Goal: Task Accomplishment & Management: Complete application form

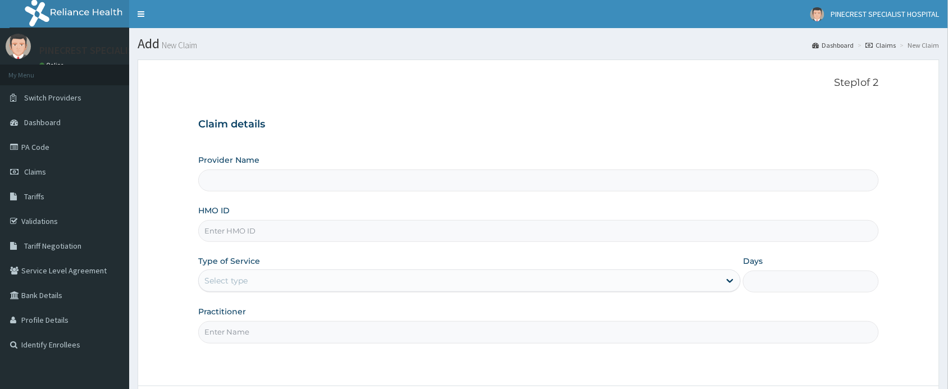
type input "PINECREST SPECIALIST HOSPITAL - ABUJA"
click at [245, 234] on input "HMO ID" at bounding box center [538, 231] width 681 height 22
type input "w"
type input "WCO/10031/A"
click at [247, 277] on div "Select type" at bounding box center [225, 280] width 43 height 11
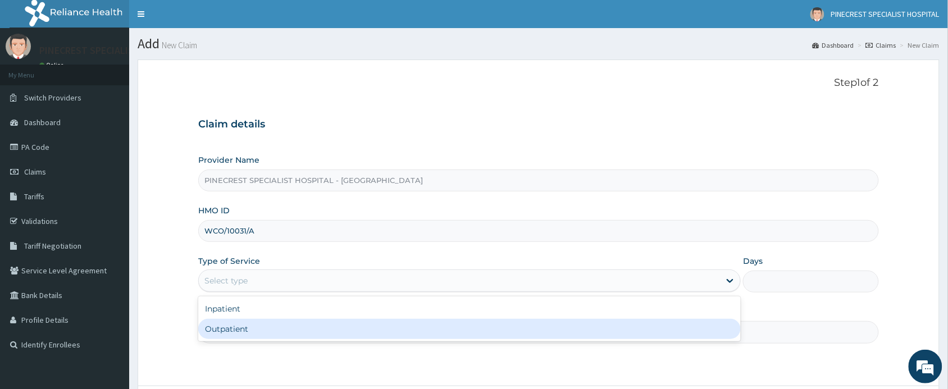
click at [239, 329] on div "Outpatient" at bounding box center [469, 329] width 543 height 20
type input "1"
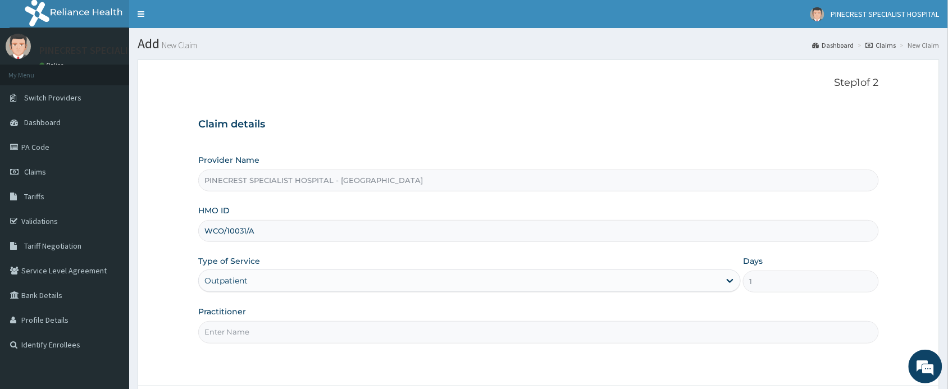
click at [247, 330] on input "Practitioner" at bounding box center [538, 332] width 681 height 22
type input "DR. [PERSON_NAME]"
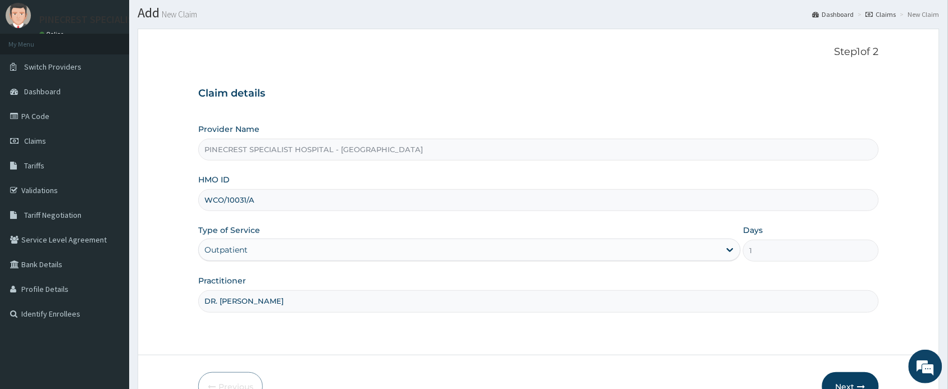
scroll to position [98, 0]
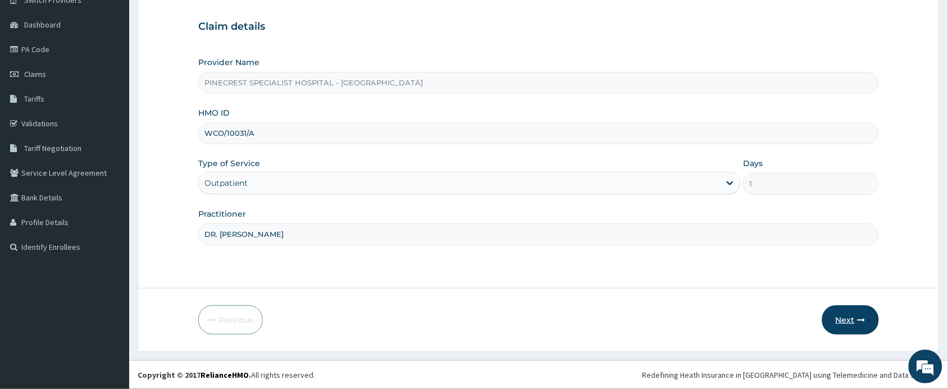
click at [844, 321] on button "Next" at bounding box center [850, 320] width 57 height 29
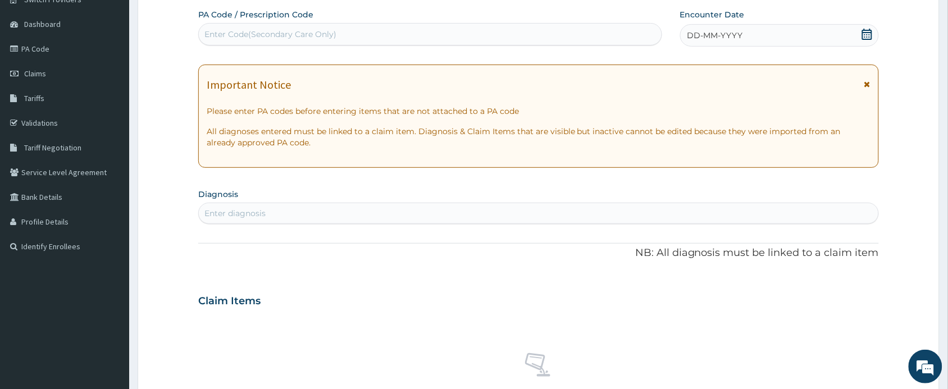
click at [730, 37] on span "DD-MM-YYYY" at bounding box center [715, 35] width 56 height 11
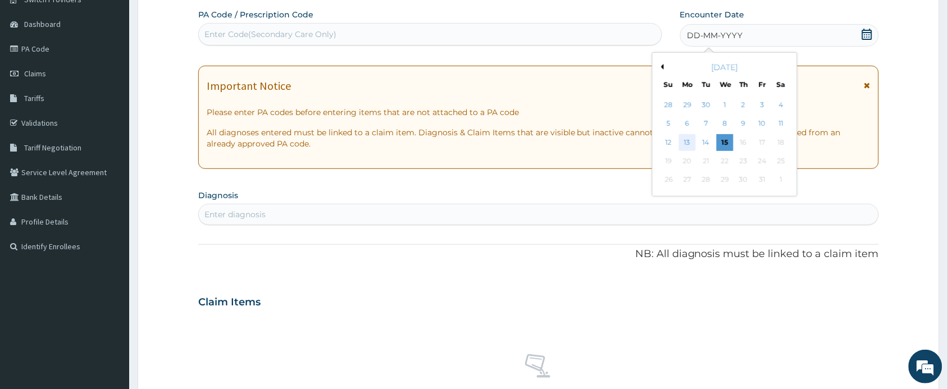
click at [681, 142] on div "13" at bounding box center [687, 142] width 17 height 17
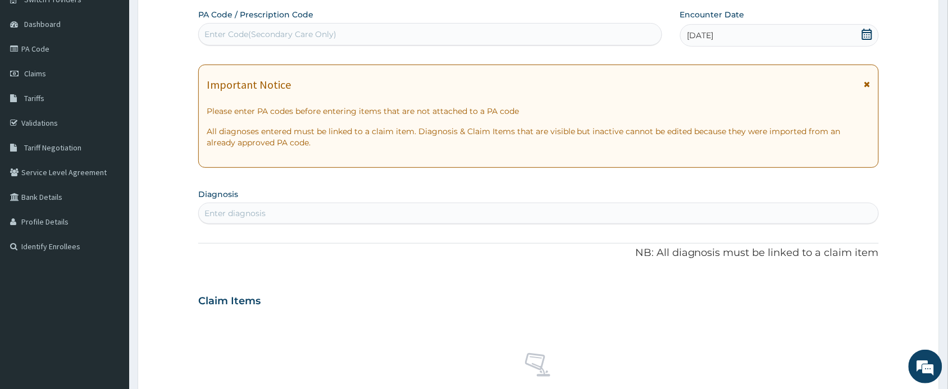
click at [299, 215] on div "Enter diagnosis" at bounding box center [539, 213] width 680 height 18
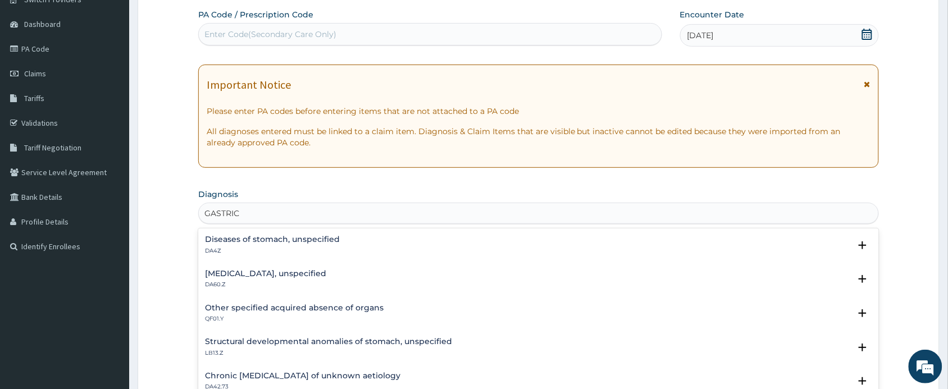
type input "GASTRIC"
click at [257, 283] on p "DA60.Z" at bounding box center [265, 285] width 121 height 8
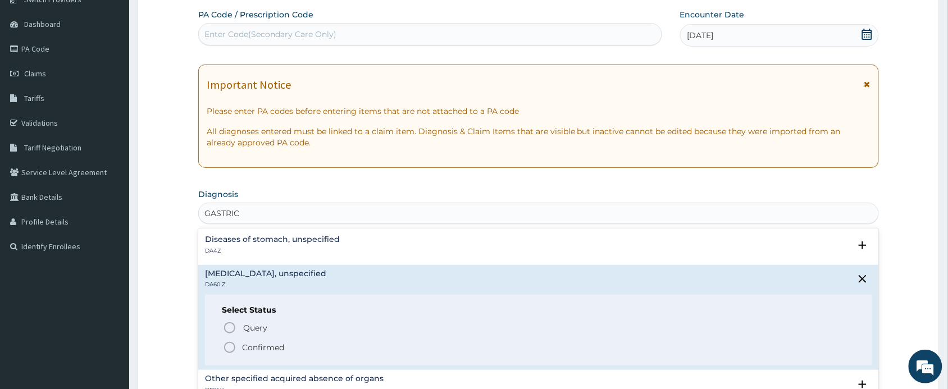
click at [234, 344] on icon "status option filled" at bounding box center [229, 347] width 13 height 13
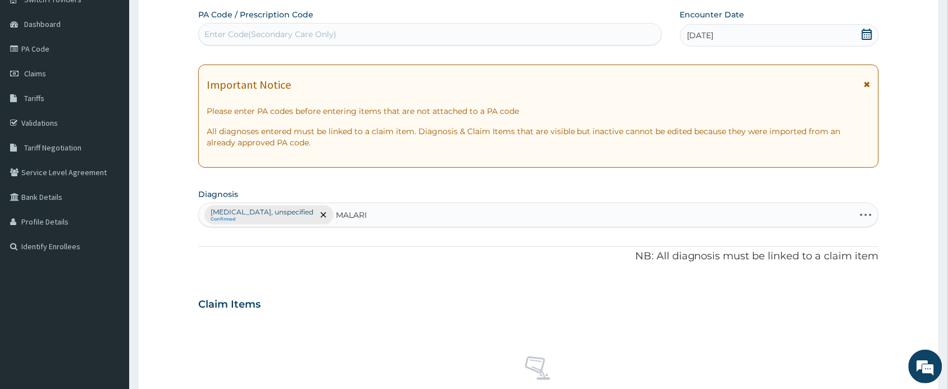
type input "MALARIA"
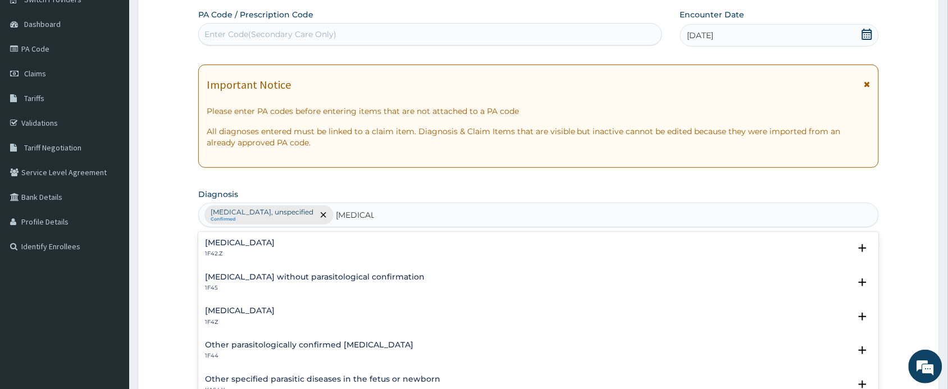
click at [268, 312] on h4 "Malaria, unspecified" at bounding box center [240, 311] width 70 height 8
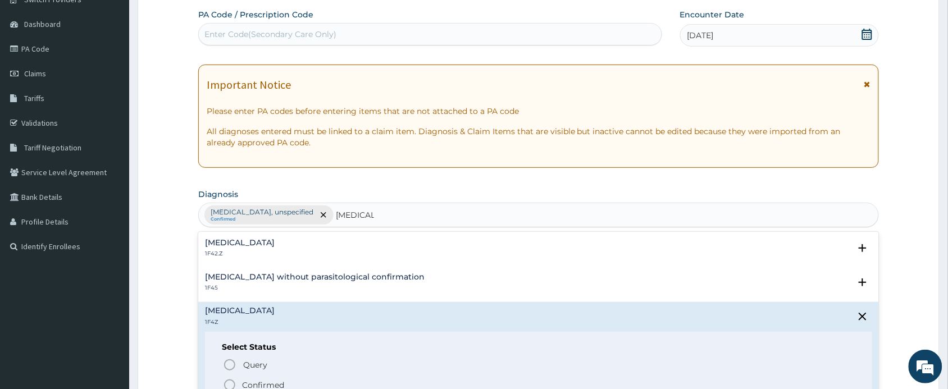
click at [227, 382] on icon "status option filled" at bounding box center [229, 385] width 13 height 13
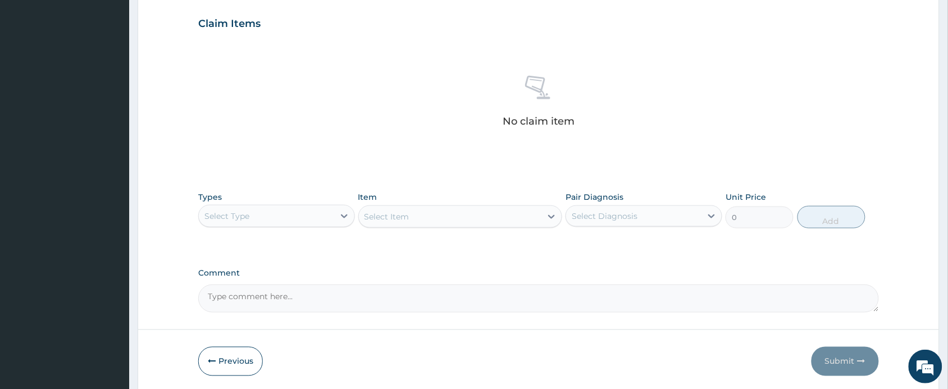
scroll to position [421, 0]
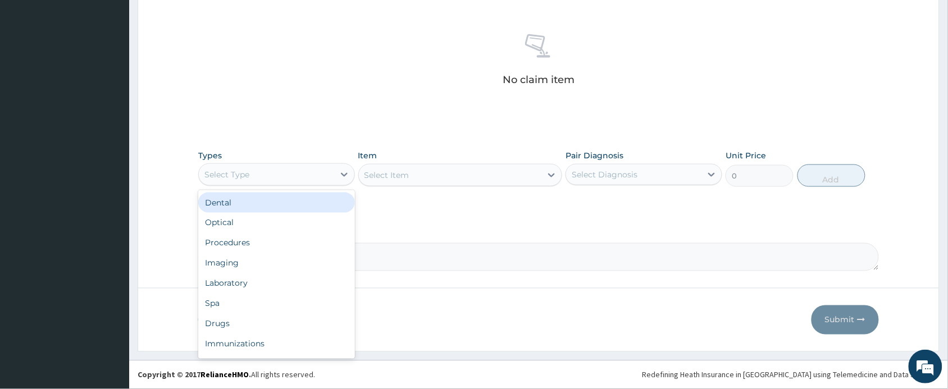
click at [222, 175] on div "Select Type" at bounding box center [226, 174] width 45 height 11
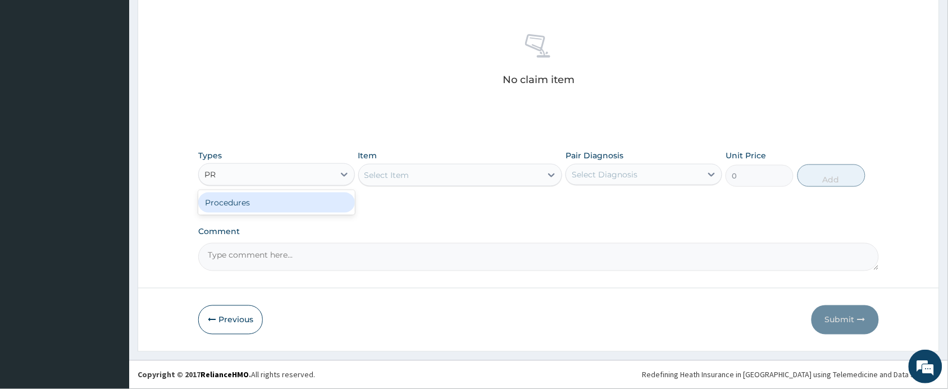
type input "PRO"
click at [261, 206] on div "Procedures" at bounding box center [276, 203] width 157 height 20
click at [441, 169] on div "Select Item" at bounding box center [460, 175] width 204 height 22
click at [453, 176] on div "Select Item" at bounding box center [460, 175] width 204 height 22
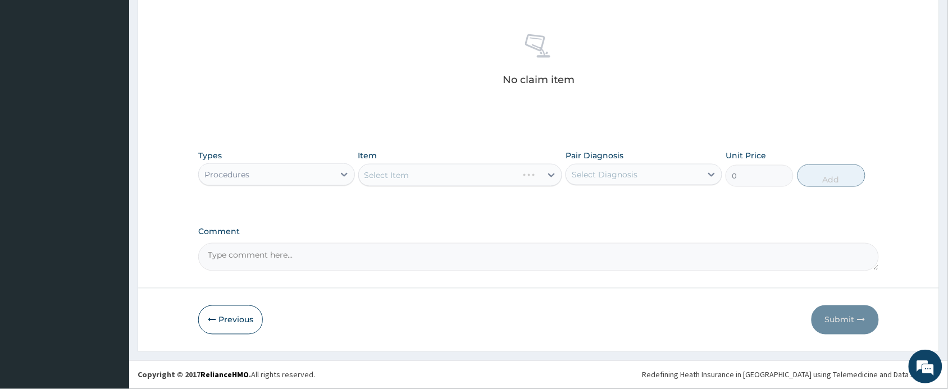
click at [453, 176] on div "Select Item" at bounding box center [460, 175] width 204 height 22
click at [478, 176] on div "Select Item" at bounding box center [460, 175] width 204 height 22
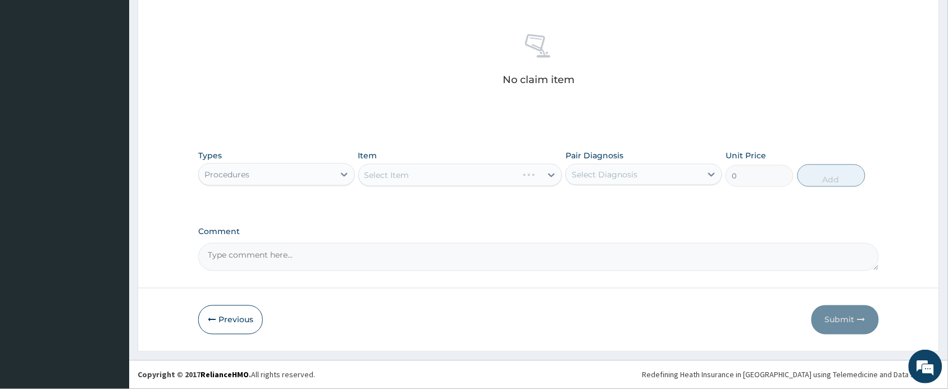
click at [521, 170] on div "Select Item" at bounding box center [460, 175] width 204 height 22
click at [521, 171] on div "Select Item" at bounding box center [460, 175] width 204 height 22
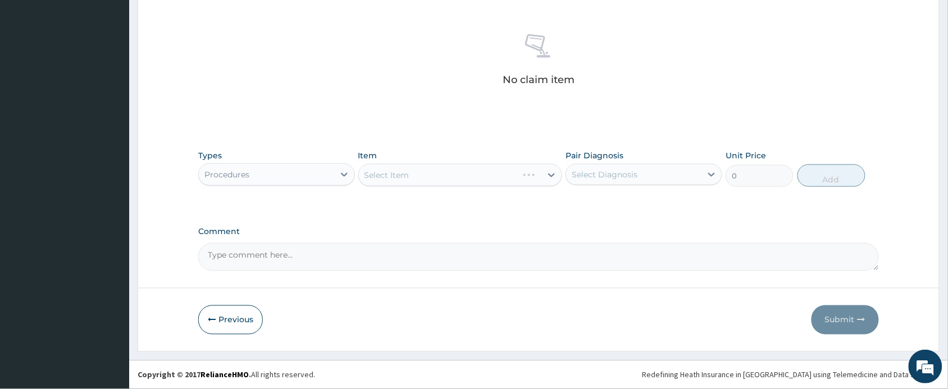
click at [497, 173] on div "Select Item" at bounding box center [460, 175] width 204 height 22
click at [497, 173] on div "Select Item" at bounding box center [450, 175] width 183 height 18
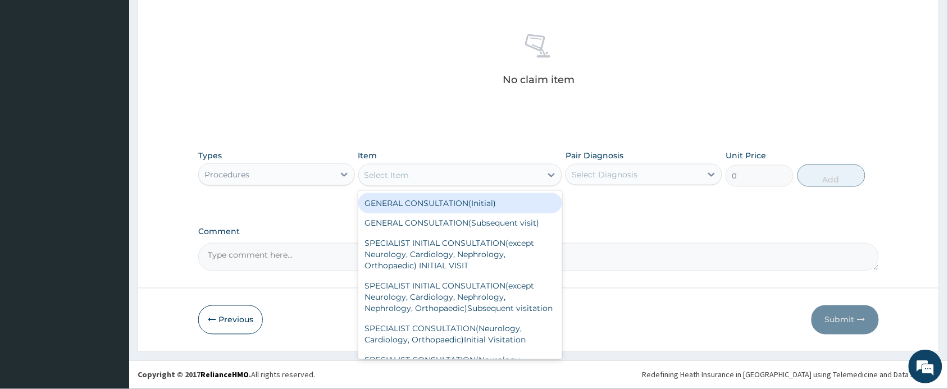
click at [461, 197] on div "GENERAL CONSULTATION(Initial)" at bounding box center [460, 203] width 204 height 20
type input "4000"
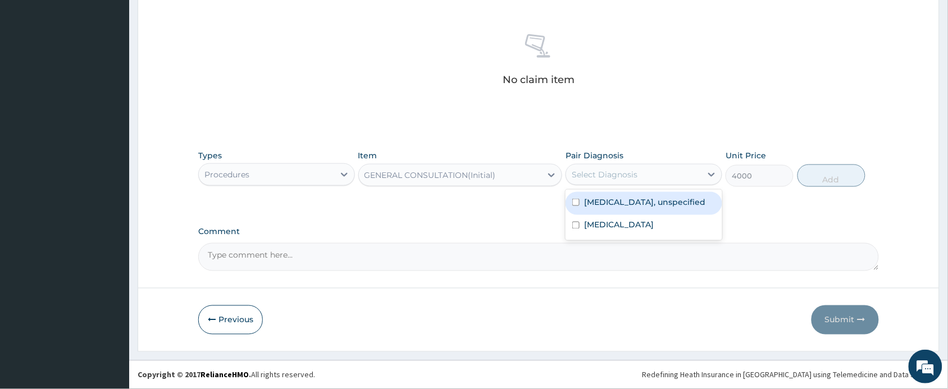
click at [612, 179] on div "Select Diagnosis" at bounding box center [605, 174] width 66 height 11
click at [614, 202] on label "Gastric ulcer, unspecified" at bounding box center [644, 202] width 121 height 11
checkbox input "true"
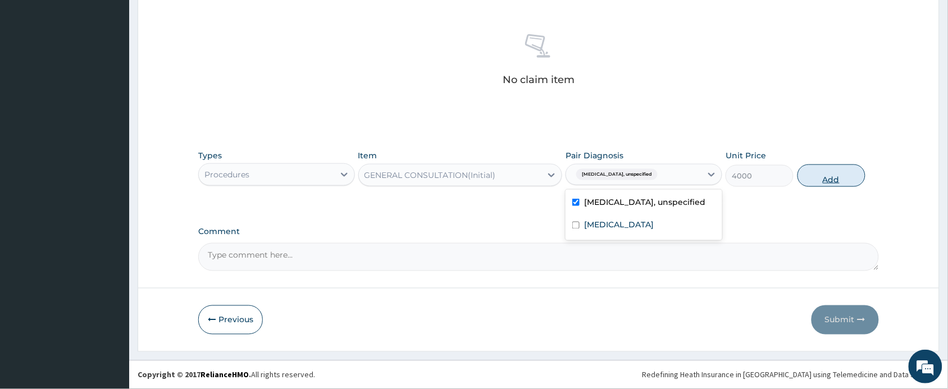
click at [830, 172] on button "Add" at bounding box center [832, 176] width 68 height 22
type input "0"
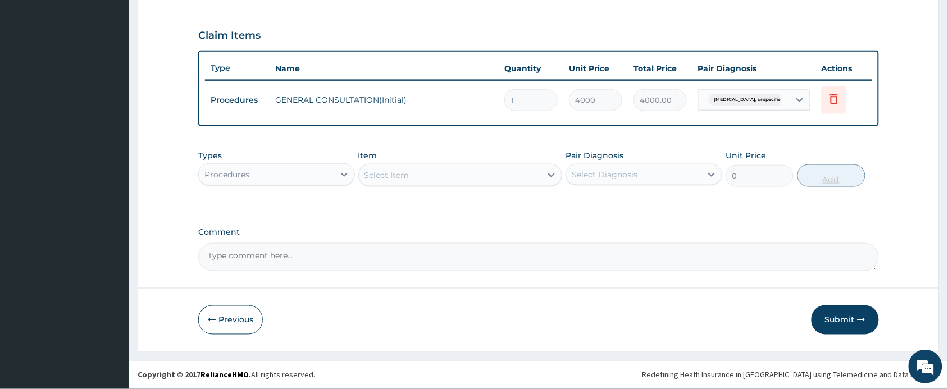
scroll to position [366, 0]
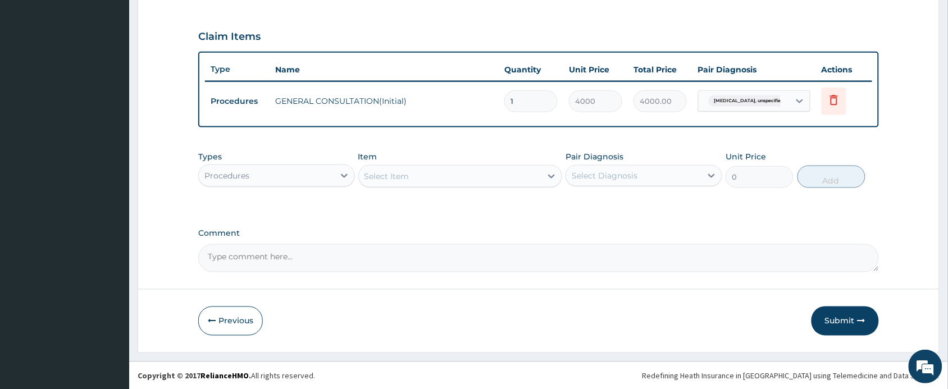
click at [295, 172] on div "Procedures" at bounding box center [266, 176] width 135 height 18
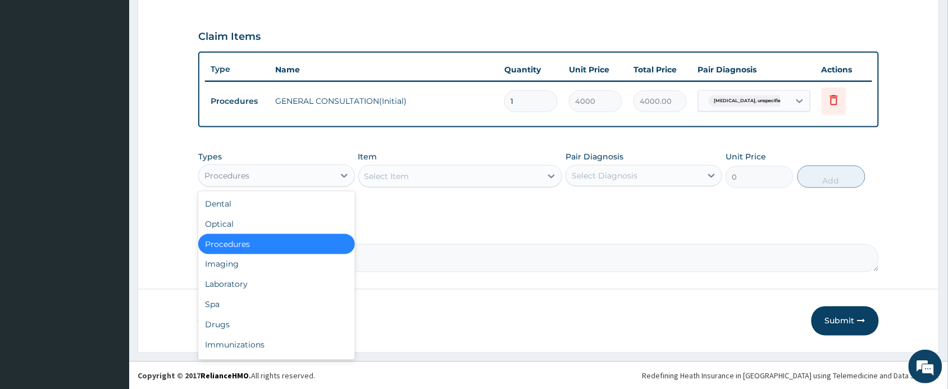
type input "L"
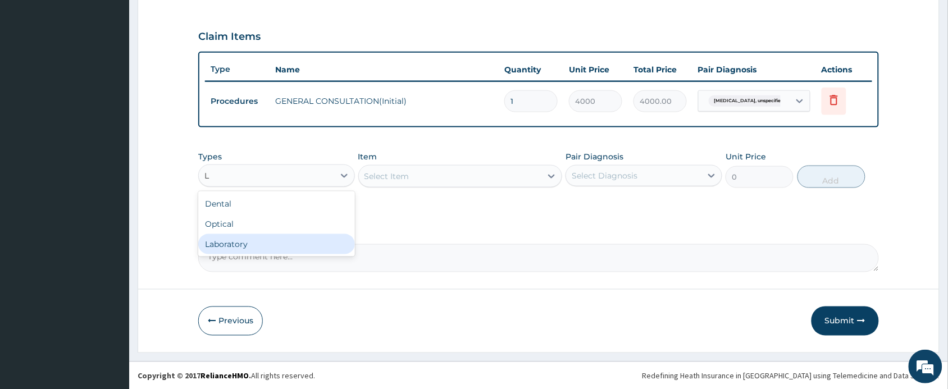
click at [274, 246] on div "Laboratory" at bounding box center [276, 244] width 157 height 20
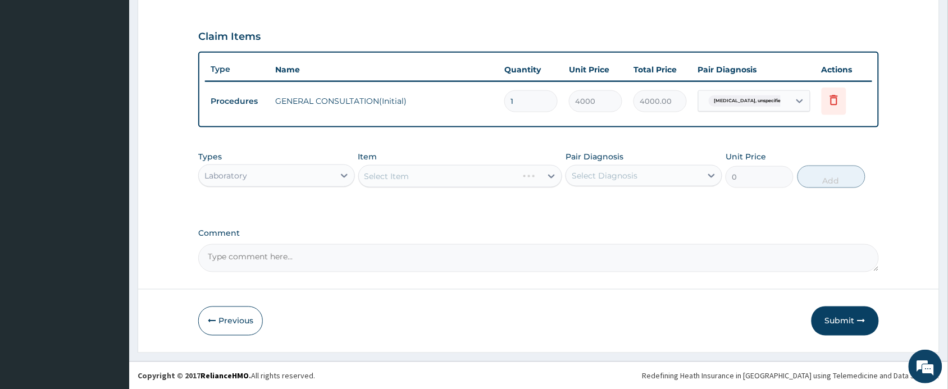
click at [441, 172] on div "Select Item" at bounding box center [460, 176] width 204 height 22
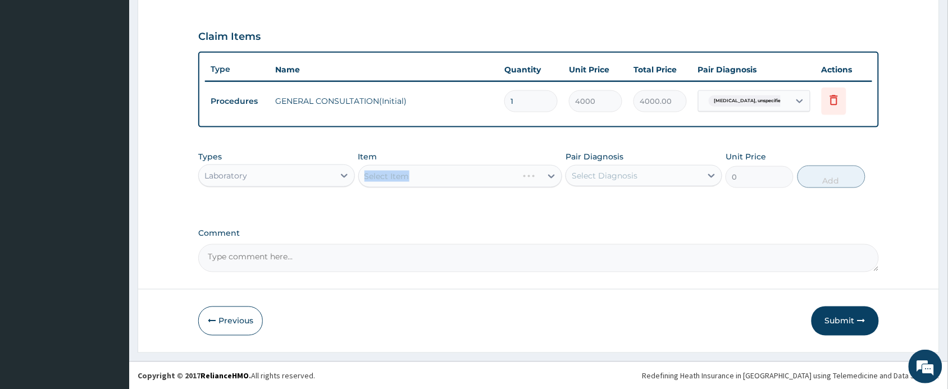
click at [464, 172] on div "Select Item" at bounding box center [460, 176] width 204 height 22
click at [486, 176] on div "Select Item" at bounding box center [460, 176] width 204 height 22
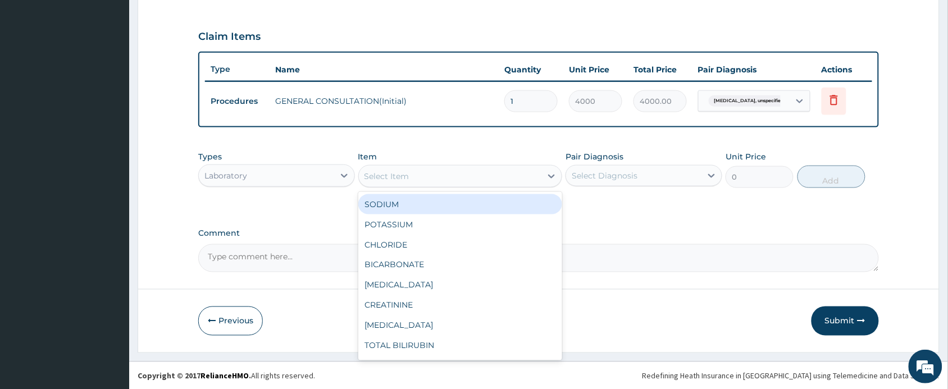
click at [486, 176] on div "Select Item" at bounding box center [450, 176] width 183 height 18
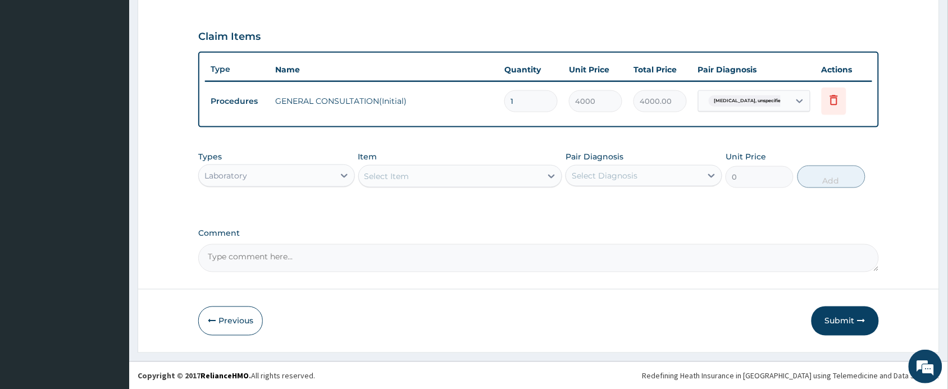
click at [486, 176] on div "Select Item" at bounding box center [450, 176] width 183 height 18
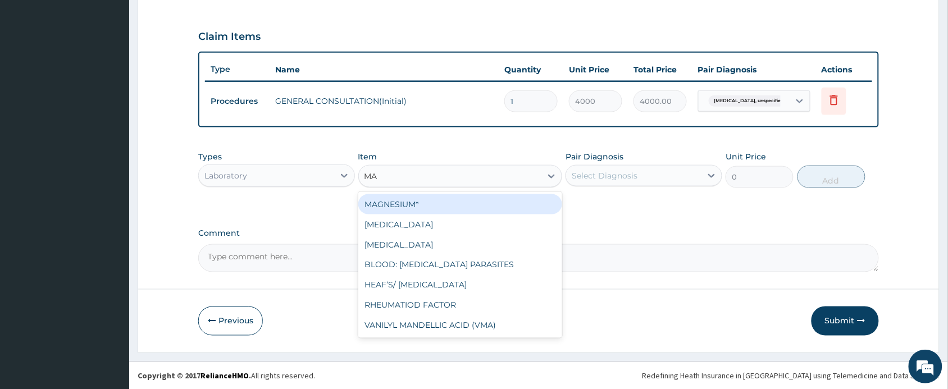
type input "MAL"
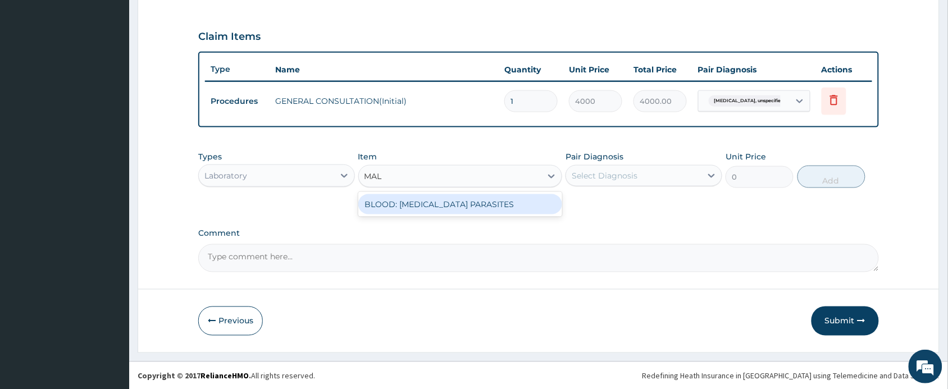
click at [480, 205] on div "BLOOD: MALARIA PARASITES" at bounding box center [460, 204] width 204 height 20
type input "2000"
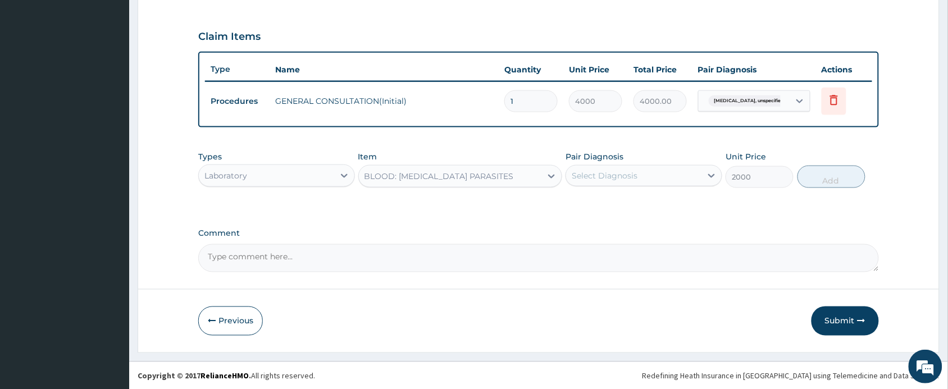
click at [609, 179] on div "Select Diagnosis" at bounding box center [605, 175] width 66 height 11
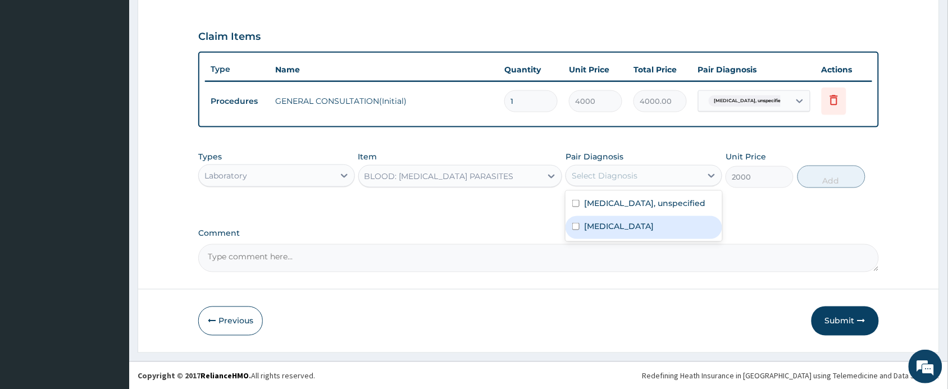
click at [618, 222] on label "Malaria, unspecified" at bounding box center [619, 226] width 70 height 11
checkbox input "true"
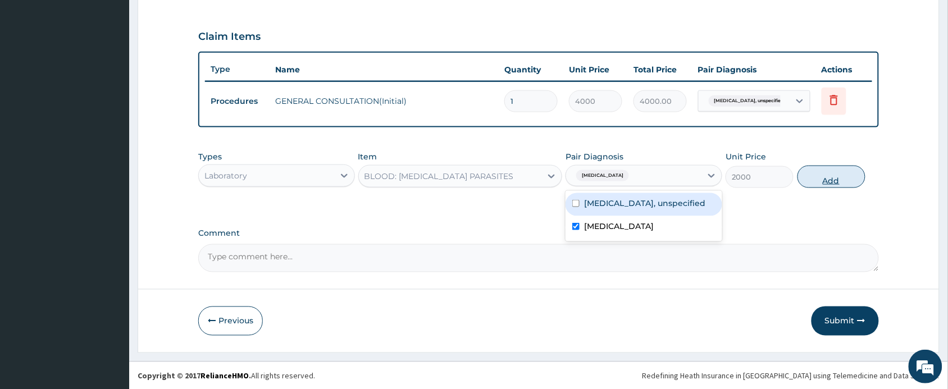
click at [818, 172] on button "Add" at bounding box center [832, 177] width 68 height 22
type input "0"
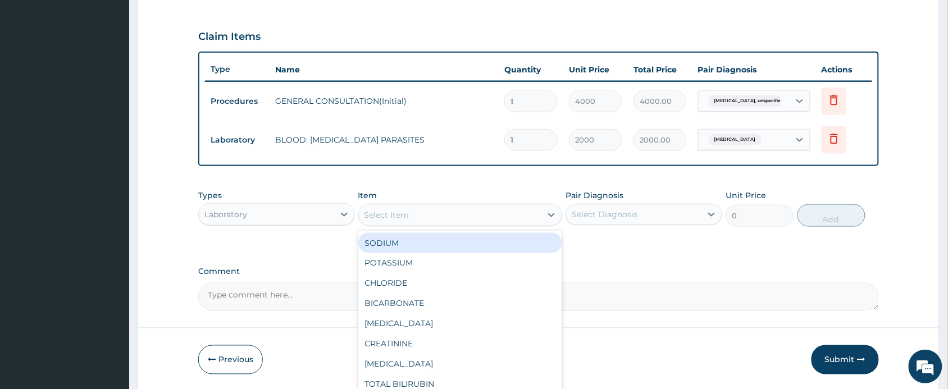
click at [434, 209] on div "Select Item" at bounding box center [450, 215] width 183 height 18
type input "FUL"
click at [434, 242] on div "FULL BLOOD COUNT" at bounding box center [460, 243] width 204 height 20
type input "4000"
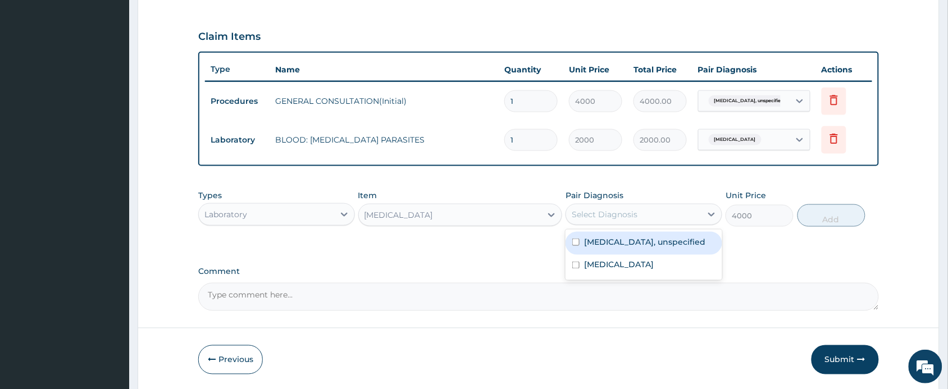
click at [625, 221] on div "Select Diagnosis" at bounding box center [633, 215] width 135 height 18
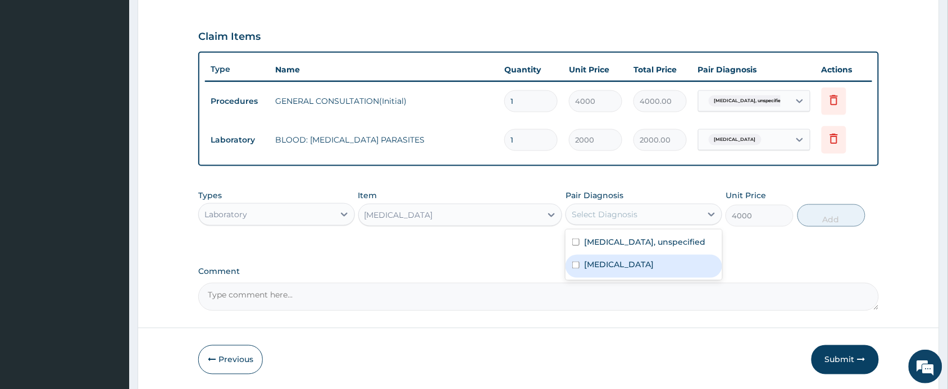
click at [611, 271] on div "Malaria, unspecified" at bounding box center [644, 266] width 157 height 23
checkbox input "true"
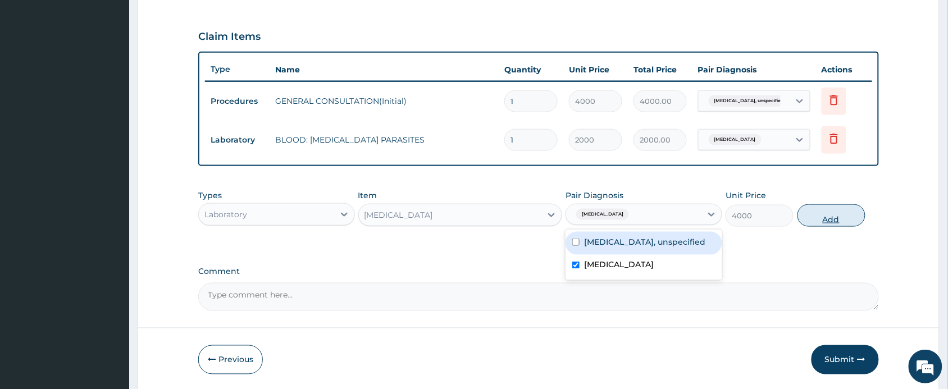
click at [819, 211] on button "Add" at bounding box center [832, 215] width 68 height 22
type input "0"
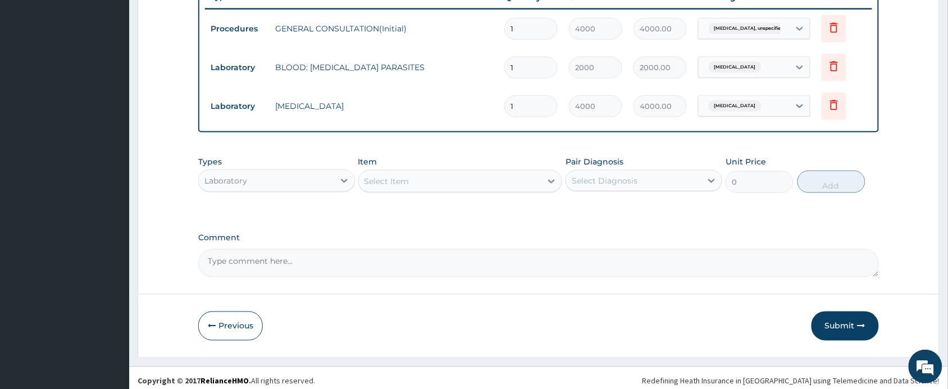
scroll to position [444, 0]
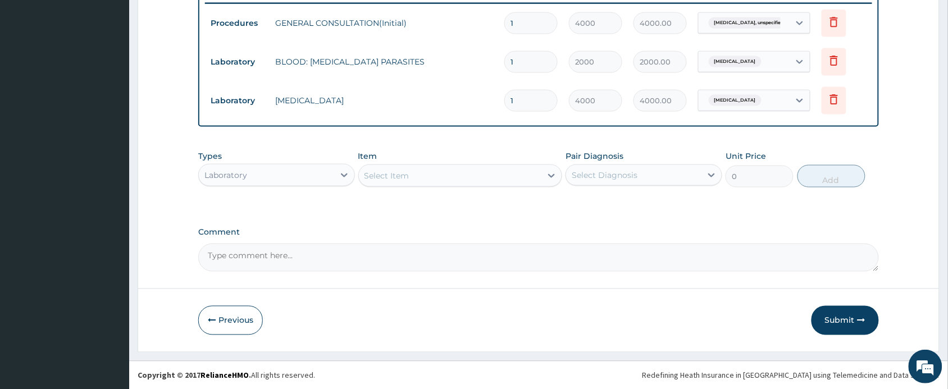
click at [300, 167] on div "Laboratory" at bounding box center [266, 175] width 135 height 18
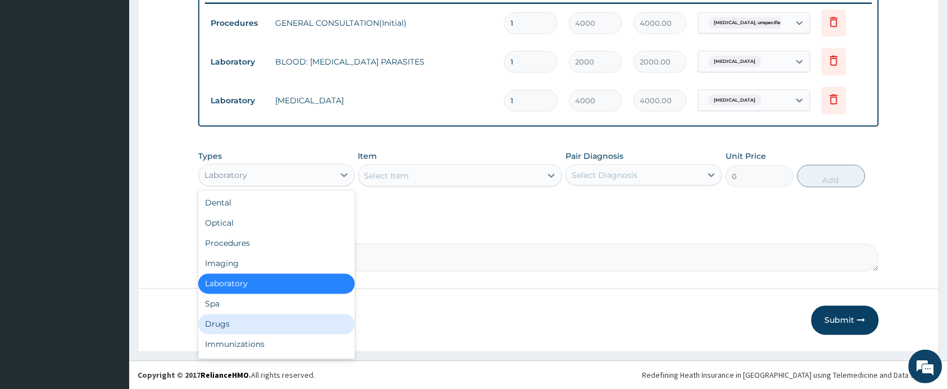
click at [237, 320] on div "Drugs" at bounding box center [276, 325] width 157 height 20
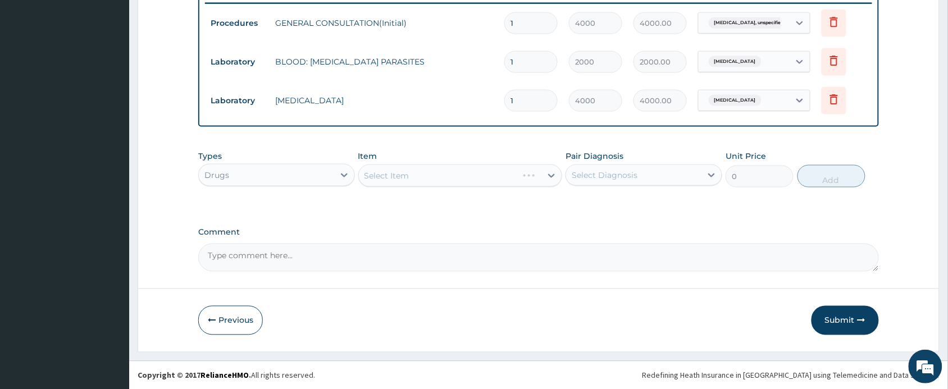
click at [430, 178] on div "Select Item" at bounding box center [460, 176] width 204 height 22
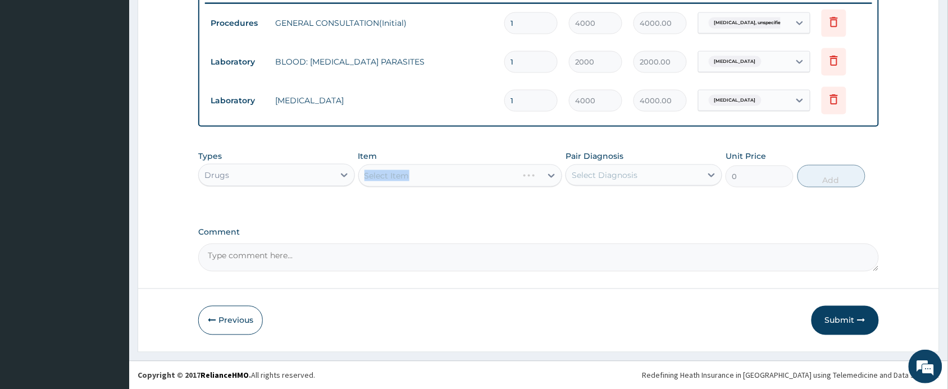
click at [430, 178] on div "Select Item" at bounding box center [460, 176] width 204 height 22
click at [281, 164] on div "Drugs" at bounding box center [276, 175] width 157 height 22
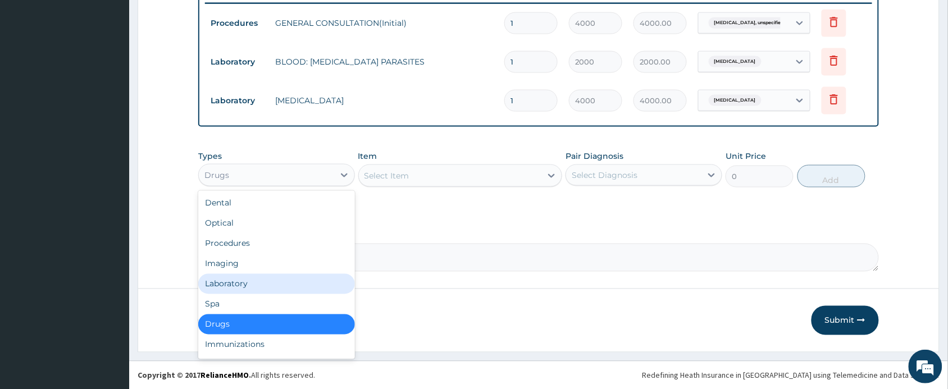
click at [226, 281] on div "Laboratory" at bounding box center [276, 284] width 157 height 20
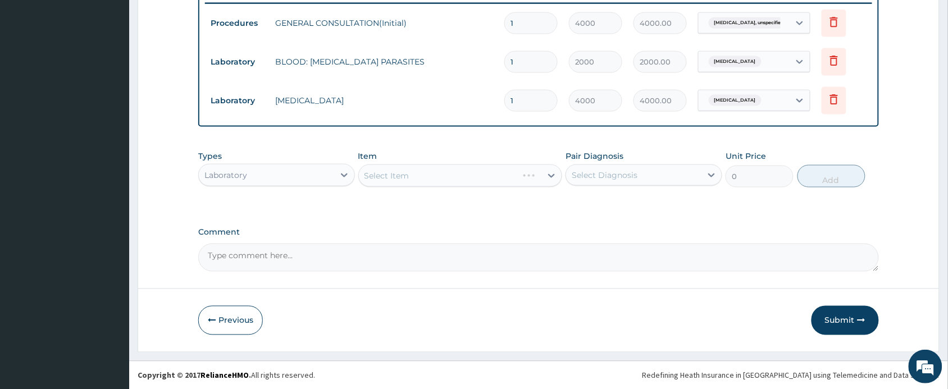
click at [416, 176] on div "Select Item" at bounding box center [460, 176] width 204 height 22
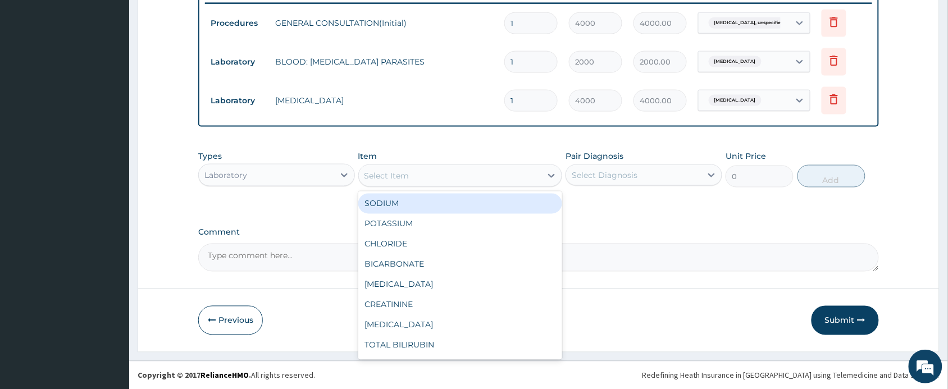
click at [526, 175] on div "Select Item" at bounding box center [450, 176] width 183 height 18
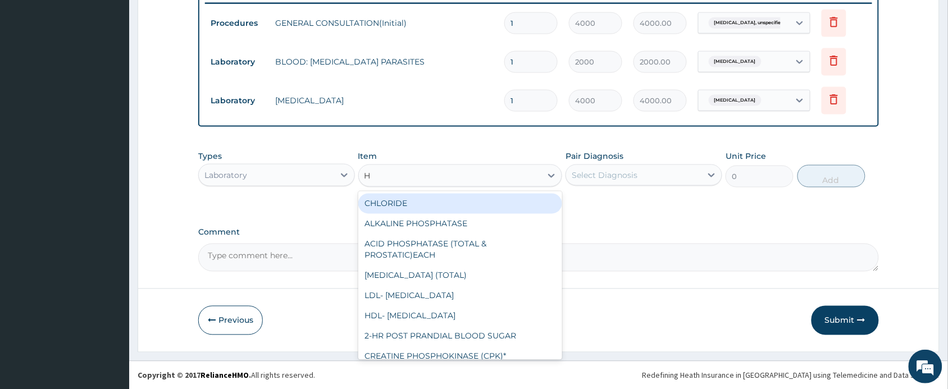
type input "H."
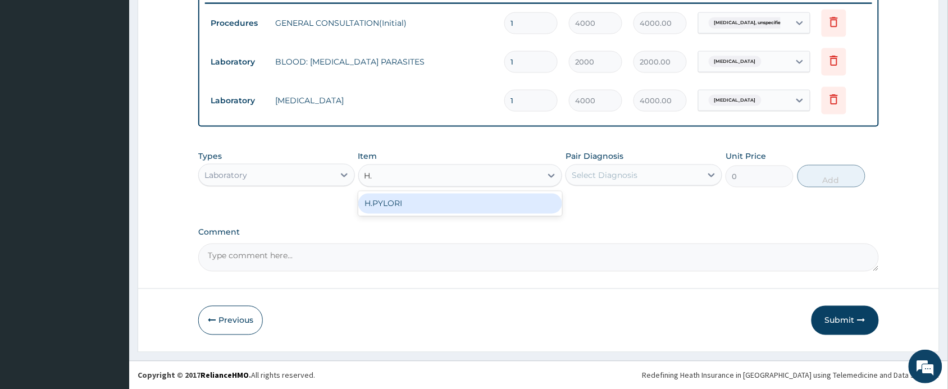
click at [510, 202] on div "H.PYLORI" at bounding box center [460, 204] width 204 height 20
type input "5000"
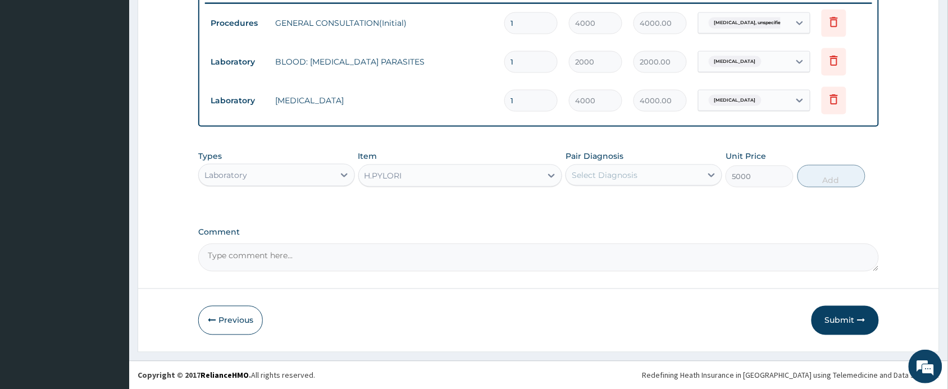
click at [610, 170] on div "Select Diagnosis" at bounding box center [605, 175] width 66 height 11
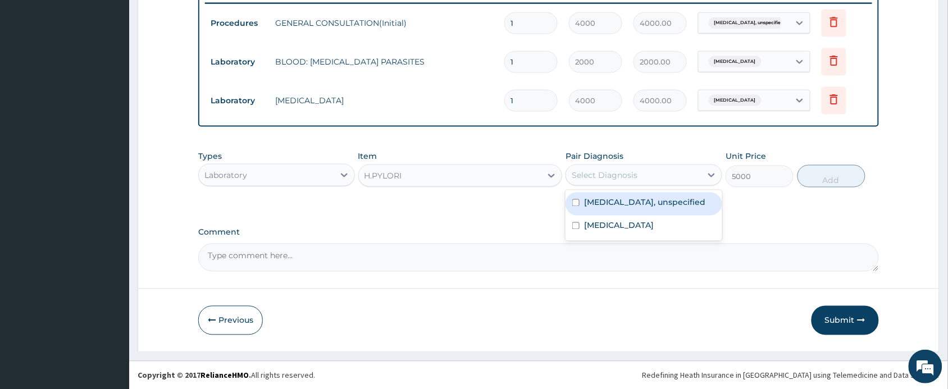
click at [609, 197] on label "Gastric ulcer, unspecified" at bounding box center [644, 202] width 121 height 11
checkbox input "true"
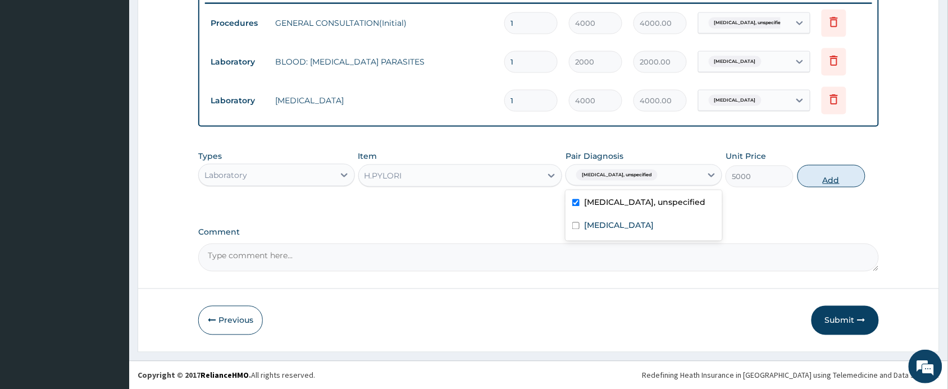
click at [830, 168] on button "Add" at bounding box center [832, 176] width 68 height 22
type input "0"
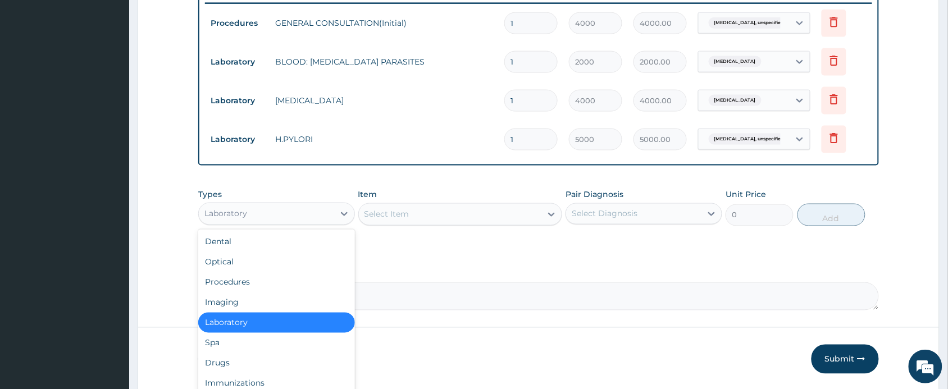
click at [274, 206] on div "Laboratory" at bounding box center [266, 214] width 135 height 18
click at [220, 362] on div "Drugs" at bounding box center [276, 363] width 157 height 20
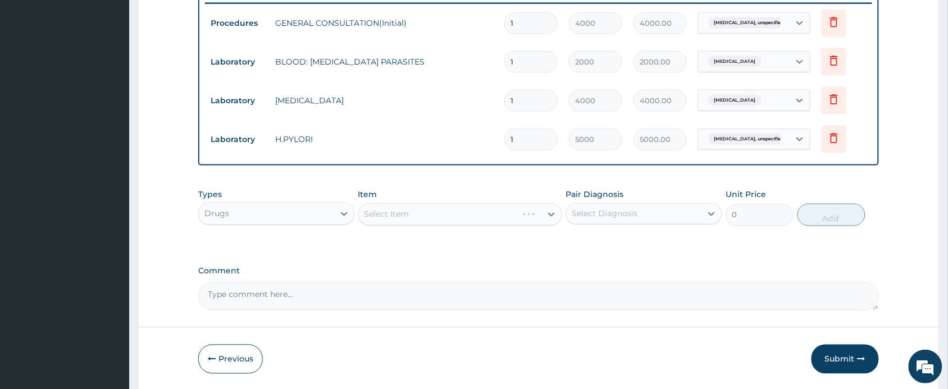
scroll to position [483, 0]
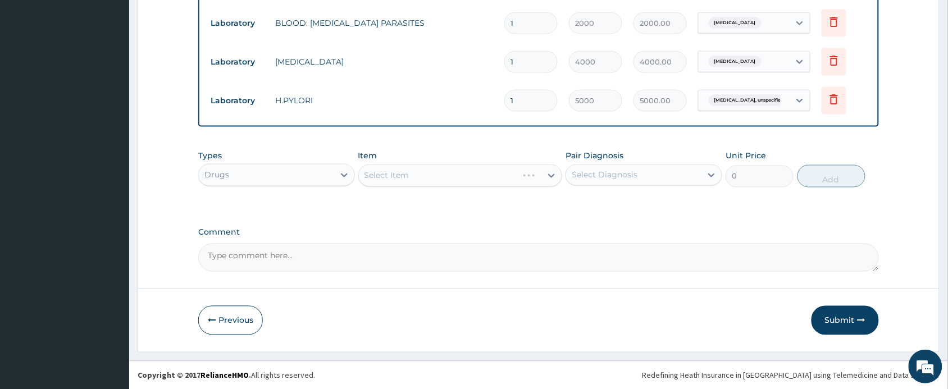
click at [458, 174] on div "Select Item" at bounding box center [460, 176] width 204 height 22
click at [458, 173] on div "Select Item" at bounding box center [460, 176] width 204 height 22
click at [436, 175] on div "Select Item" at bounding box center [460, 176] width 204 height 22
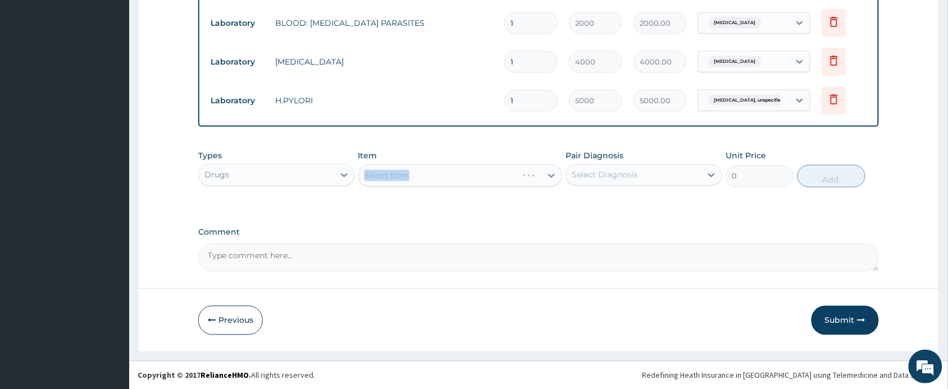
click at [436, 175] on div "Select Item" at bounding box center [460, 176] width 204 height 22
click at [532, 172] on div "Select Item" at bounding box center [450, 176] width 183 height 18
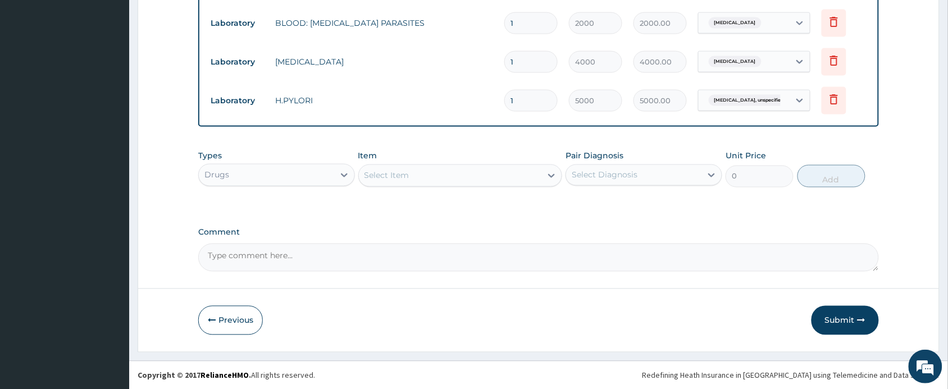
click at [532, 172] on div "Select Item" at bounding box center [450, 176] width 183 height 18
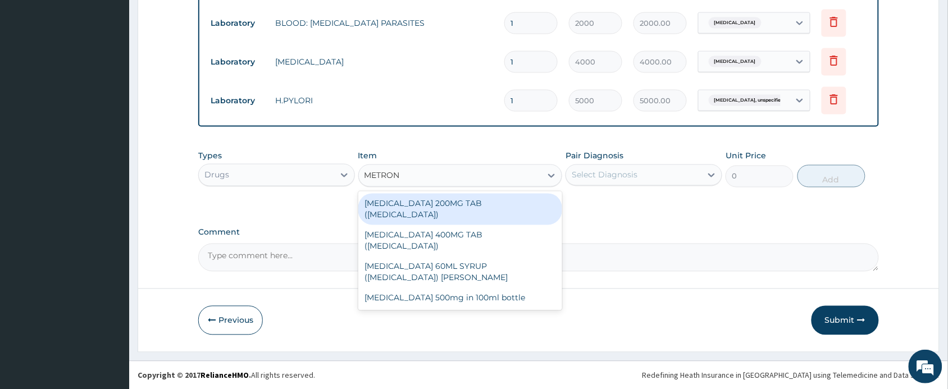
type input "METRONI"
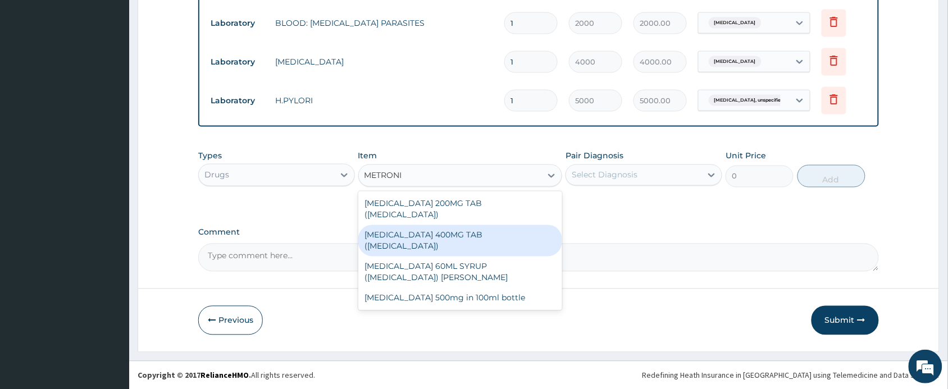
click at [468, 225] on div "METRONIDAZOLE 400MG TAB (FLAGYL)" at bounding box center [460, 240] width 204 height 31
type input "40"
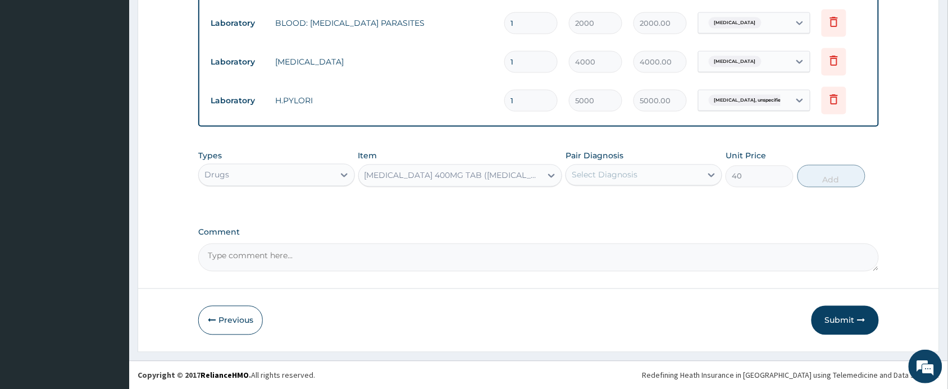
click at [615, 170] on div "Select Diagnosis" at bounding box center [605, 175] width 66 height 11
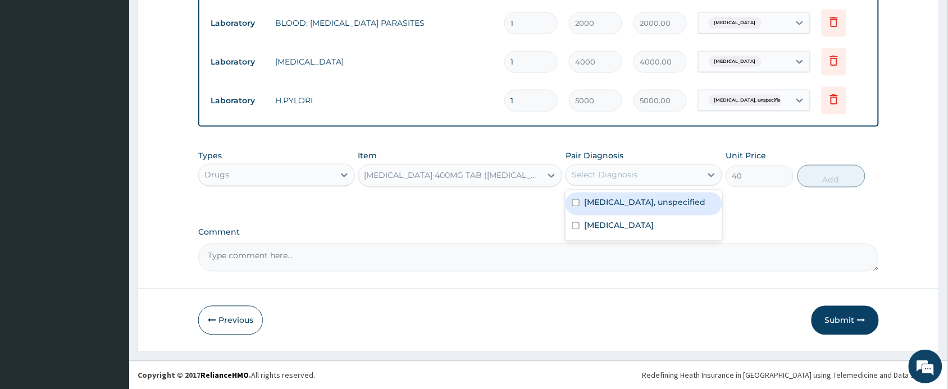
click at [611, 208] on div "Gastric ulcer, unspecified" at bounding box center [644, 204] width 157 height 23
checkbox input "true"
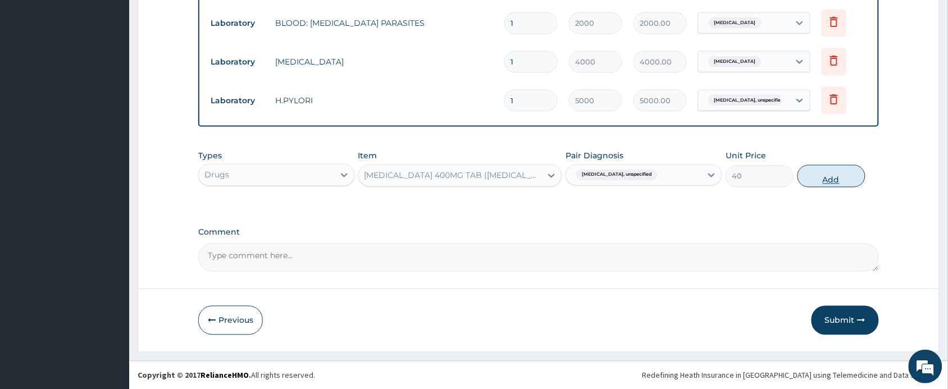
click at [807, 179] on button "Add" at bounding box center [832, 176] width 68 height 22
type input "0"
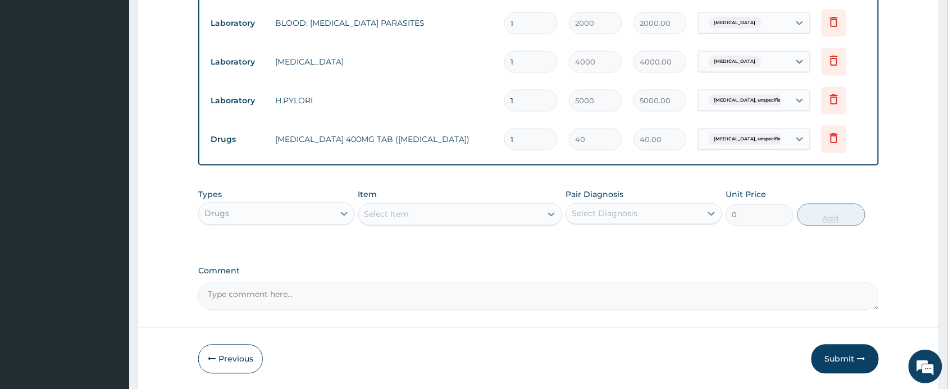
type input "15"
type input "600.00"
type input "15"
click at [431, 212] on div "Select Item" at bounding box center [450, 215] width 183 height 18
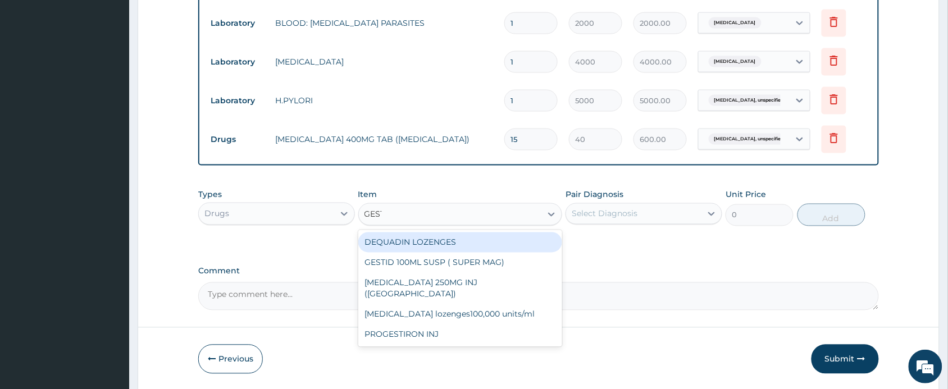
type input "GESTI"
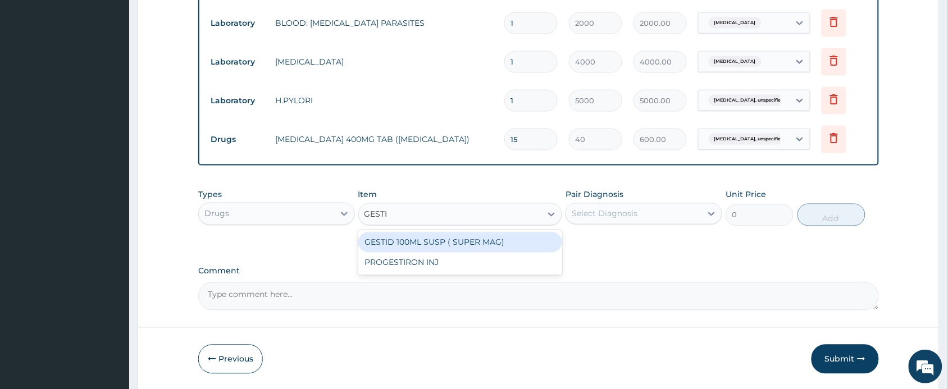
click at [440, 243] on div "GESTID 100ML SUSP ( SUPER MAG)" at bounding box center [460, 243] width 204 height 20
type input "1800"
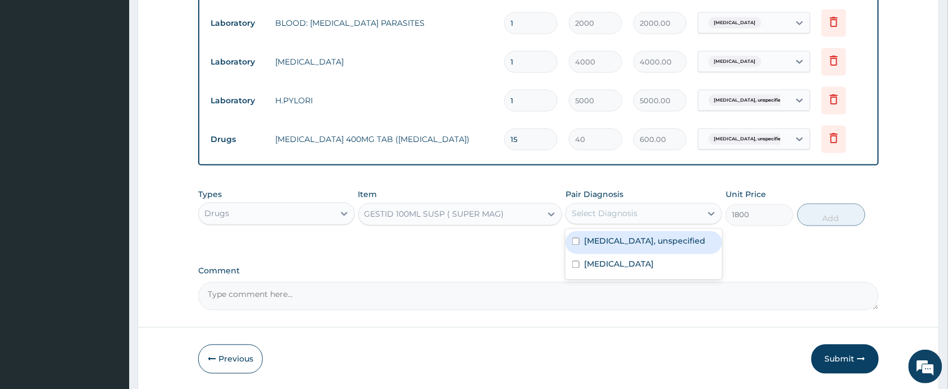
click at [596, 213] on div "Select Diagnosis" at bounding box center [605, 213] width 66 height 11
click at [604, 238] on label "Gastric ulcer, unspecified" at bounding box center [644, 241] width 121 height 11
checkbox input "true"
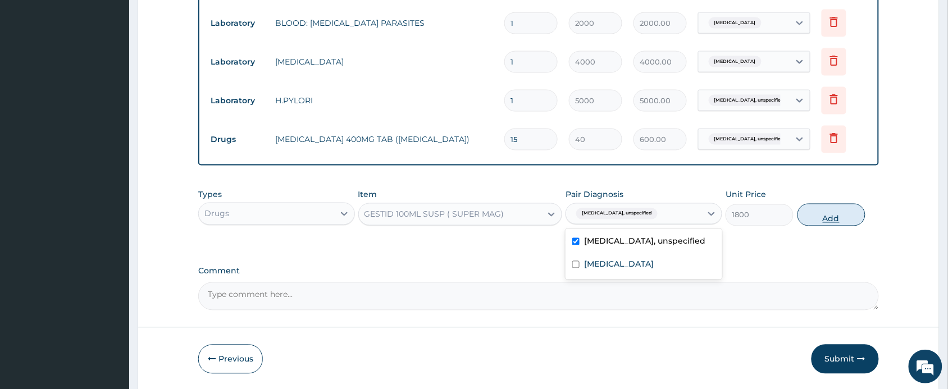
click at [830, 211] on button "Add" at bounding box center [832, 215] width 68 height 22
type input "0"
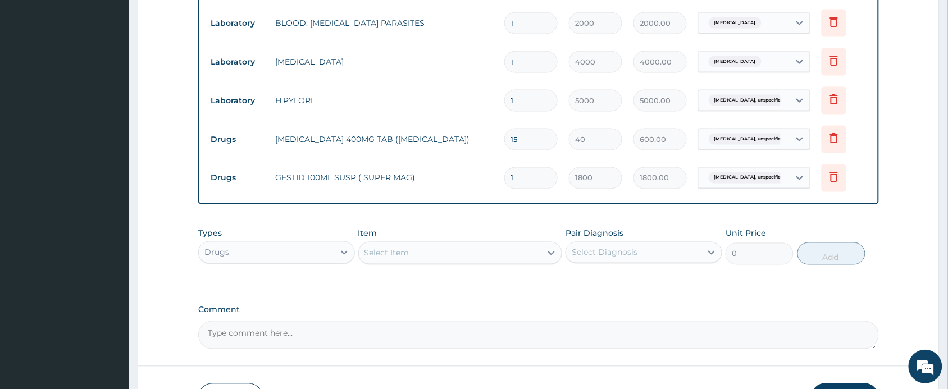
click at [468, 252] on div "Select Item" at bounding box center [450, 253] width 183 height 18
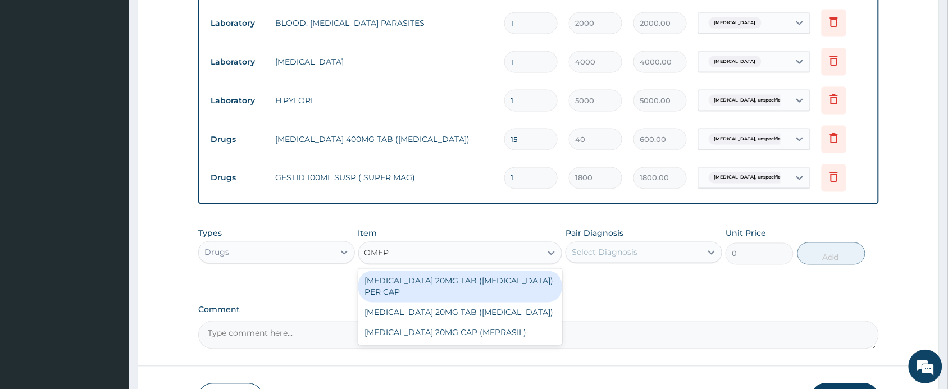
type input "OMEPR"
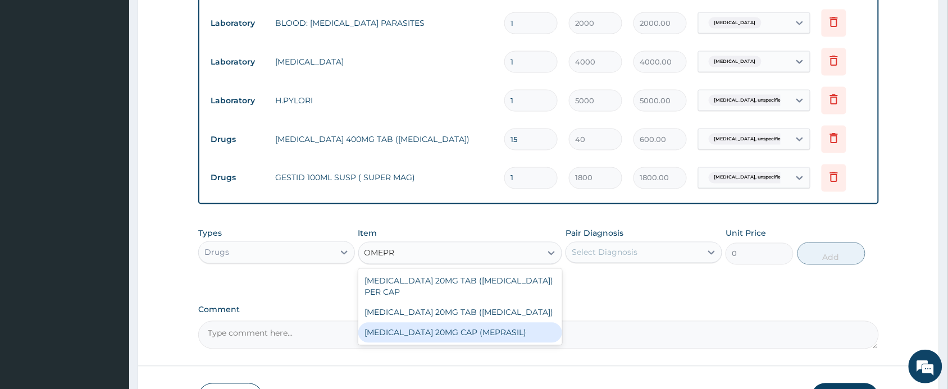
click at [450, 326] on div "OMEPRAZOLE 20MG CAP (MEPRASIL)" at bounding box center [460, 333] width 204 height 20
type input "150"
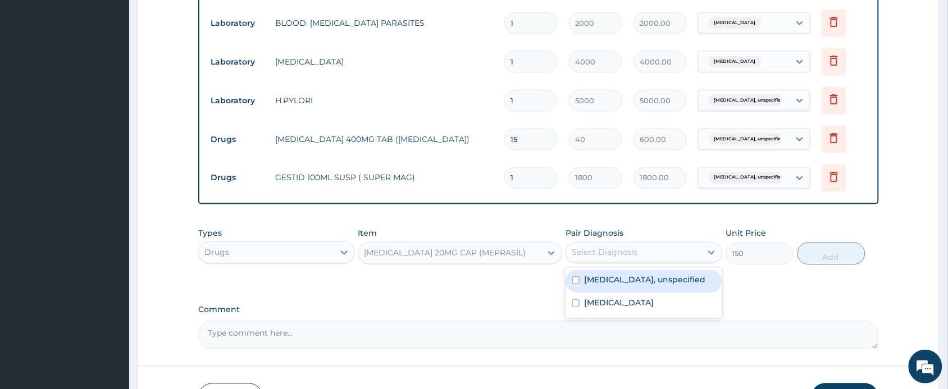
click at [618, 250] on div "Select Diagnosis" at bounding box center [605, 252] width 66 height 11
click at [617, 276] on label "Gastric ulcer, unspecified" at bounding box center [644, 280] width 121 height 11
checkbox input "true"
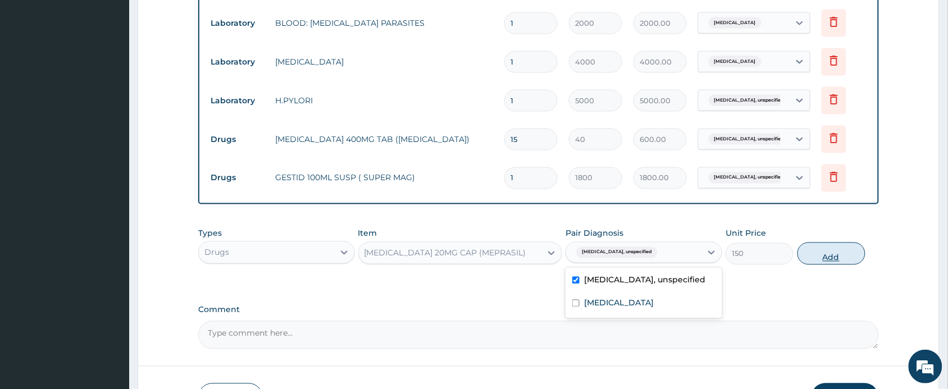
click at [812, 250] on button "Add" at bounding box center [832, 254] width 68 height 22
type input "0"
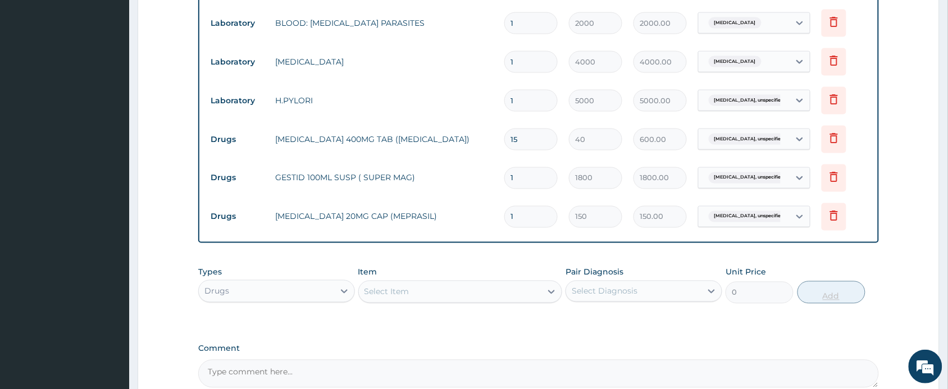
type input "14"
type input "2100.00"
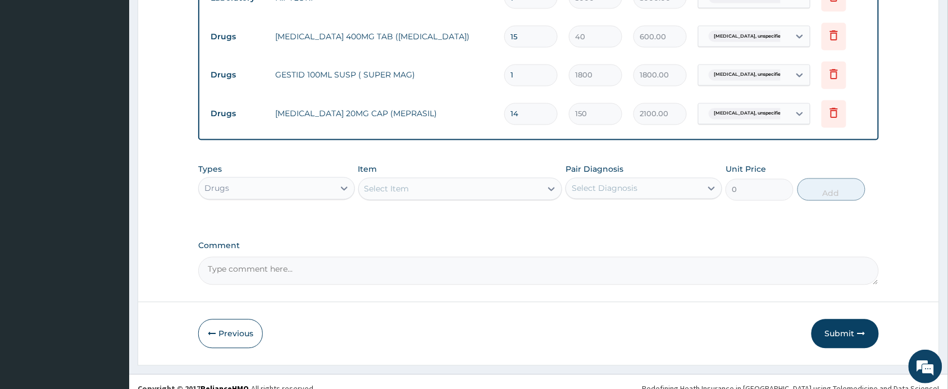
scroll to position [599, 0]
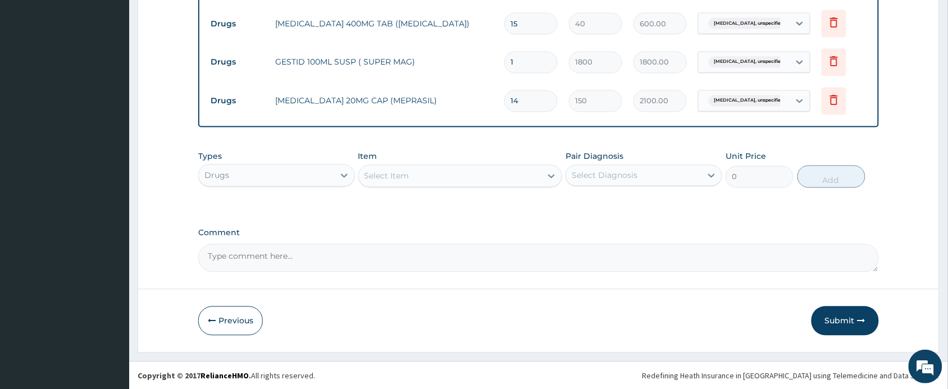
type input "14"
click at [431, 181] on div "Select Item" at bounding box center [450, 176] width 183 height 18
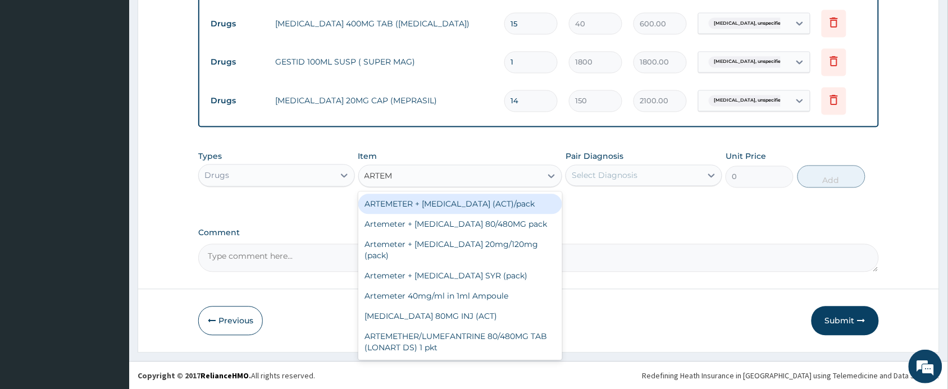
type input "ARTEME"
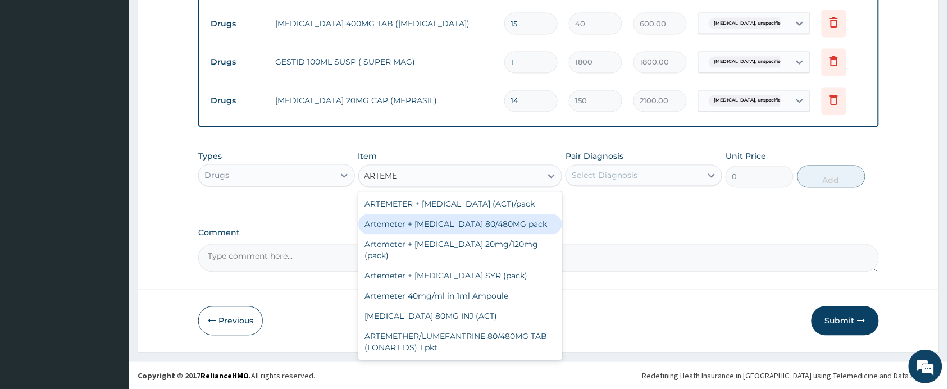
click at [473, 222] on div "Artemeter + Lumefantrine 80/480MG pack" at bounding box center [460, 225] width 204 height 20
type input "1700"
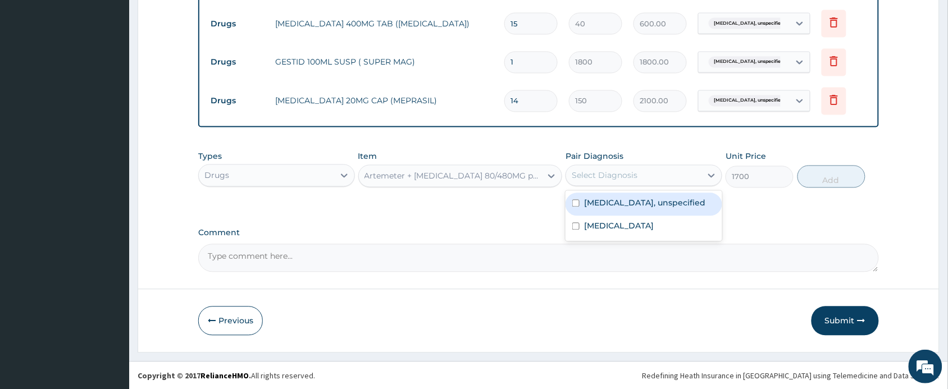
click at [585, 176] on div "Select Diagnosis" at bounding box center [605, 175] width 66 height 11
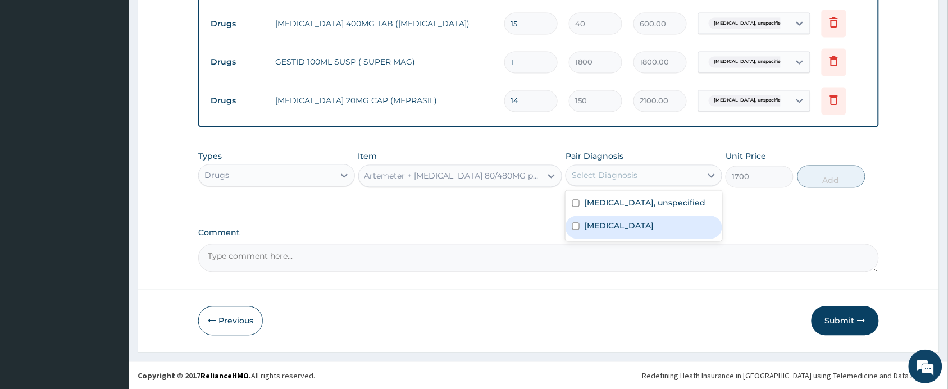
click at [591, 231] on label "Malaria, unspecified" at bounding box center [619, 226] width 70 height 11
checkbox input "true"
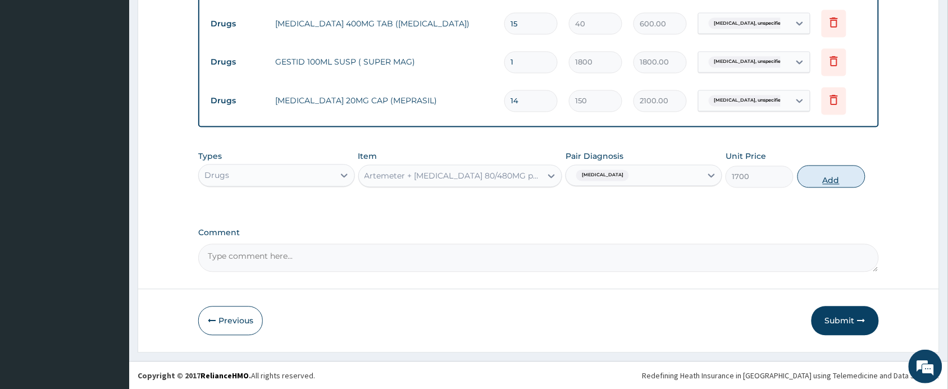
click at [812, 179] on button "Add" at bounding box center [832, 177] width 68 height 22
type input "0"
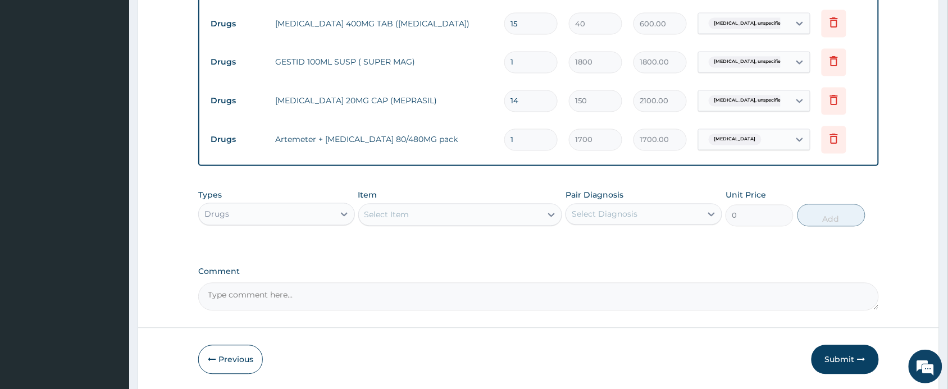
scroll to position [638, 0]
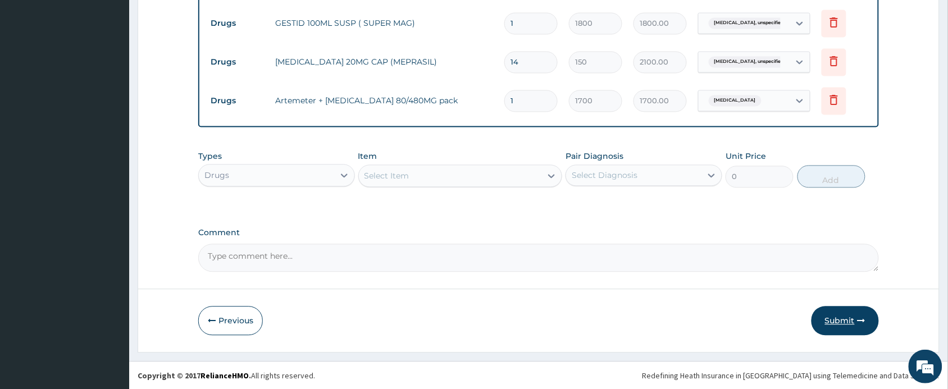
click at [836, 313] on button "Submit" at bounding box center [845, 320] width 67 height 29
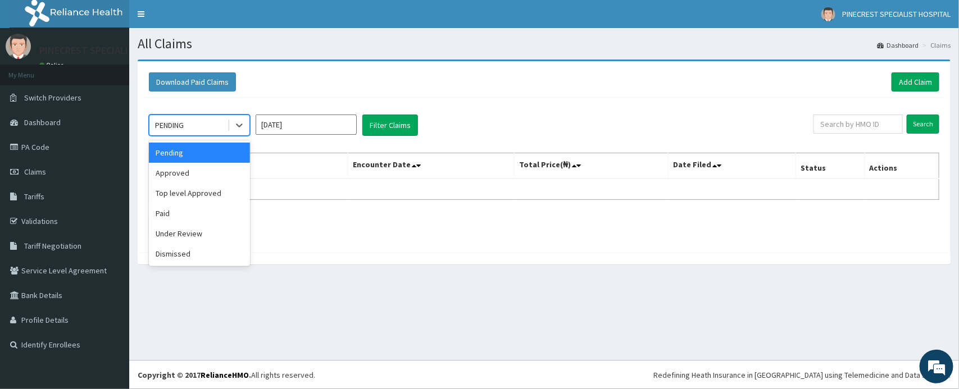
click at [197, 126] on div "PENDING" at bounding box center [188, 125] width 78 height 18
click at [188, 183] on div "Approved" at bounding box center [199, 173] width 101 height 20
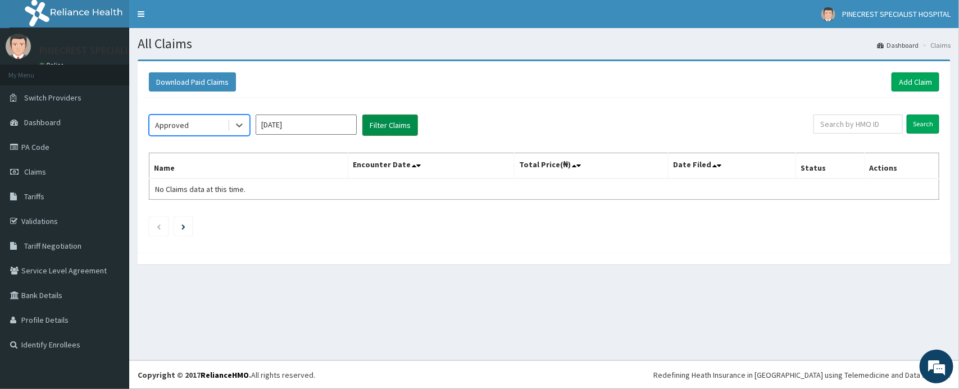
click at [385, 124] on button "Filter Claims" at bounding box center [390, 125] width 56 height 21
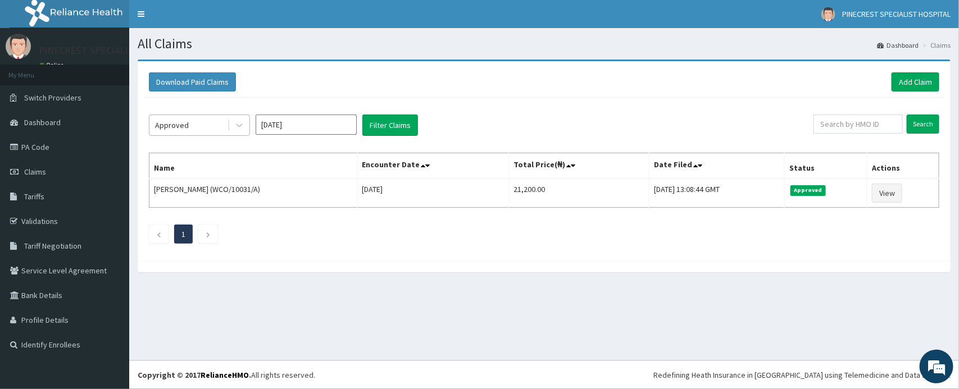
click at [205, 127] on div "Approved" at bounding box center [188, 125] width 78 height 18
click at [475, 70] on div "Download Paid Claims Add Claim" at bounding box center [543, 82] width 801 height 31
click at [907, 77] on link "Add Claim" at bounding box center [915, 81] width 48 height 19
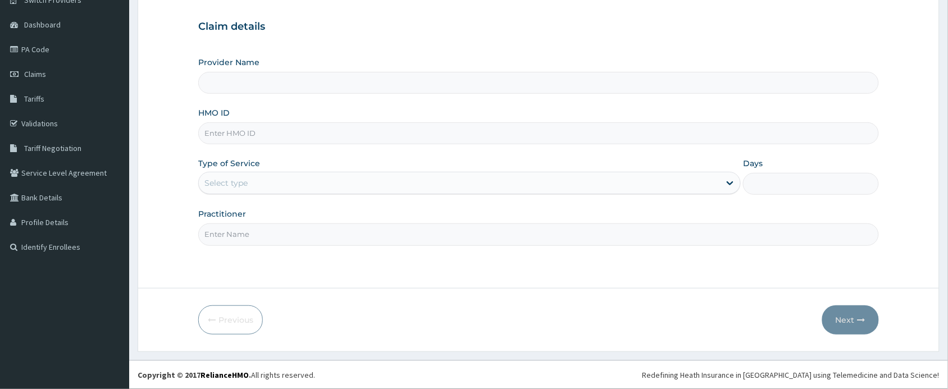
click at [290, 135] on input "HMO ID" at bounding box center [538, 133] width 681 height 22
type input "GBI/10076/E"
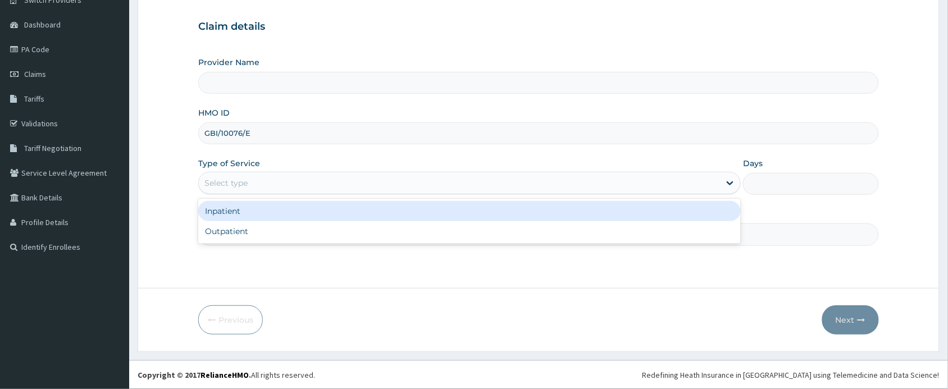
click at [276, 177] on div "Select type" at bounding box center [459, 183] width 521 height 18
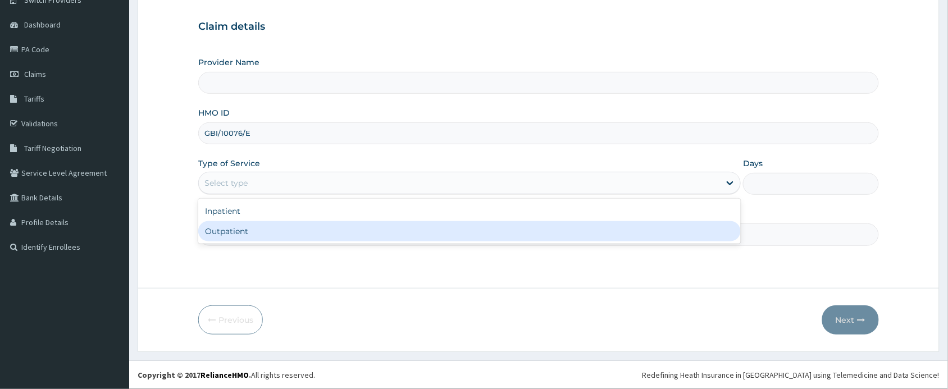
click at [259, 235] on div "Outpatient" at bounding box center [469, 231] width 543 height 20
type input "1"
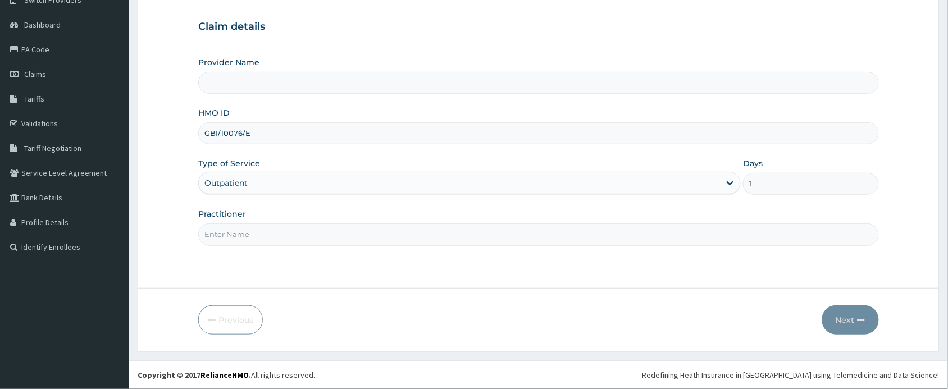
click at [262, 240] on input "Practitioner" at bounding box center [538, 235] width 681 height 22
type input "PINECREST SPECIALIST HOSPITAL - [GEOGRAPHIC_DATA]"
type input "DR. [PERSON_NAME]"
click at [847, 318] on button "Next" at bounding box center [850, 320] width 57 height 29
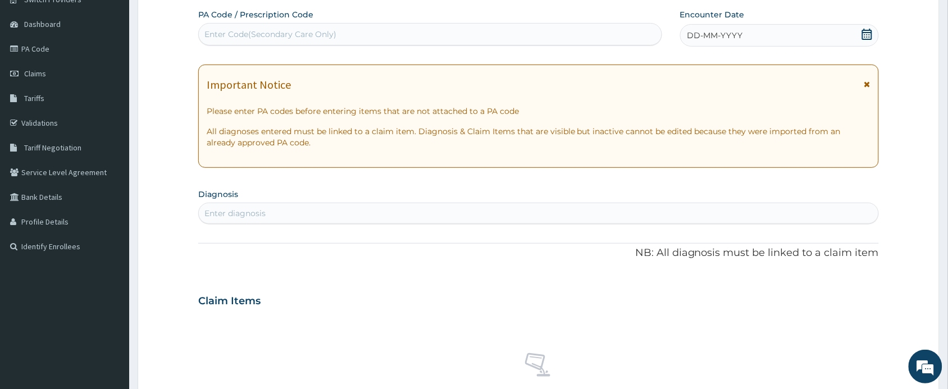
click at [737, 37] on span "DD-MM-YYYY" at bounding box center [715, 35] width 56 height 11
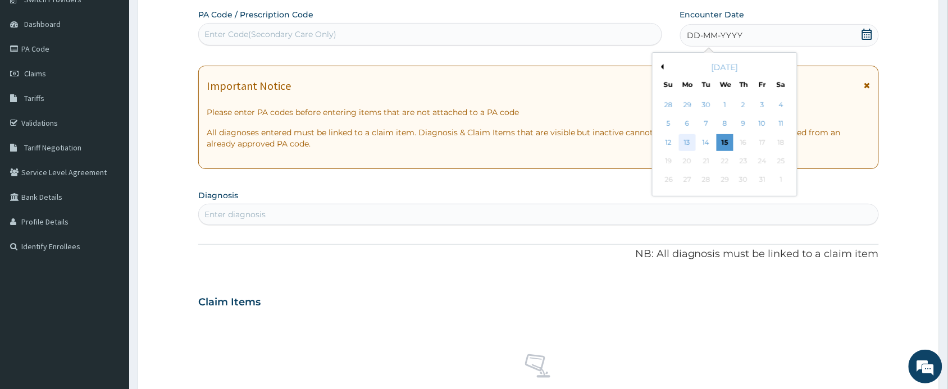
click at [684, 145] on div "13" at bounding box center [687, 142] width 17 height 17
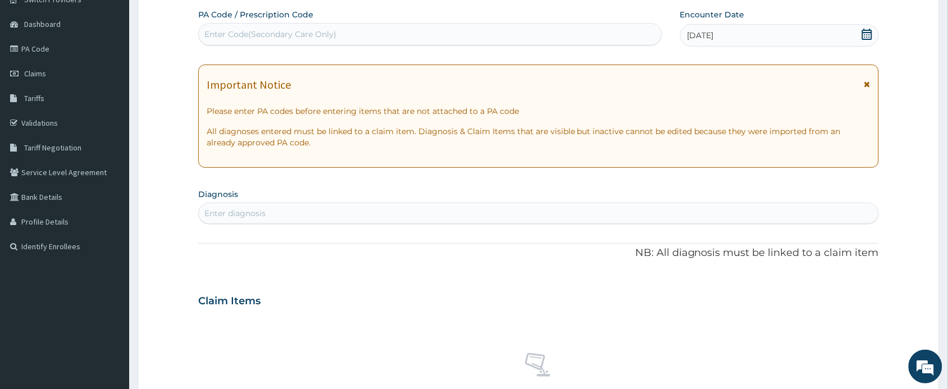
click at [329, 212] on div "Enter diagnosis" at bounding box center [539, 213] width 680 height 18
type input "MALARIA"
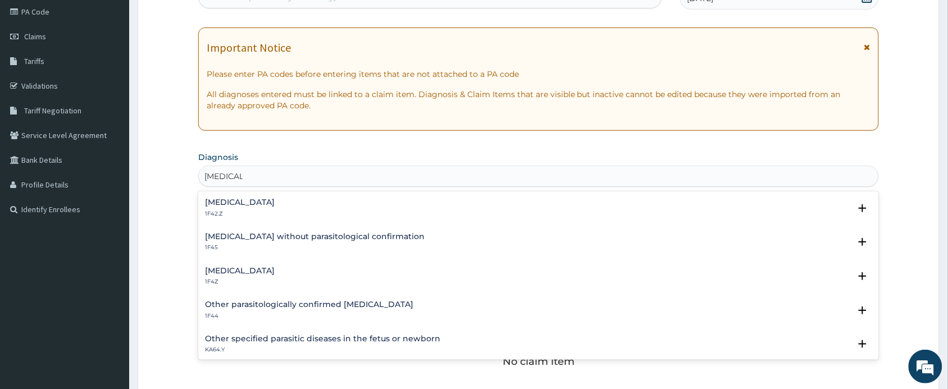
scroll to position [140, 0]
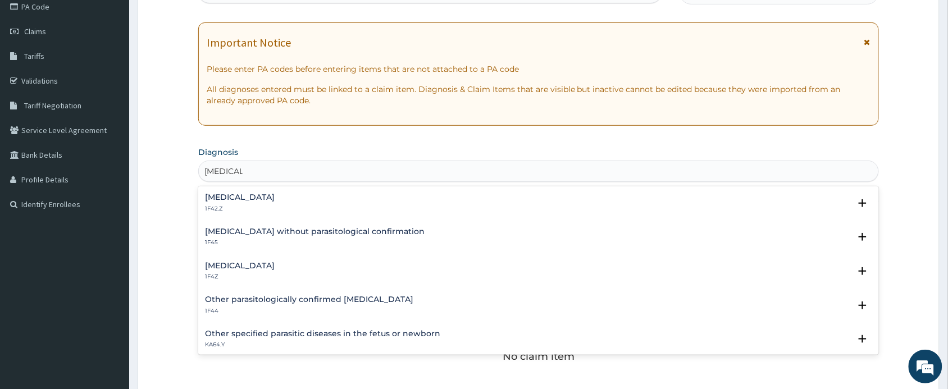
click at [273, 273] on p "1F4Z" at bounding box center [240, 277] width 70 height 8
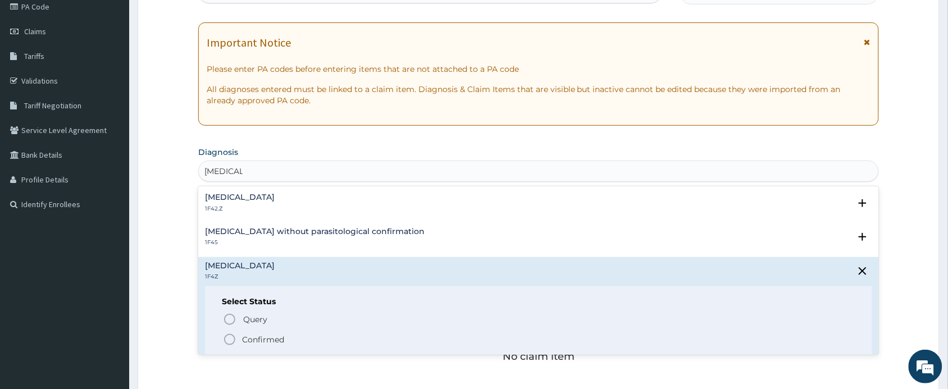
click at [234, 335] on icon "status option filled" at bounding box center [229, 339] width 13 height 13
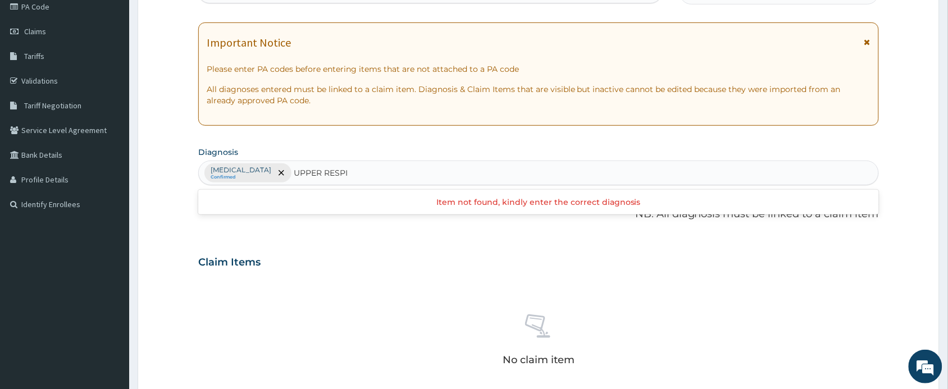
scroll to position [0, 0]
type input "UPPER"
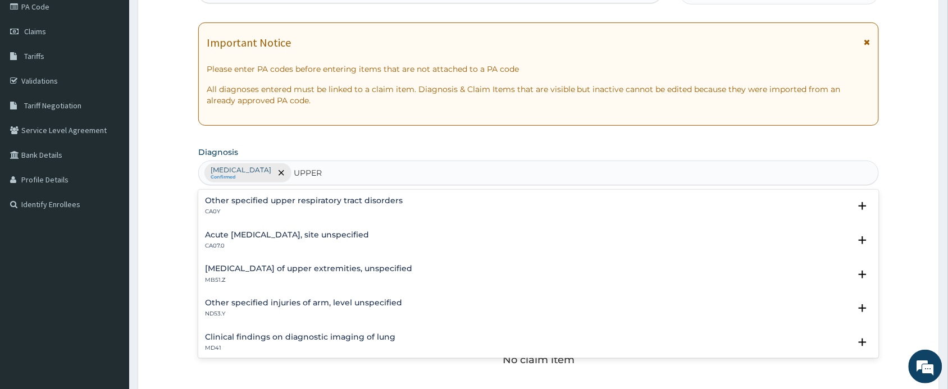
click at [295, 235] on h4 "Acute upper respiratory infection, site unspecified" at bounding box center [287, 235] width 164 height 8
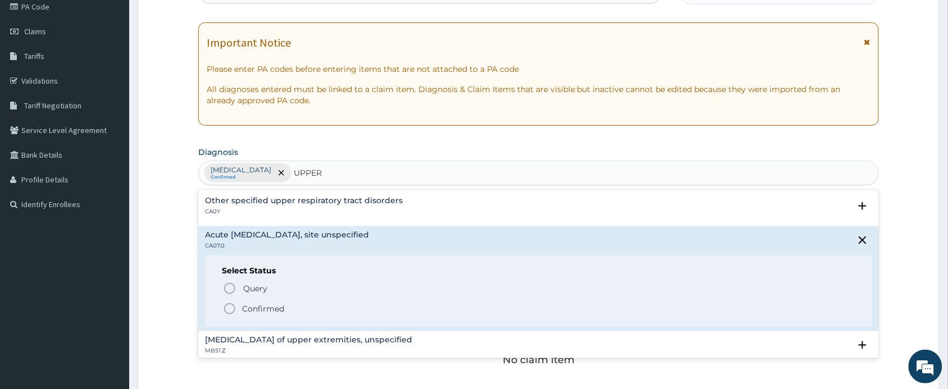
click at [230, 307] on icon "status option filled" at bounding box center [229, 308] width 13 height 13
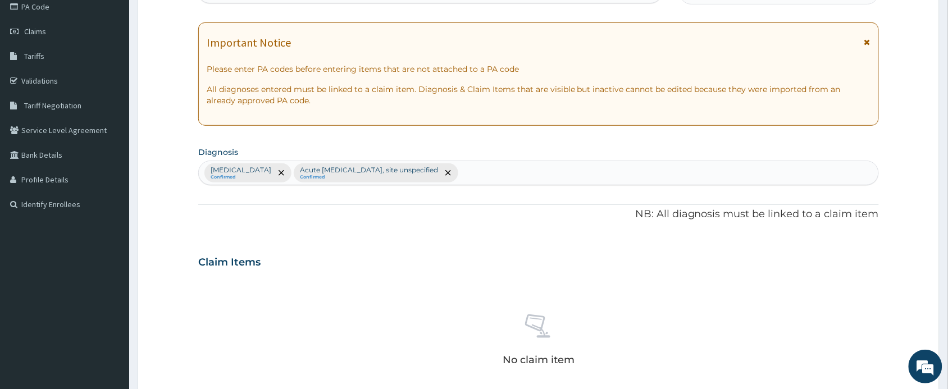
scroll to position [421, 0]
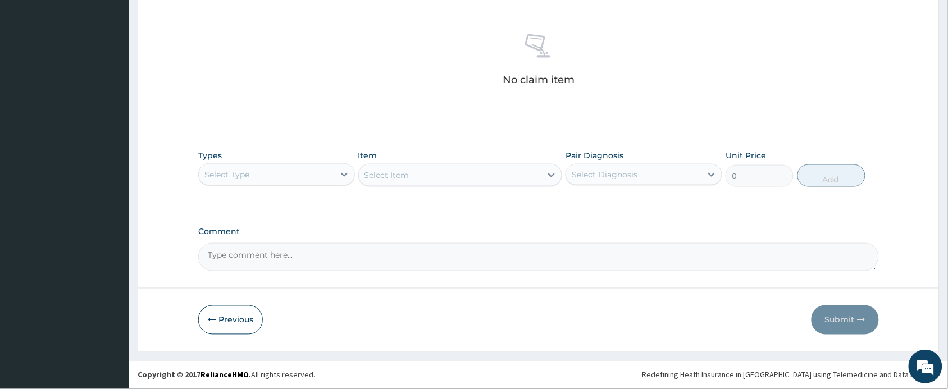
click at [285, 179] on div "Select Type" at bounding box center [266, 175] width 135 height 18
type input "PRO"
click at [278, 203] on div "Procedures" at bounding box center [276, 203] width 157 height 20
click at [456, 172] on div "Select Item" at bounding box center [460, 175] width 204 height 22
click at [455, 172] on div "Select Item" at bounding box center [460, 175] width 204 height 22
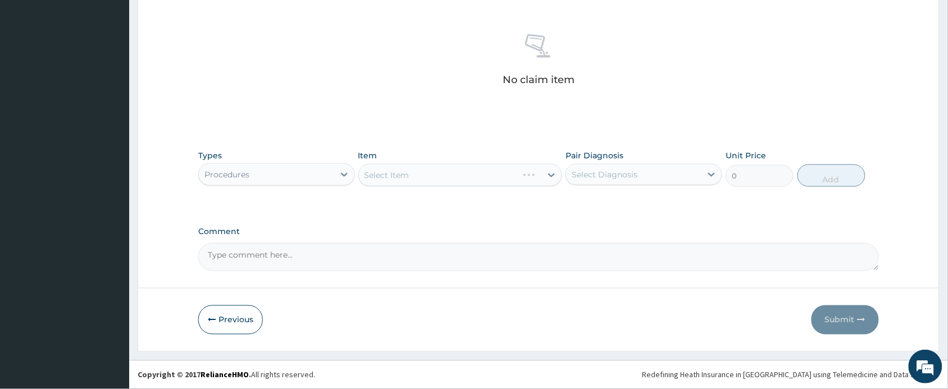
click at [455, 172] on div "Select Item" at bounding box center [460, 175] width 204 height 22
click at [471, 176] on div "Select Item" at bounding box center [460, 175] width 204 height 22
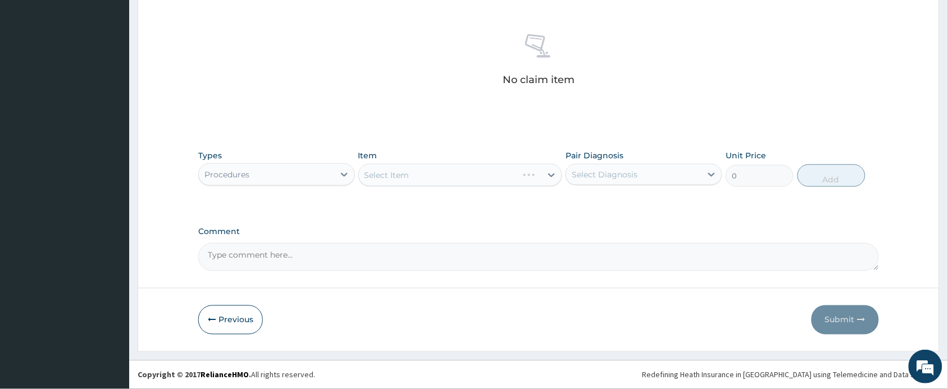
click at [471, 175] on div "Select Item" at bounding box center [460, 175] width 204 height 22
click at [501, 170] on div "Select Item" at bounding box center [460, 175] width 204 height 22
click at [440, 177] on div "Select Item" at bounding box center [460, 175] width 204 height 22
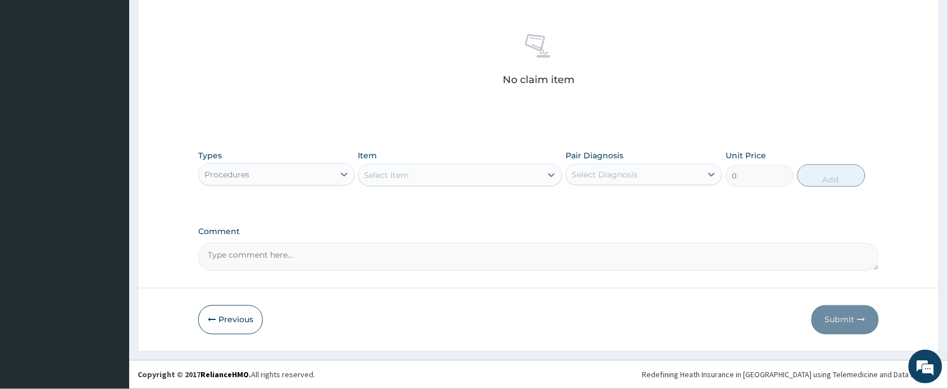
click at [440, 177] on div "Select Item" at bounding box center [450, 175] width 183 height 18
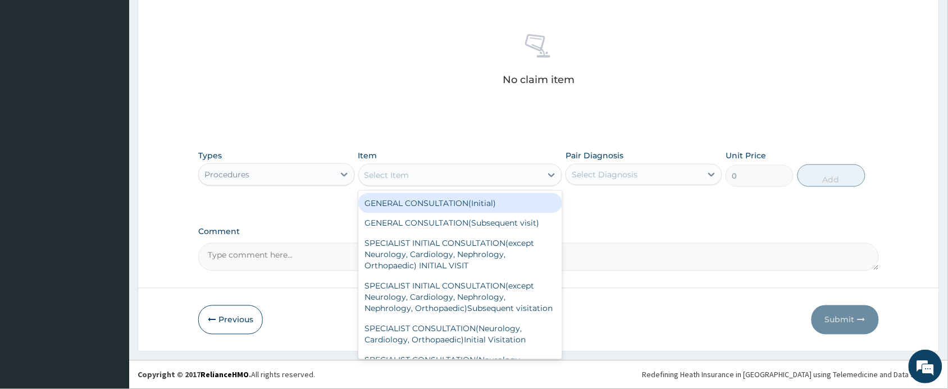
click at [434, 198] on div "GENERAL CONSULTATION(Initial)" at bounding box center [460, 203] width 204 height 20
type input "4000"
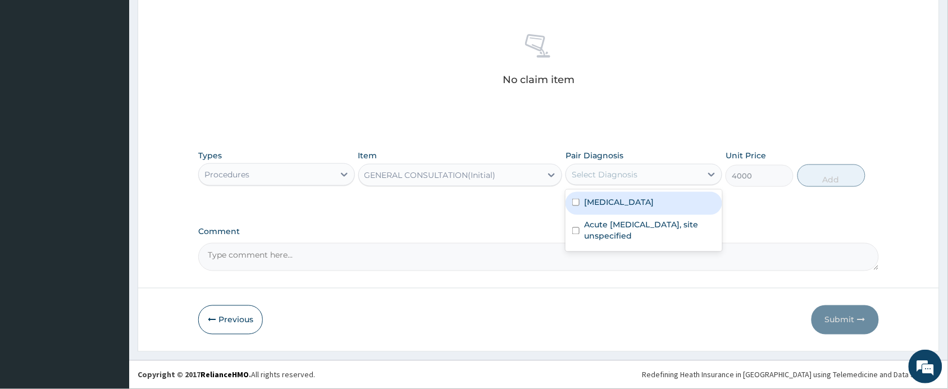
click at [594, 183] on div "Select Diagnosis" at bounding box center [633, 175] width 135 height 18
click at [611, 204] on label "Malaria, unspecified" at bounding box center [619, 202] width 70 height 11
checkbox input "true"
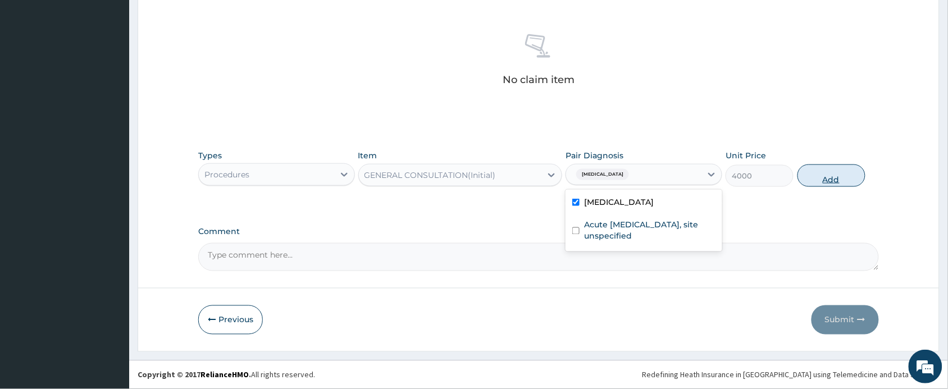
click at [826, 174] on button "Add" at bounding box center [832, 176] width 68 height 22
type input "0"
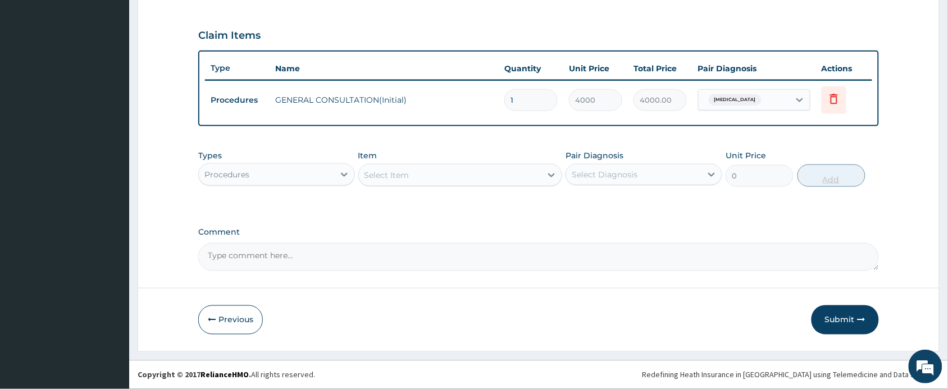
scroll to position [366, 0]
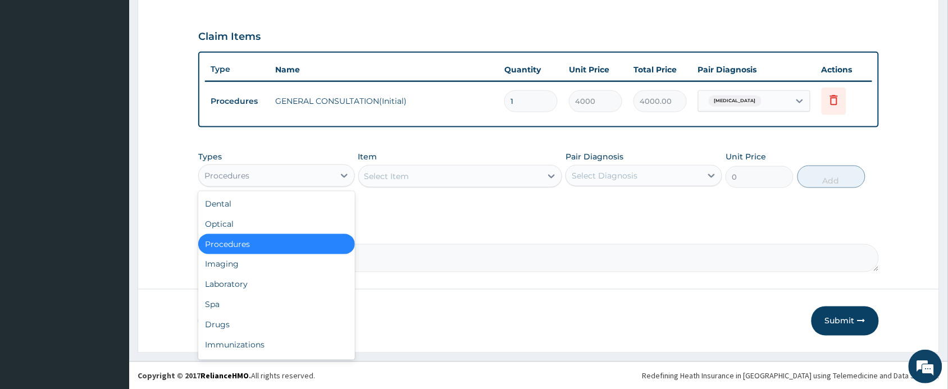
click at [279, 177] on div "Procedures" at bounding box center [266, 176] width 135 height 18
click at [250, 290] on div "Laboratory" at bounding box center [276, 285] width 157 height 20
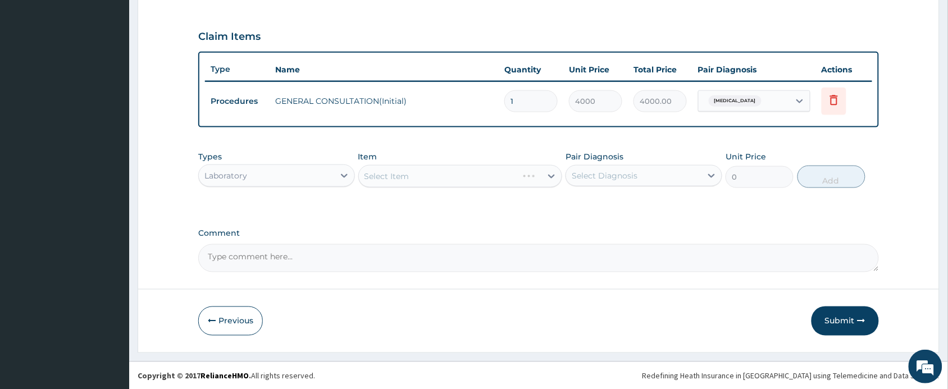
click at [406, 177] on div "Select Item" at bounding box center [460, 176] width 204 height 22
click at [412, 172] on div "Select Item" at bounding box center [439, 176] width 160 height 18
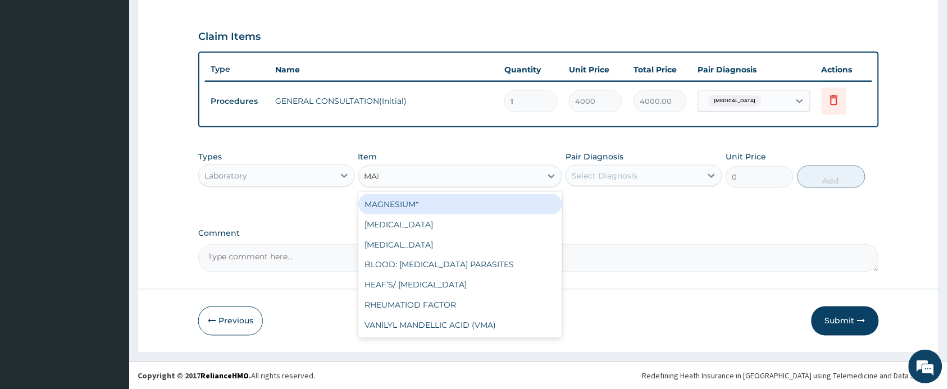
type input "MALA"
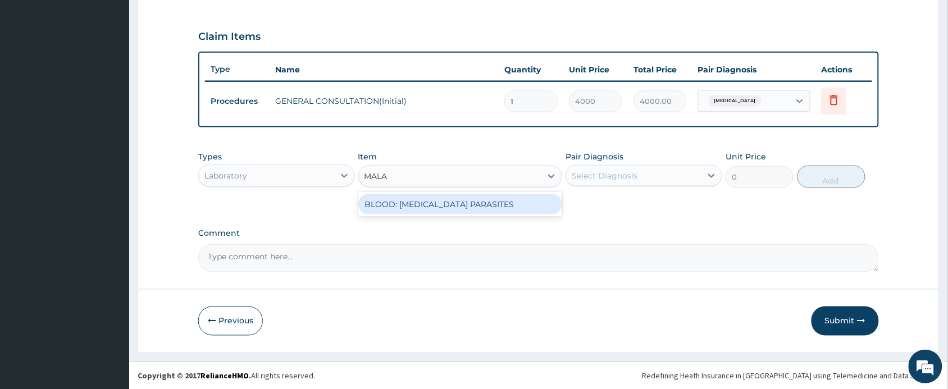
click at [426, 208] on div "BLOOD: MALARIA PARASITES" at bounding box center [460, 204] width 204 height 20
type input "2000"
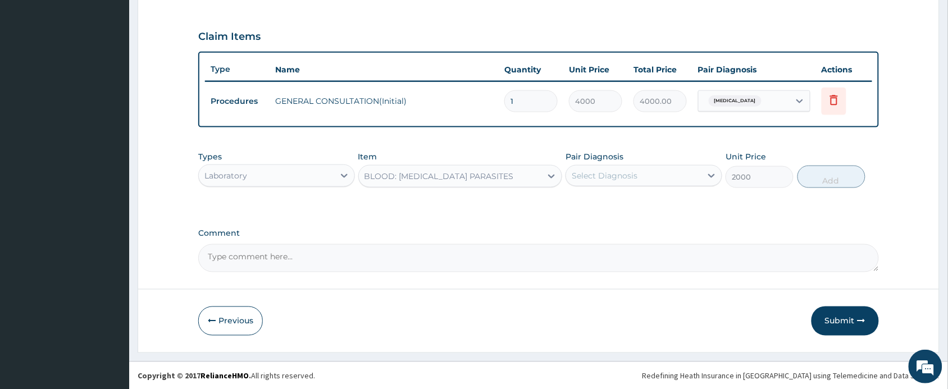
click at [596, 174] on div "Select Diagnosis" at bounding box center [605, 175] width 66 height 11
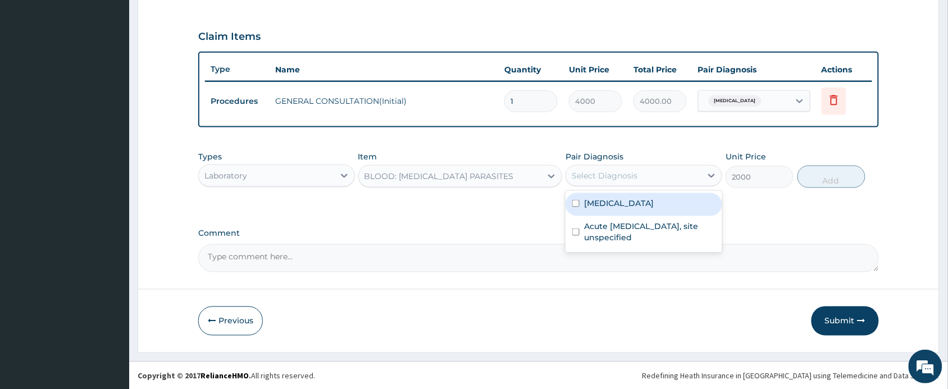
click at [600, 195] on div "Malaria, unspecified" at bounding box center [644, 204] width 157 height 23
checkbox input "true"
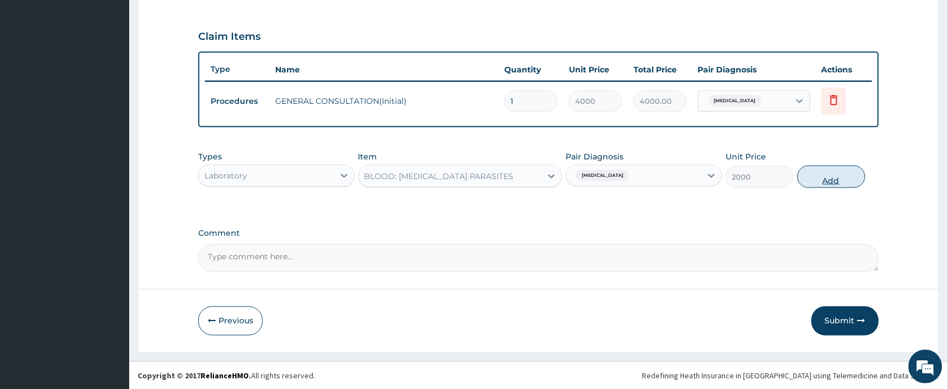
click at [805, 172] on button "Add" at bounding box center [832, 177] width 68 height 22
type input "0"
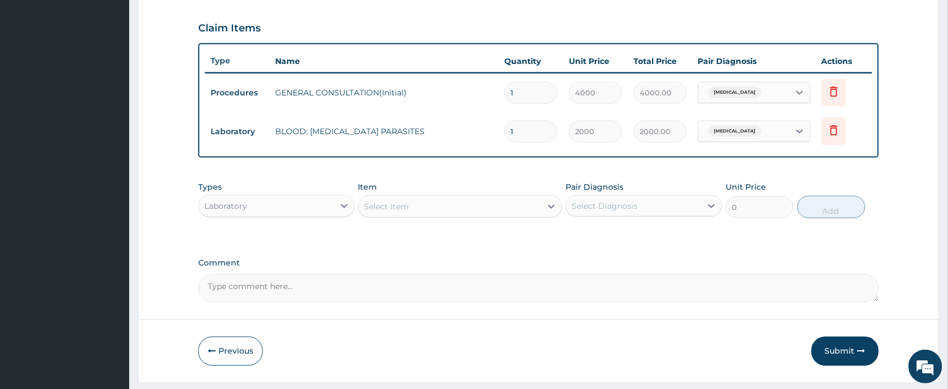
scroll to position [375, 0]
click at [462, 206] on div "Select Item" at bounding box center [450, 206] width 183 height 18
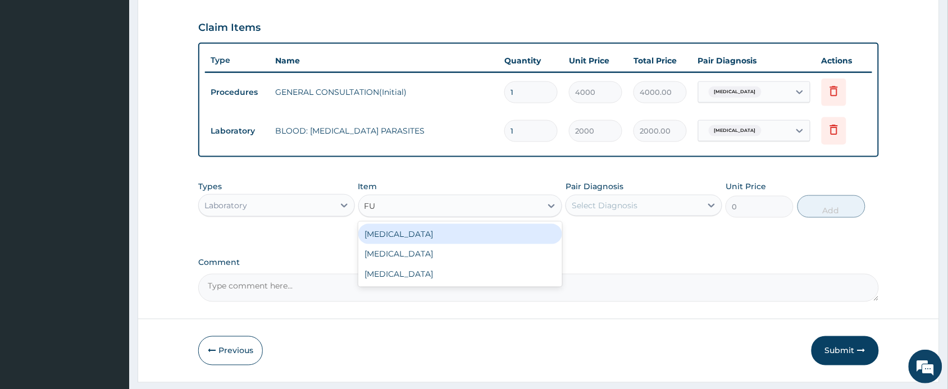
type input "FUL"
click at [459, 232] on div "FULL BLOOD COUNT" at bounding box center [460, 234] width 204 height 20
type input "4000"
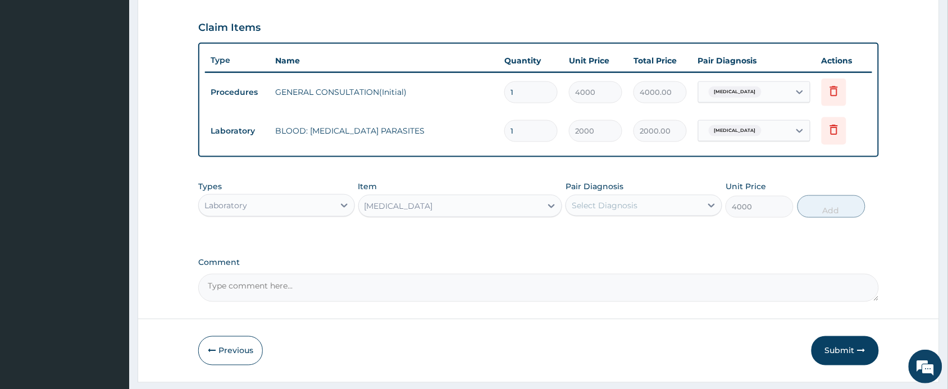
click at [631, 206] on div "Select Diagnosis" at bounding box center [605, 205] width 66 height 11
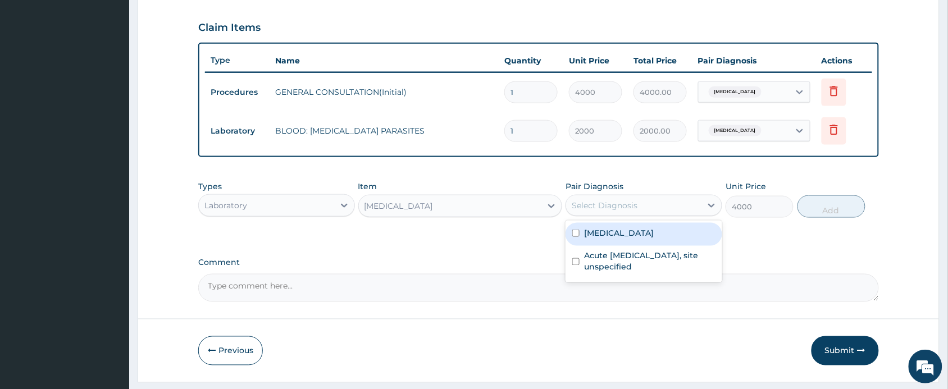
click at [632, 232] on label "Malaria, unspecified" at bounding box center [619, 232] width 70 height 11
checkbox input "true"
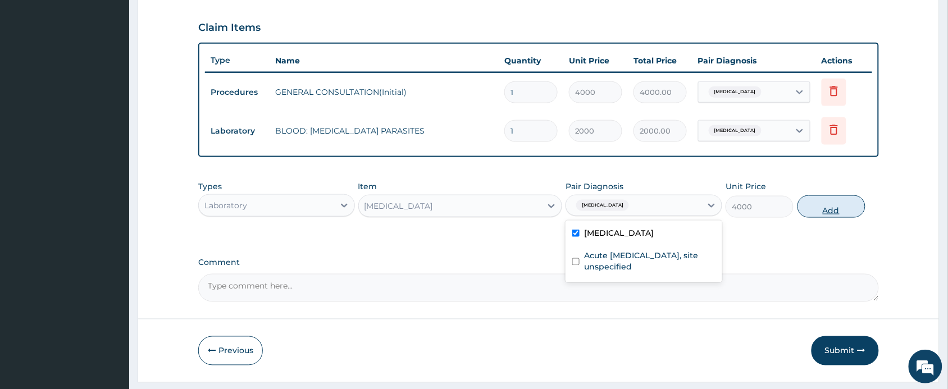
click at [856, 201] on button "Add" at bounding box center [832, 206] width 68 height 22
type input "0"
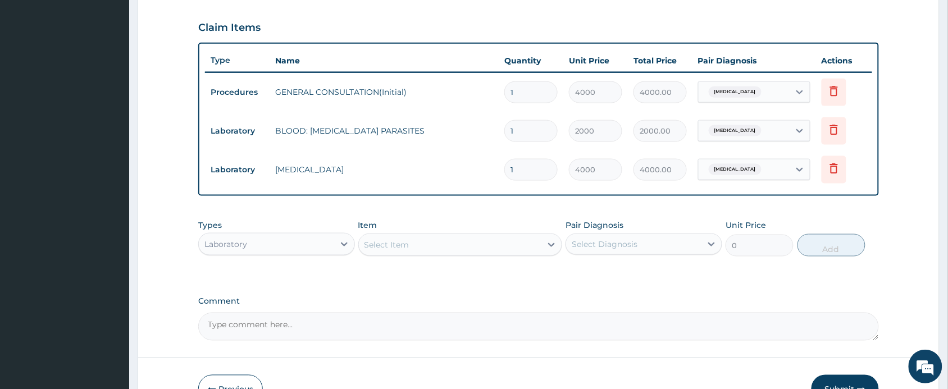
scroll to position [444, 0]
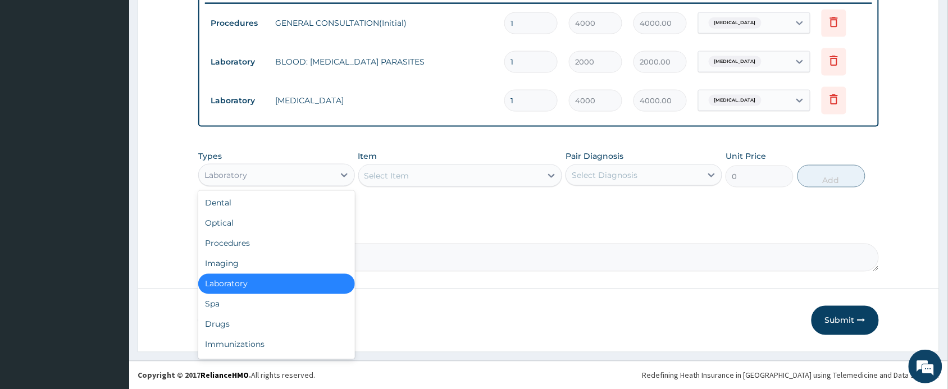
click at [271, 172] on div "Laboratory" at bounding box center [266, 175] width 135 height 18
click at [224, 322] on div "Drugs" at bounding box center [276, 325] width 157 height 20
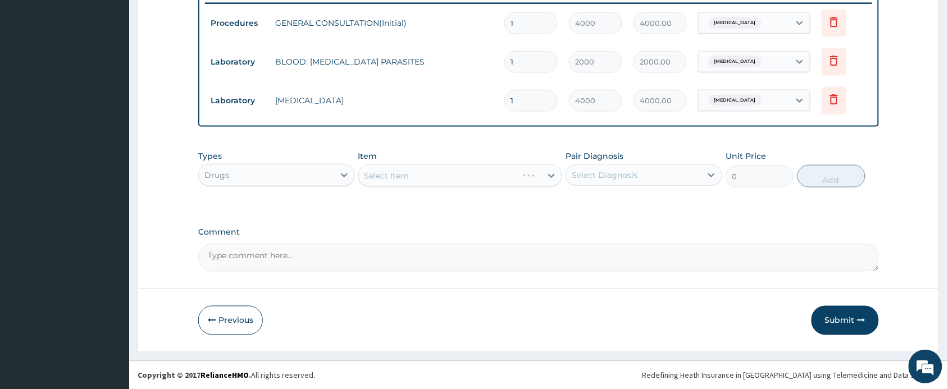
click at [406, 173] on div "Select Item" at bounding box center [460, 176] width 204 height 22
click at [406, 173] on div "Select Item" at bounding box center [387, 175] width 45 height 11
click at [405, 172] on div "Select Item" at bounding box center [387, 175] width 45 height 11
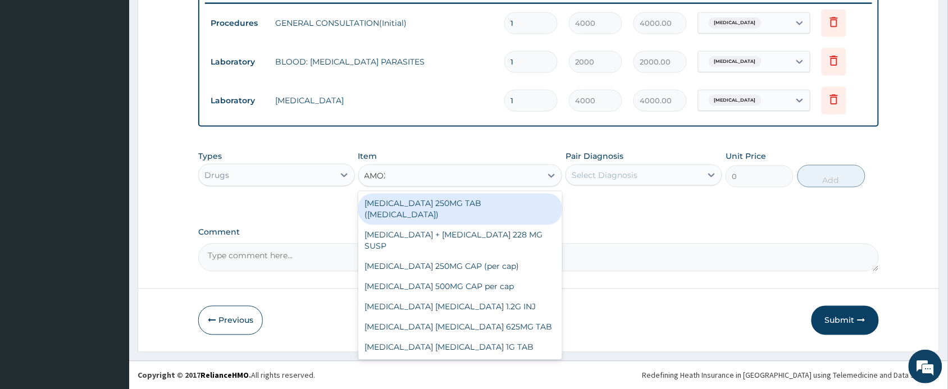
type input "AMOXI"
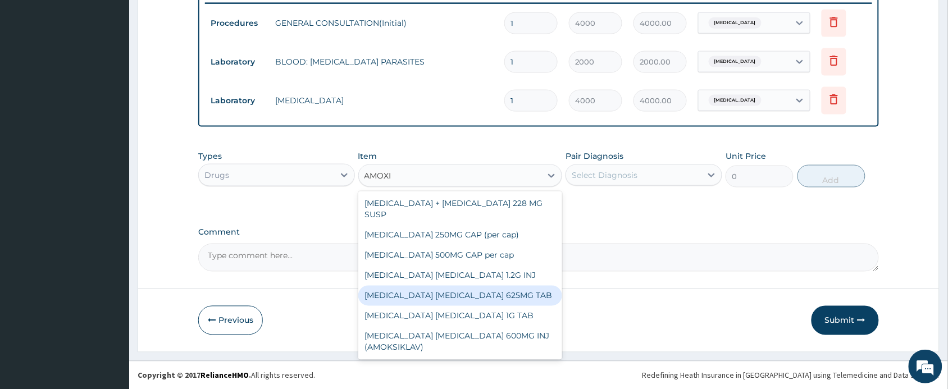
click at [475, 292] on div "AMOXICILLIN CLAVULANIC ACID 625MG TAB" at bounding box center [460, 296] width 204 height 20
type input "300"
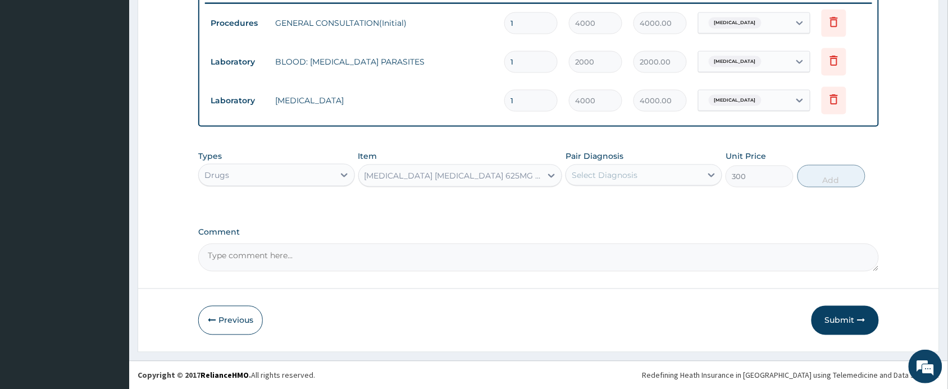
click at [622, 170] on div "Select Diagnosis" at bounding box center [605, 175] width 66 height 11
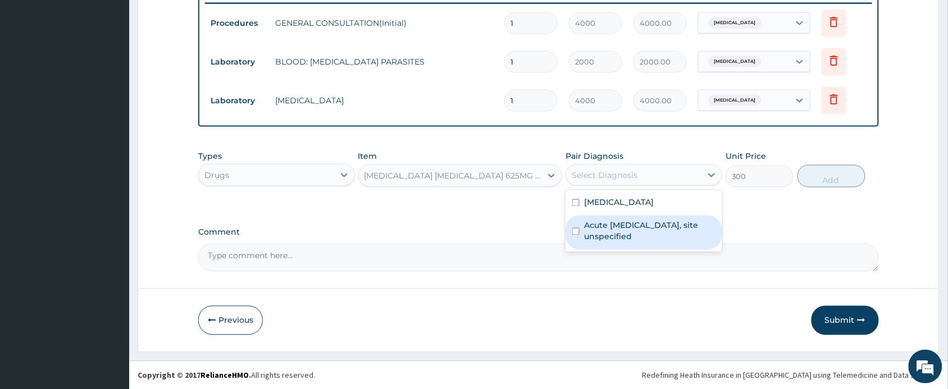
click at [622, 224] on label "Acute upper respiratory infection, site unspecified" at bounding box center [649, 231] width 131 height 22
checkbox input "true"
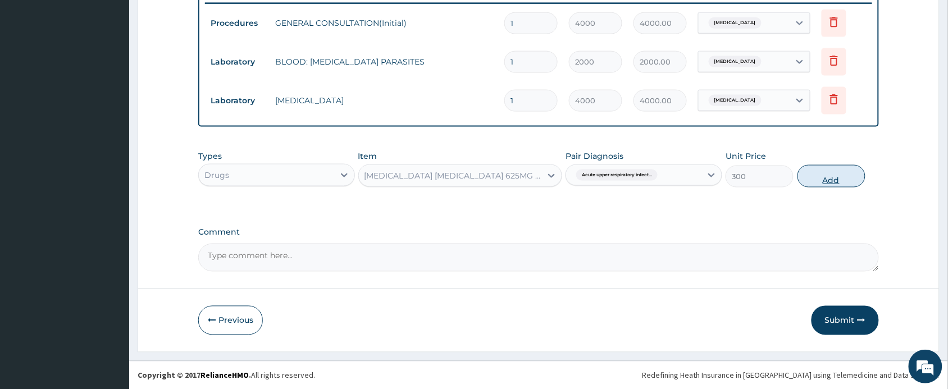
click at [810, 172] on button "Add" at bounding box center [832, 176] width 68 height 22
type input "0"
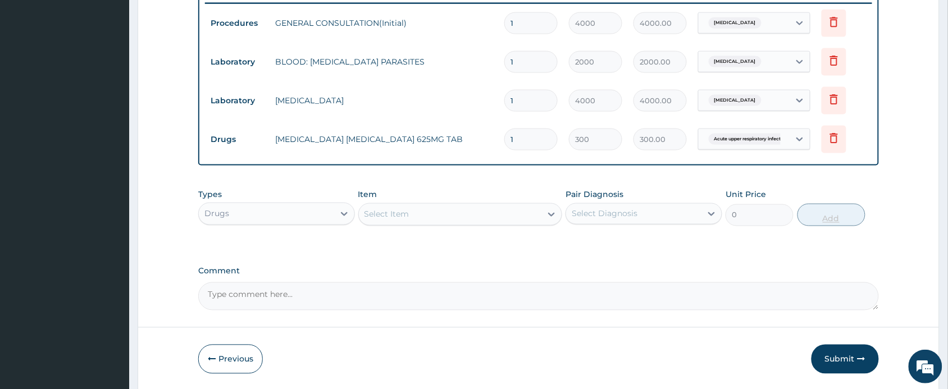
type input "14"
type input "4200.00"
type input "14"
click at [443, 213] on div "Select Item" at bounding box center [450, 215] width 183 height 18
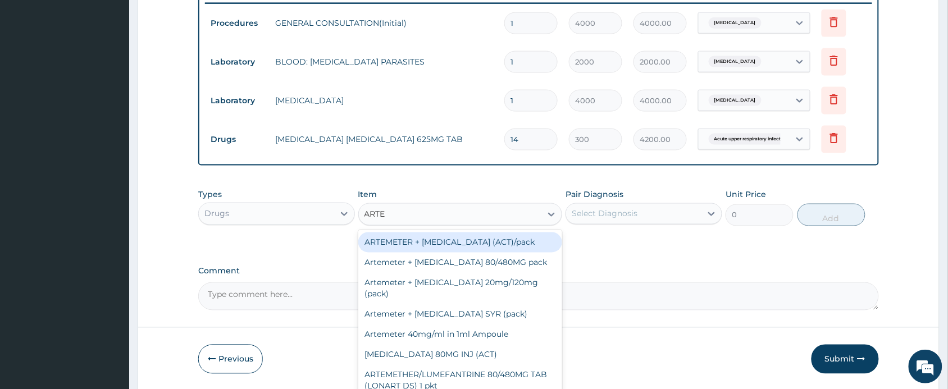
type input "ARTEM"
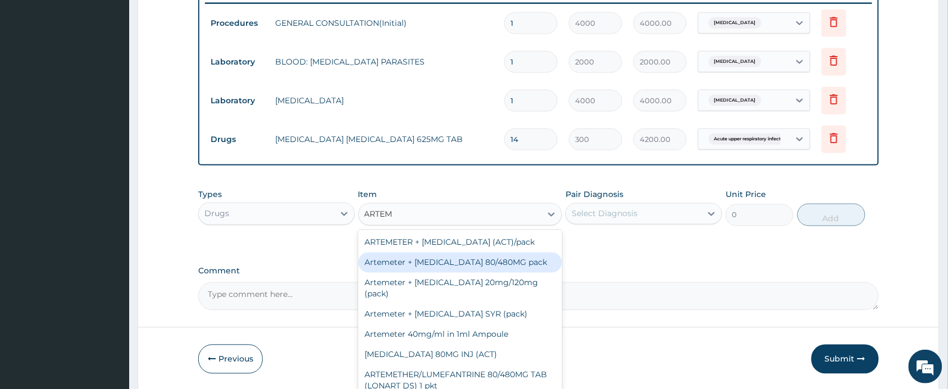
click at [454, 261] on div "Artemeter + Lumefantrine 80/480MG pack" at bounding box center [460, 263] width 204 height 20
type input "1700"
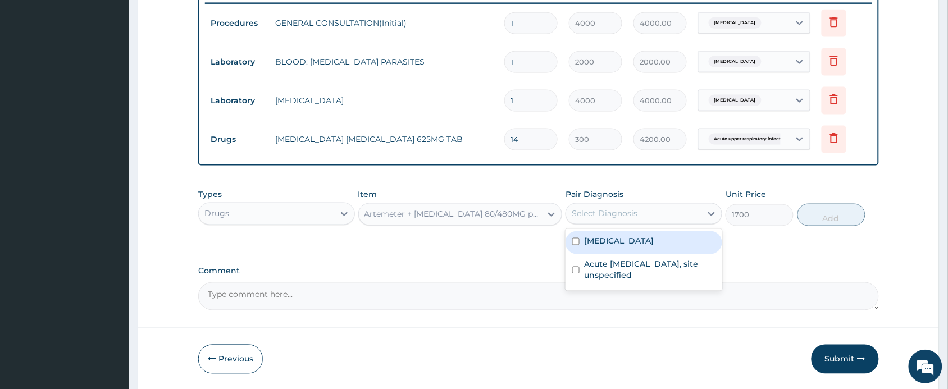
click at [605, 209] on div "Select Diagnosis" at bounding box center [605, 213] width 66 height 11
click at [605, 242] on label "Malaria, unspecified" at bounding box center [619, 241] width 70 height 11
checkbox input "true"
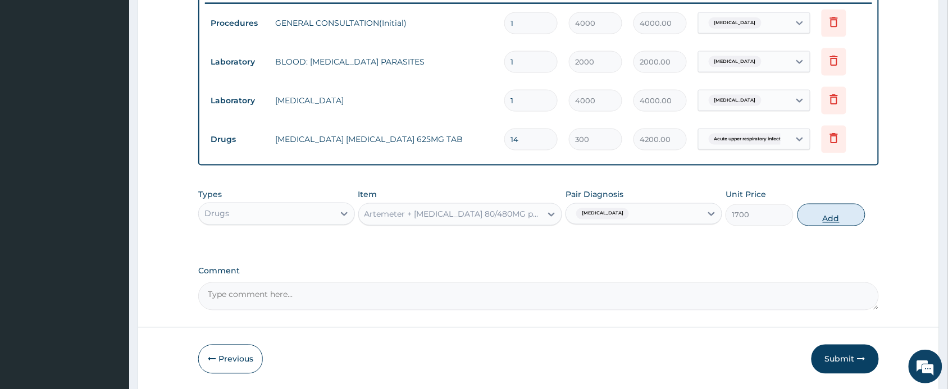
click at [834, 208] on button "Add" at bounding box center [832, 215] width 68 height 22
type input "0"
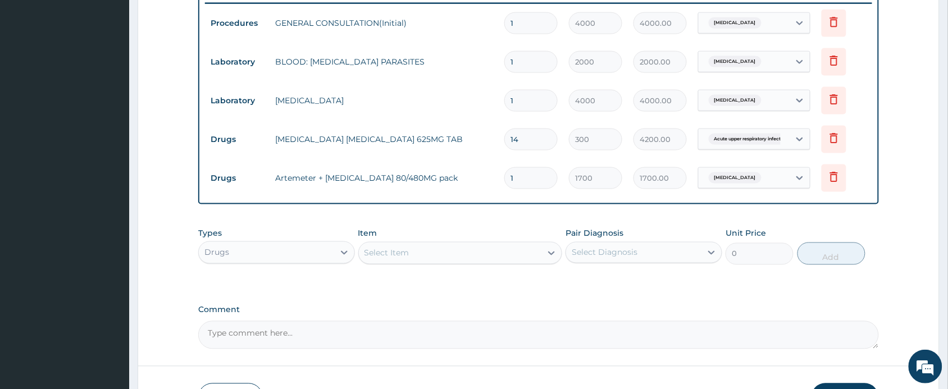
scroll to position [521, 0]
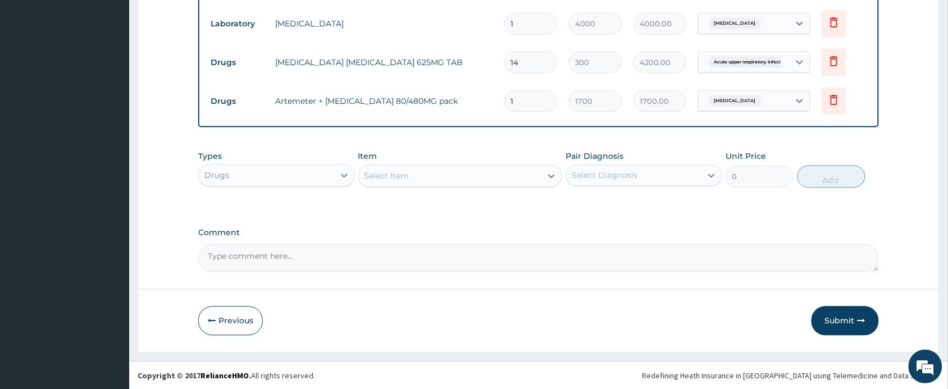
click at [435, 175] on div "Select Item" at bounding box center [450, 176] width 183 height 18
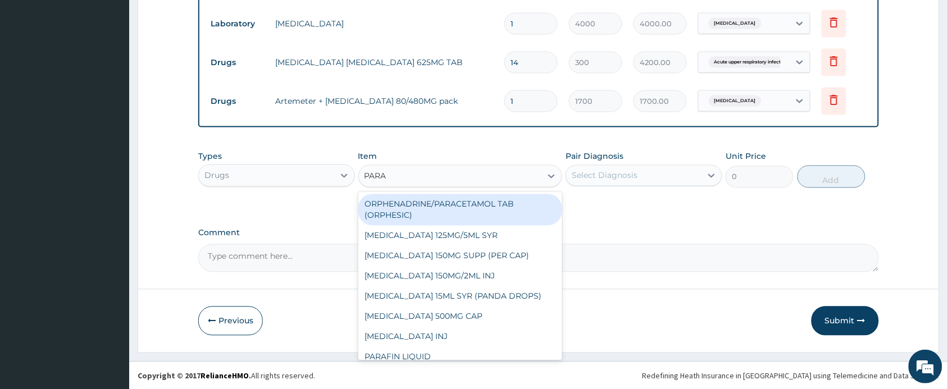
type input "PARAC"
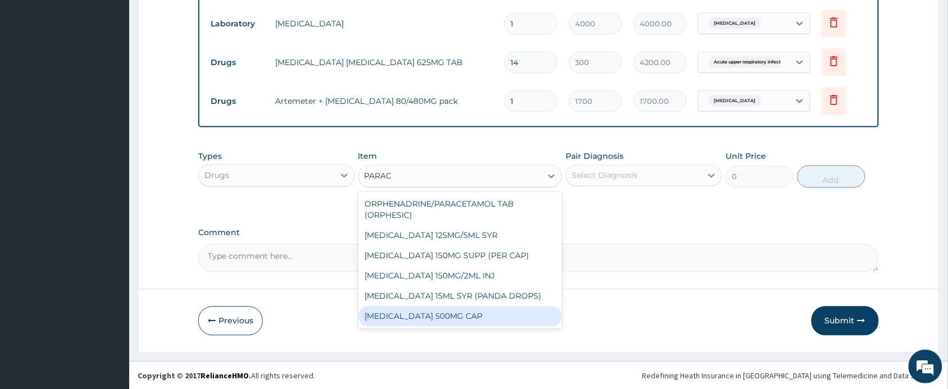
click at [456, 307] on div "Paracetamol 500MG CAP" at bounding box center [460, 317] width 204 height 20
type input "40"
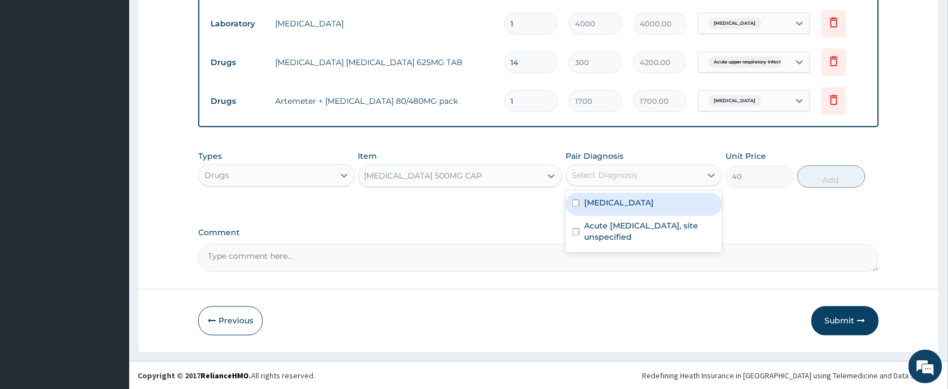
click at [625, 170] on div "Select Diagnosis" at bounding box center [605, 175] width 66 height 11
click at [621, 203] on label "Malaria, unspecified" at bounding box center [619, 203] width 70 height 11
checkbox input "true"
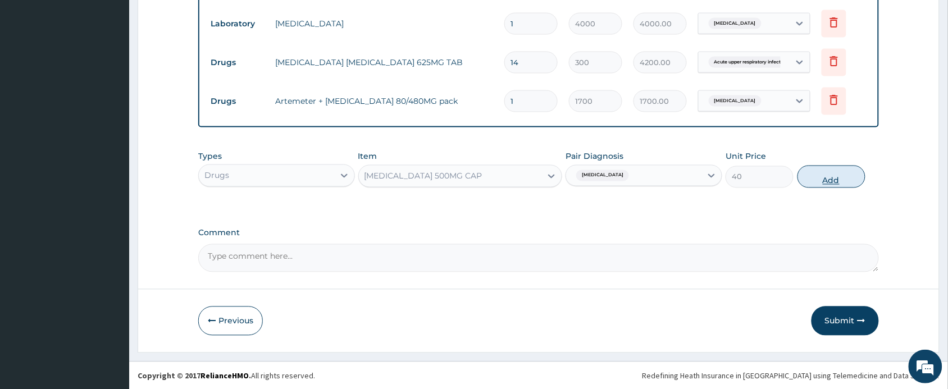
click at [815, 177] on button "Add" at bounding box center [832, 177] width 68 height 22
type input "0"
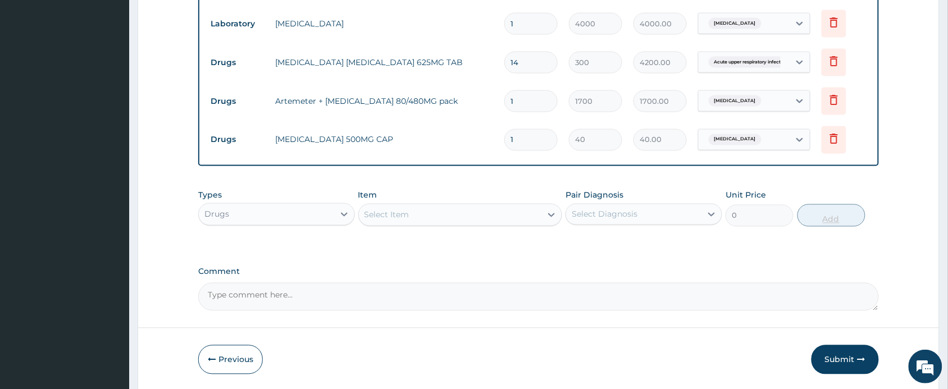
type input "18"
type input "720.00"
type input "18"
click at [462, 209] on div "Select Item" at bounding box center [450, 215] width 183 height 18
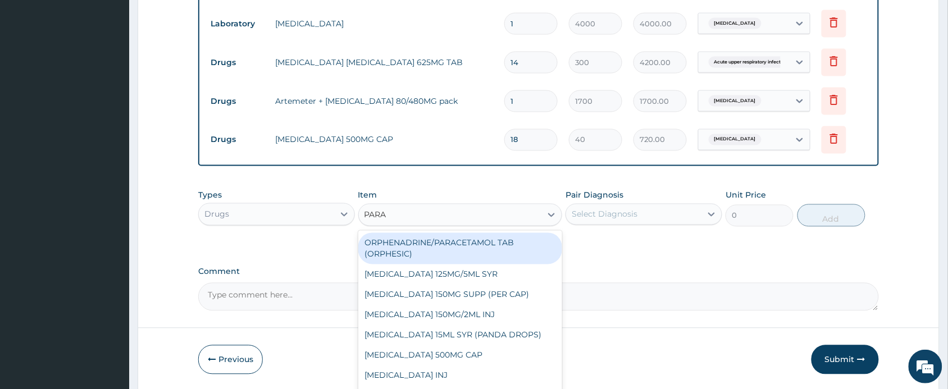
type input "PARAC"
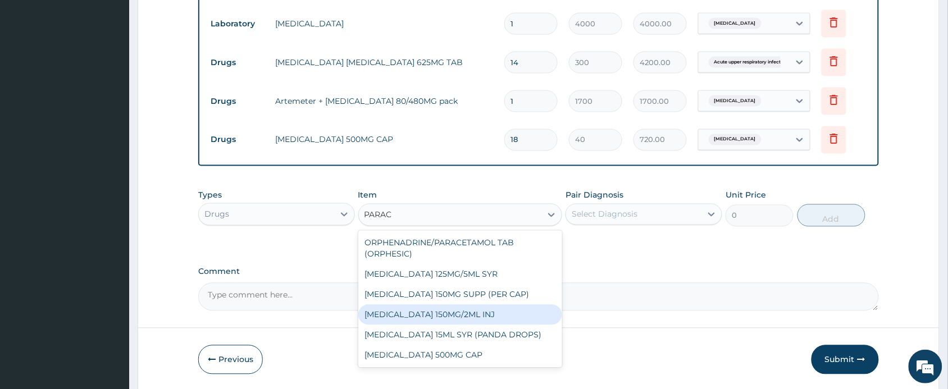
click at [456, 309] on div "PARACETAMOL 150MG/2ML INJ" at bounding box center [460, 315] width 204 height 20
type input "800"
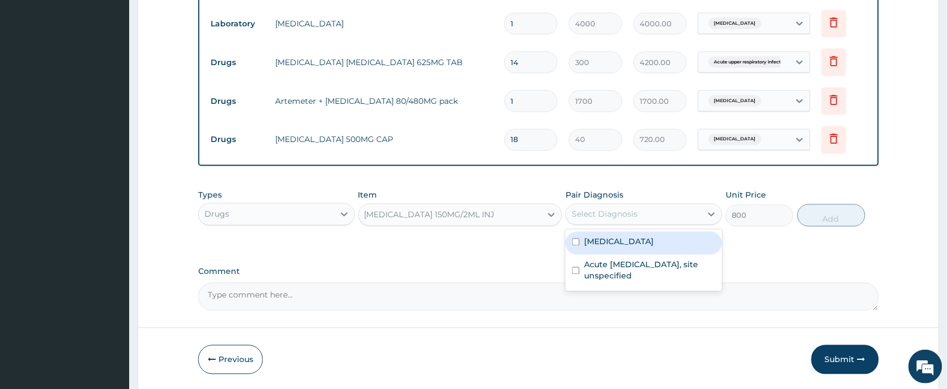
click at [623, 211] on div "Select Diagnosis" at bounding box center [605, 214] width 66 height 11
click at [625, 249] on div "Malaria, unspecified" at bounding box center [644, 243] width 157 height 23
checkbox input "true"
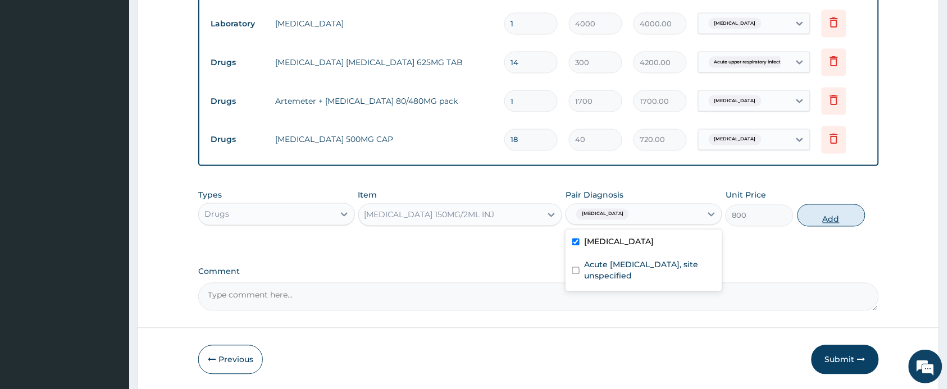
click at [809, 219] on button "Add" at bounding box center [832, 215] width 68 height 22
type input "0"
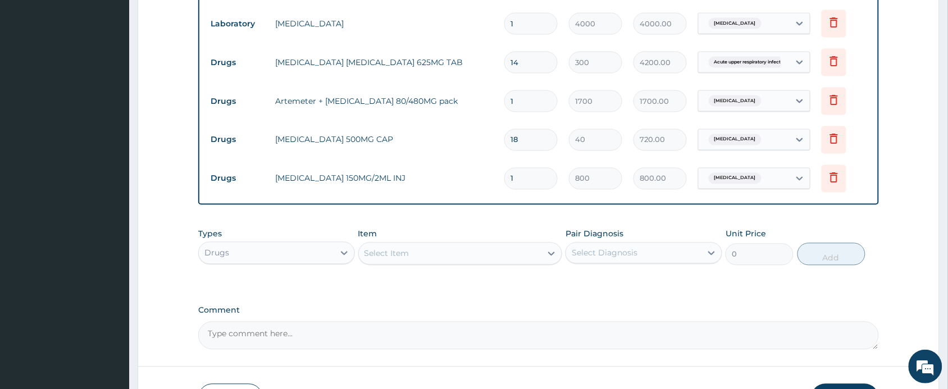
scroll to position [599, 0]
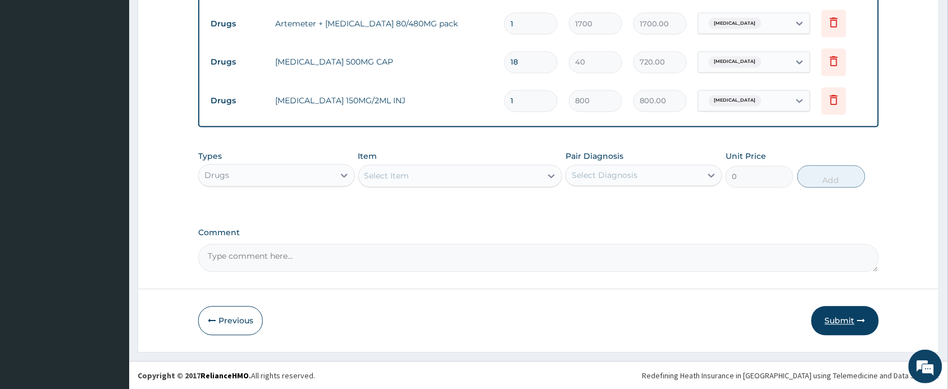
click at [841, 321] on button "Submit" at bounding box center [845, 321] width 67 height 29
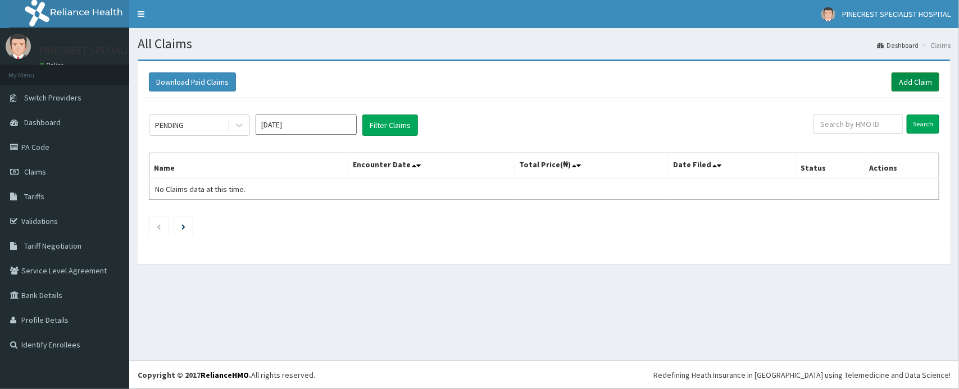
click at [908, 83] on link "Add Claim" at bounding box center [915, 81] width 48 height 19
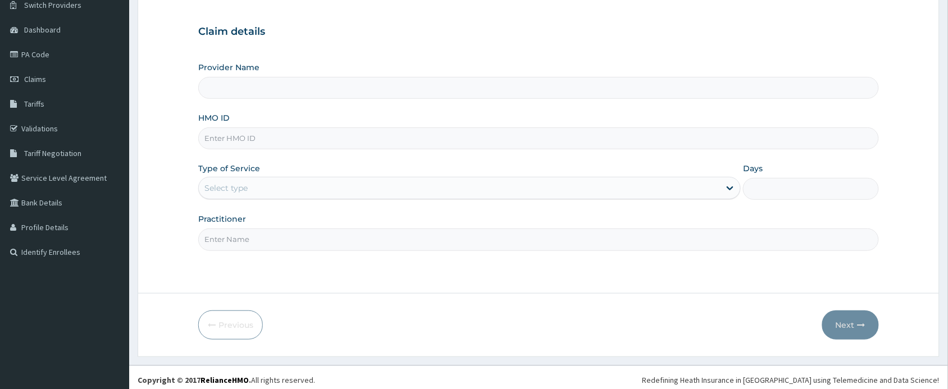
scroll to position [98, 0]
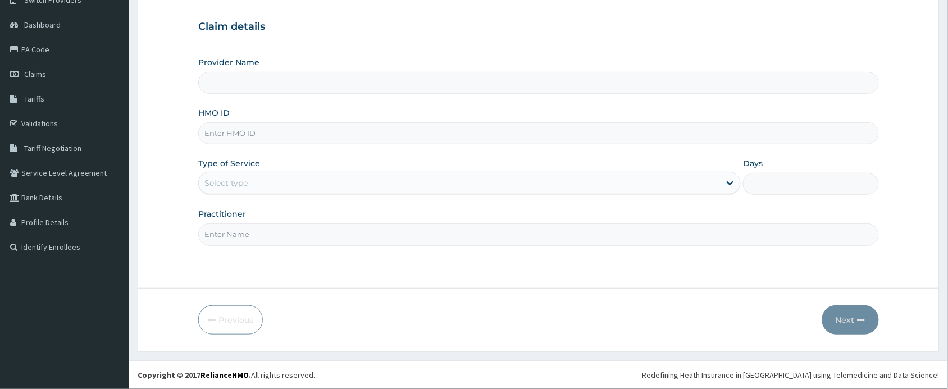
click at [295, 136] on input "HMO ID" at bounding box center [538, 133] width 681 height 22
type input "PINECREST SPECIALIST HOSPITAL - [GEOGRAPHIC_DATA]"
type input "ITX/10270/A"
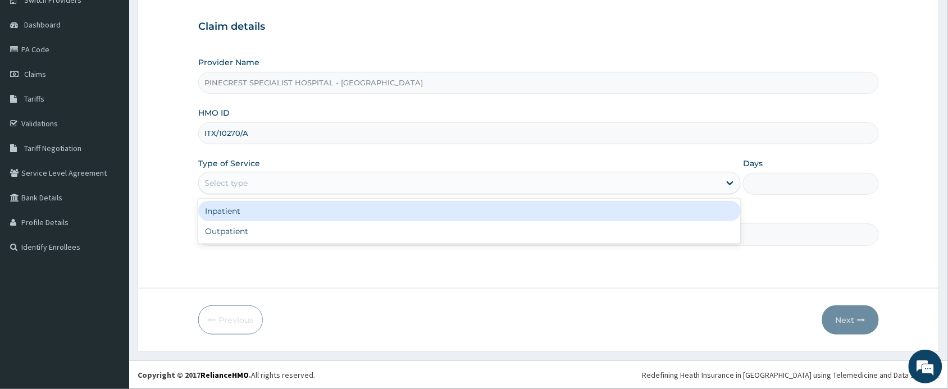
click at [253, 184] on div "Select type" at bounding box center [459, 183] width 521 height 18
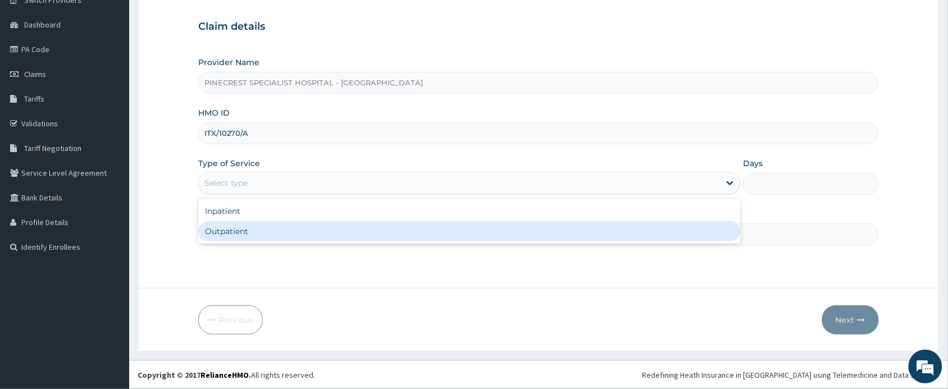
click at [250, 229] on div "Outpatient" at bounding box center [469, 231] width 543 height 20
type input "1"
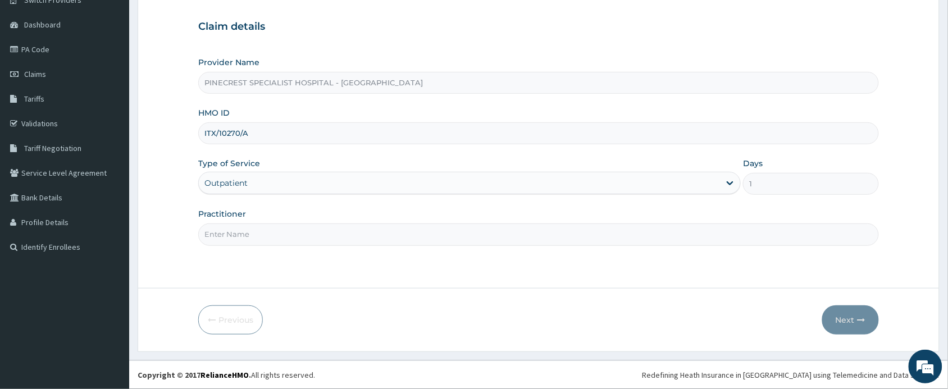
click at [257, 231] on input "Practitioner" at bounding box center [538, 235] width 681 height 22
type input "DR. [PERSON_NAME]"
click at [842, 317] on button "Next" at bounding box center [850, 320] width 57 height 29
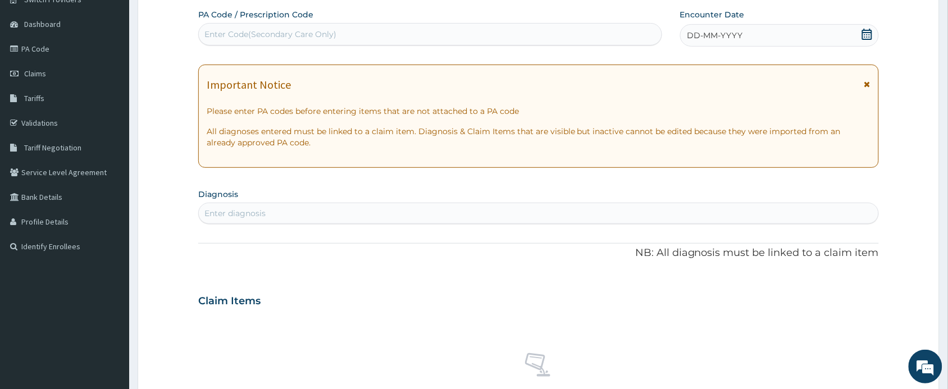
click at [723, 31] on span "DD-MM-YYYY" at bounding box center [715, 35] width 56 height 11
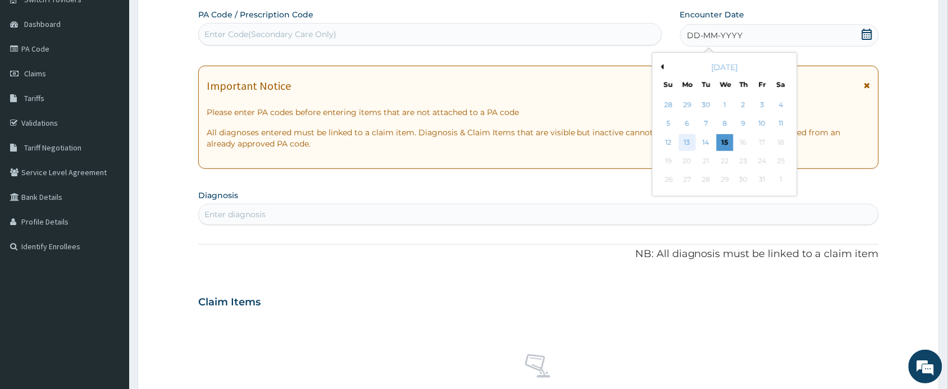
click at [691, 142] on div "13" at bounding box center [687, 142] width 17 height 17
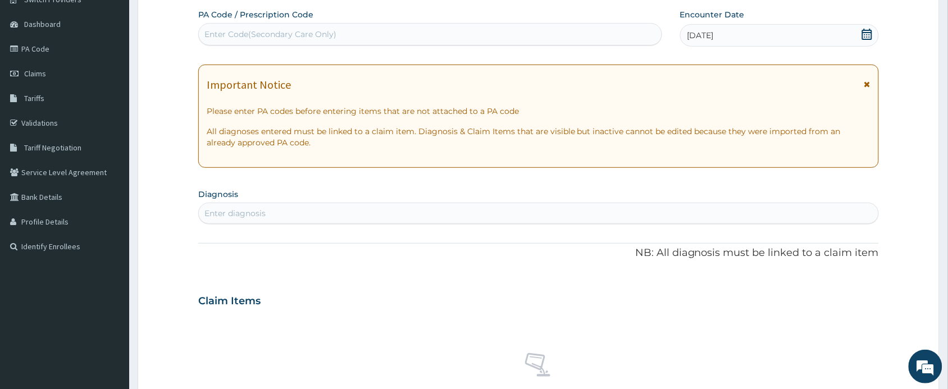
scroll to position [0, 0]
click at [346, 213] on div "Enter diagnosis" at bounding box center [539, 213] width 680 height 18
type input "MALARIA"
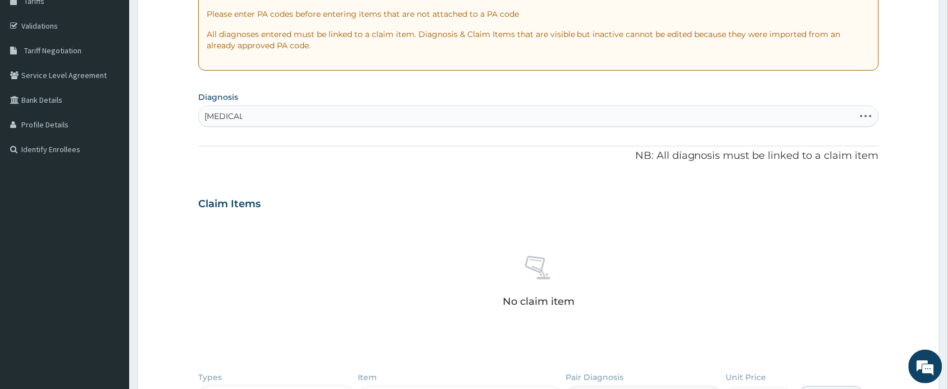
scroll to position [213, 0]
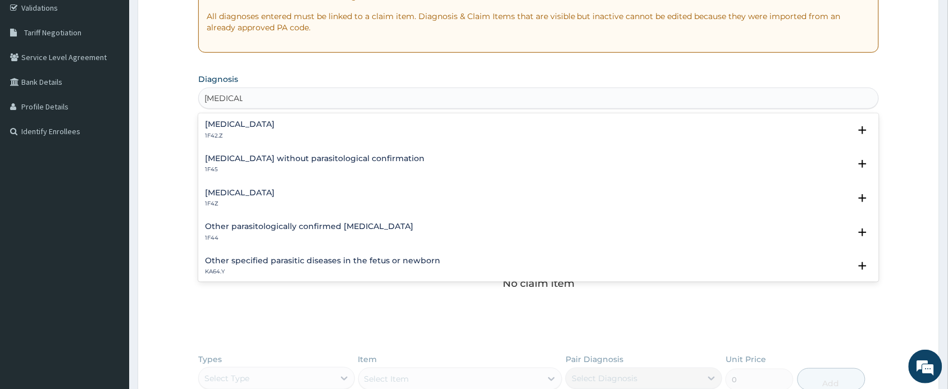
click at [253, 192] on h4 "Malaria, unspecified" at bounding box center [240, 193] width 70 height 8
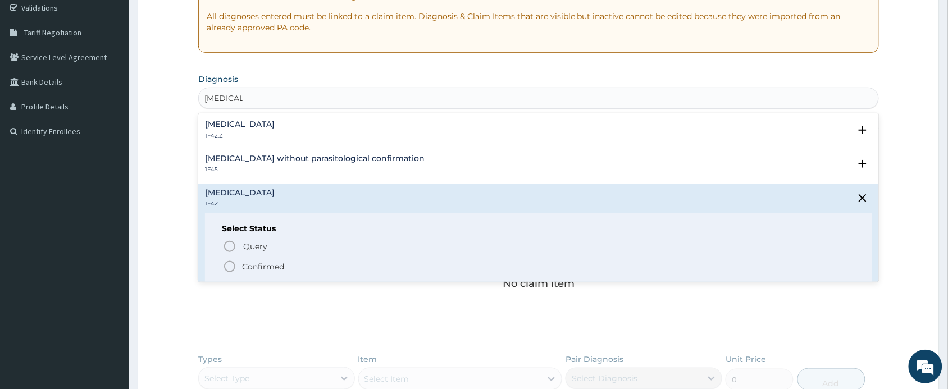
click at [230, 267] on icon "status option filled" at bounding box center [229, 266] width 13 height 13
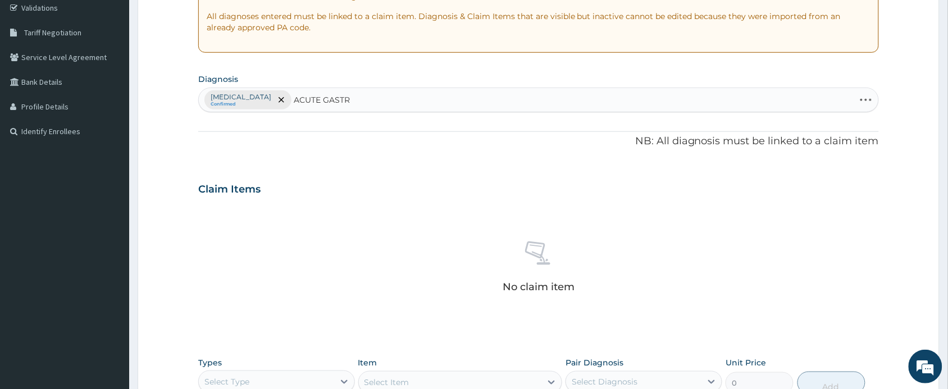
type input "ACUTE GASTRO"
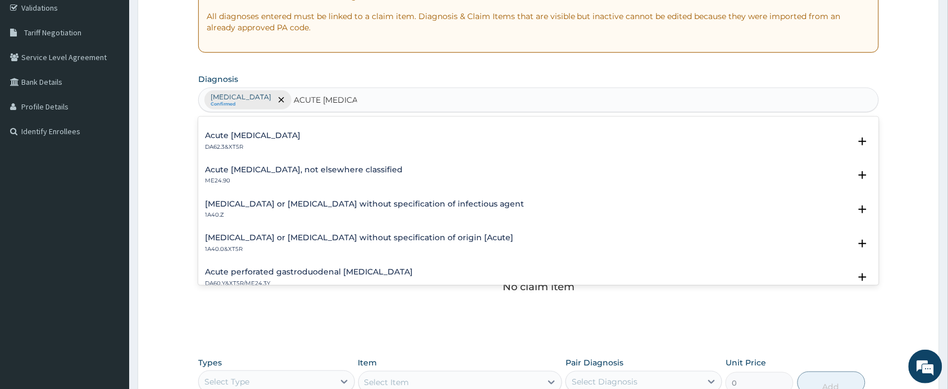
scroll to position [63, 0]
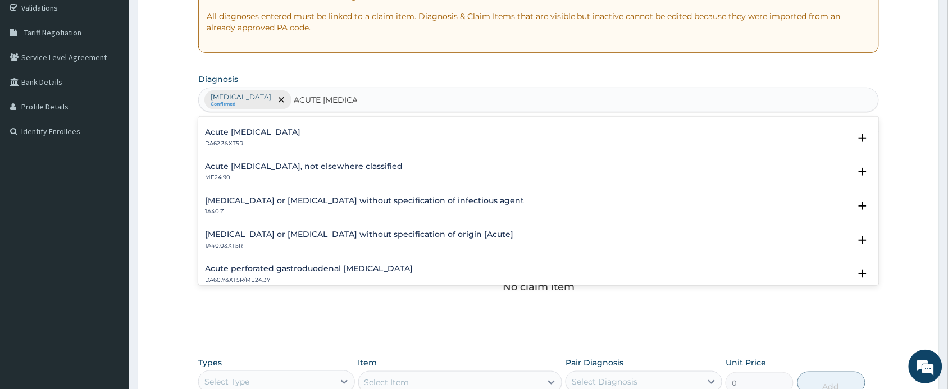
click at [313, 201] on h4 "Infectious gastroenteritis or colitis without specification of infectious agent" at bounding box center [364, 201] width 319 height 8
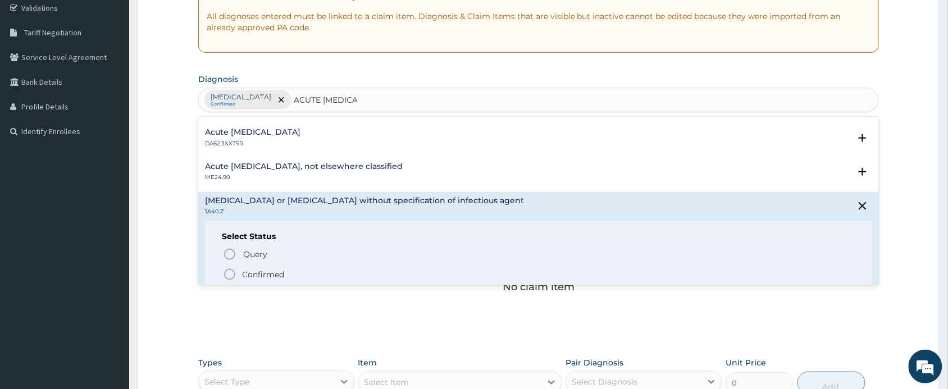
click at [228, 272] on icon "status option filled" at bounding box center [229, 274] width 13 height 13
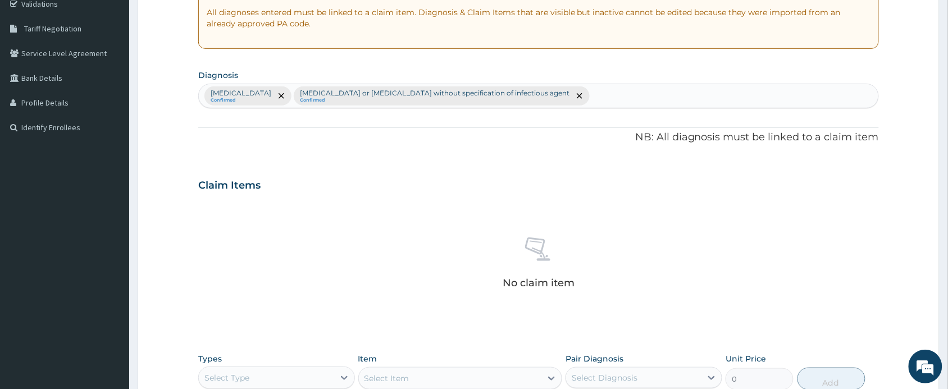
scroll to position [421, 0]
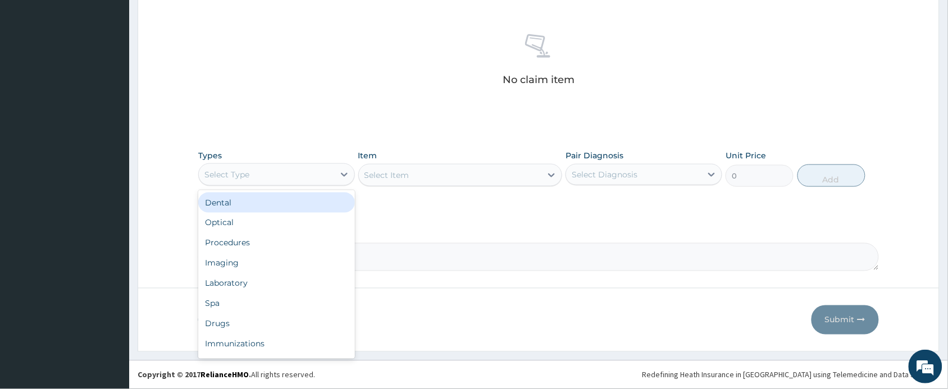
click at [312, 167] on div "Select Type" at bounding box center [266, 175] width 135 height 18
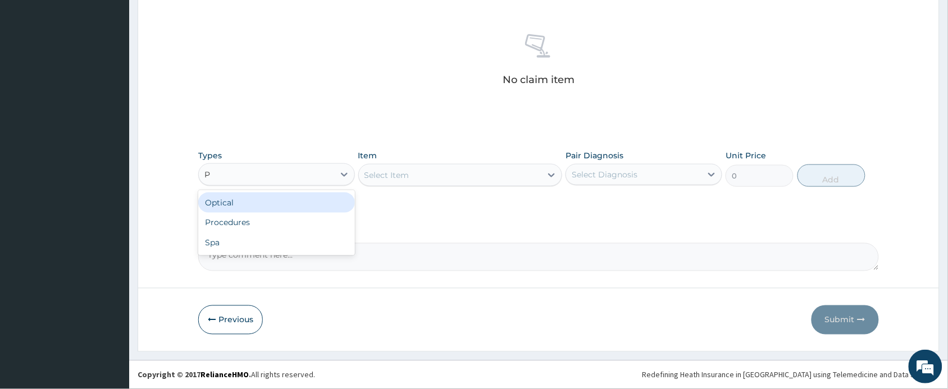
type input "PR"
click at [306, 208] on div "Procedures" at bounding box center [276, 203] width 157 height 20
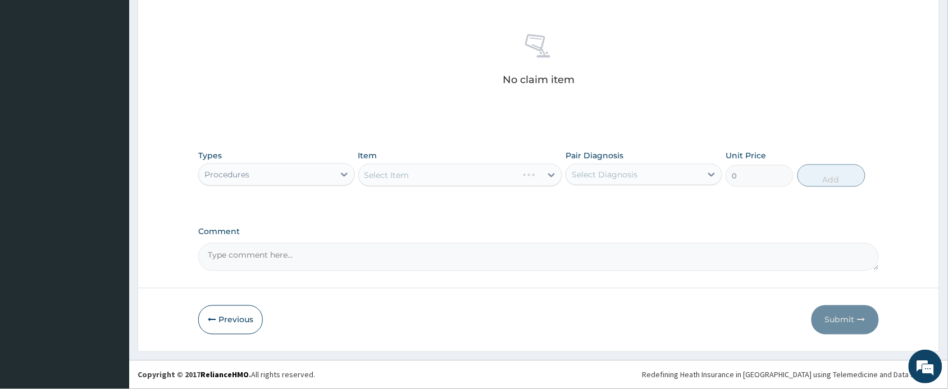
click at [443, 172] on div "Select Item" at bounding box center [460, 175] width 204 height 22
click at [442, 172] on div "Select Item" at bounding box center [460, 175] width 204 height 22
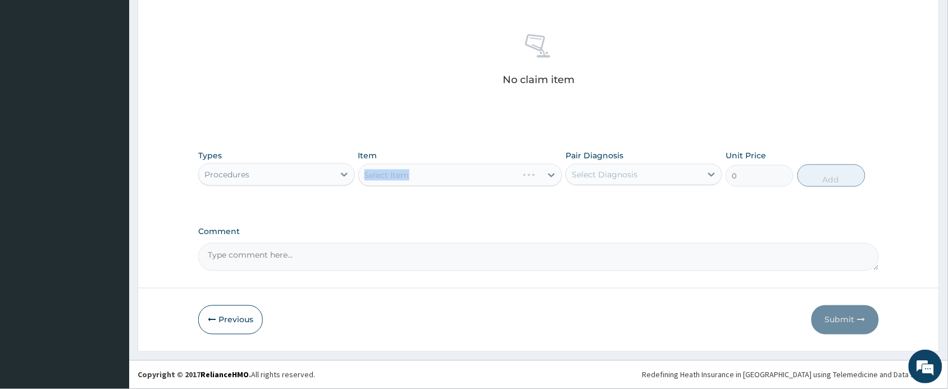
click at [451, 174] on div "Select Item" at bounding box center [460, 175] width 204 height 22
click at [465, 175] on div "Select Item" at bounding box center [460, 175] width 204 height 22
click at [434, 174] on div "Select Item" at bounding box center [460, 175] width 204 height 22
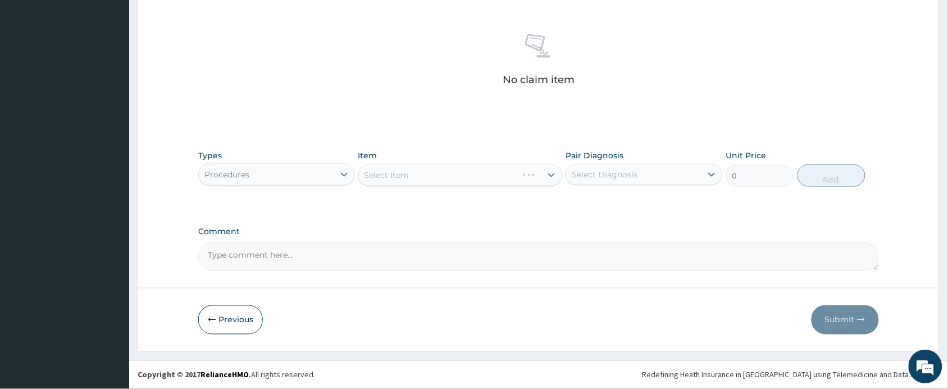
click at [434, 174] on div "Select Item" at bounding box center [460, 175] width 204 height 22
click at [475, 173] on div "Select Item" at bounding box center [460, 175] width 204 height 22
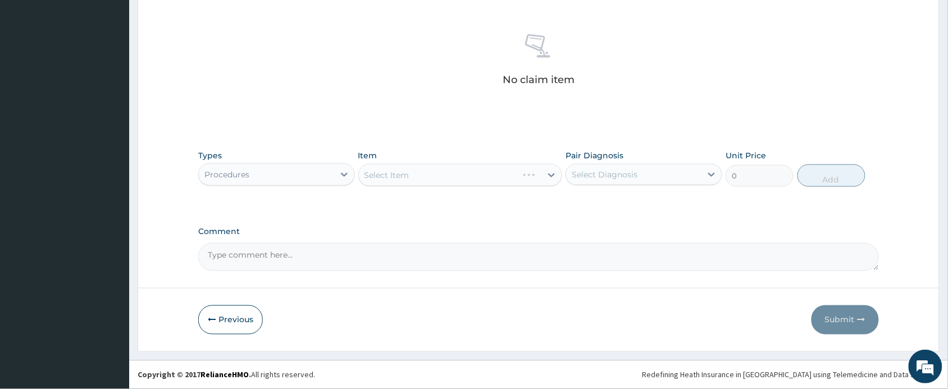
click at [426, 178] on div "Select Item" at bounding box center [460, 175] width 204 height 22
click at [425, 177] on div "Select Item" at bounding box center [460, 175] width 204 height 22
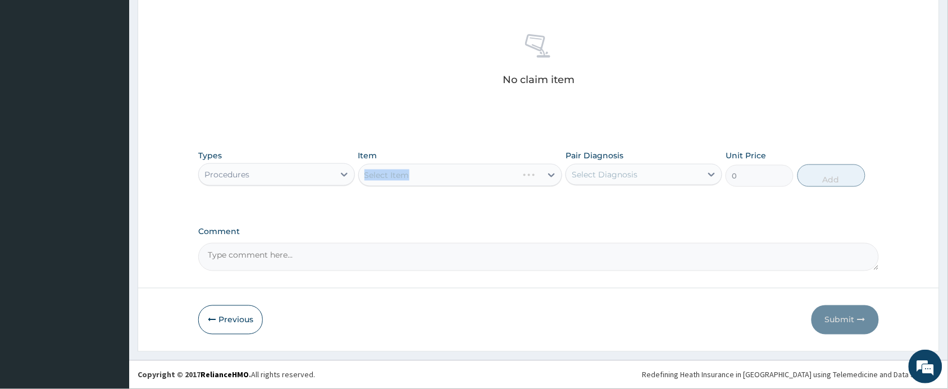
click at [472, 176] on div "Select Item" at bounding box center [460, 175] width 204 height 22
click at [472, 176] on div "Select Item" at bounding box center [450, 175] width 183 height 18
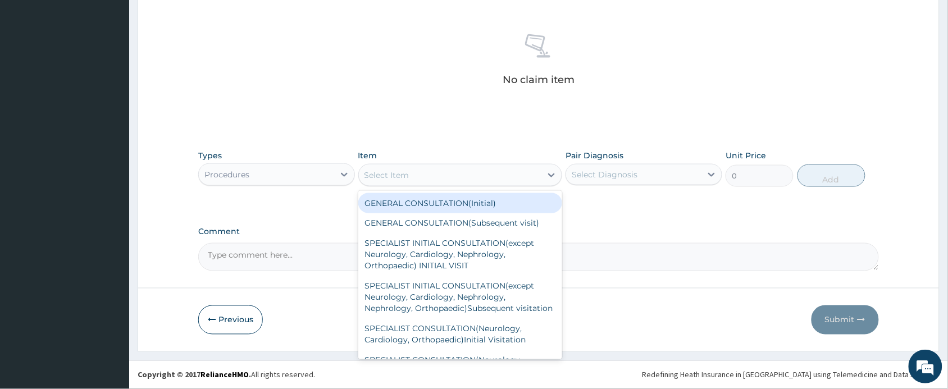
click at [464, 208] on div "GENERAL CONSULTATION(Initial)" at bounding box center [460, 203] width 204 height 20
type input "4000"
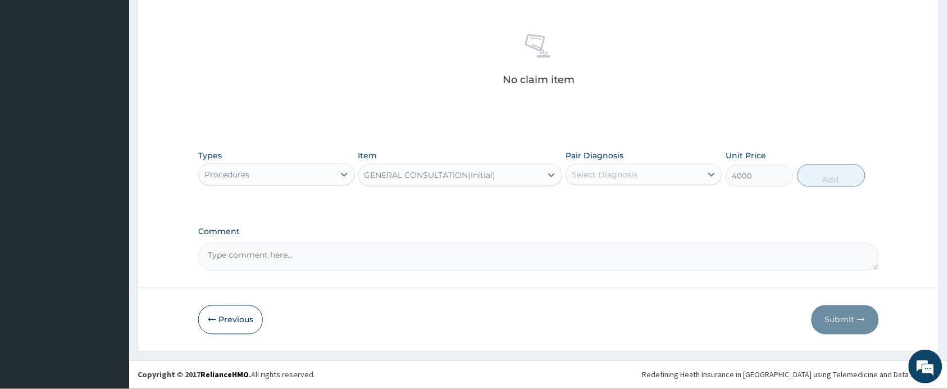
click at [593, 179] on div "Select Diagnosis" at bounding box center [605, 174] width 66 height 11
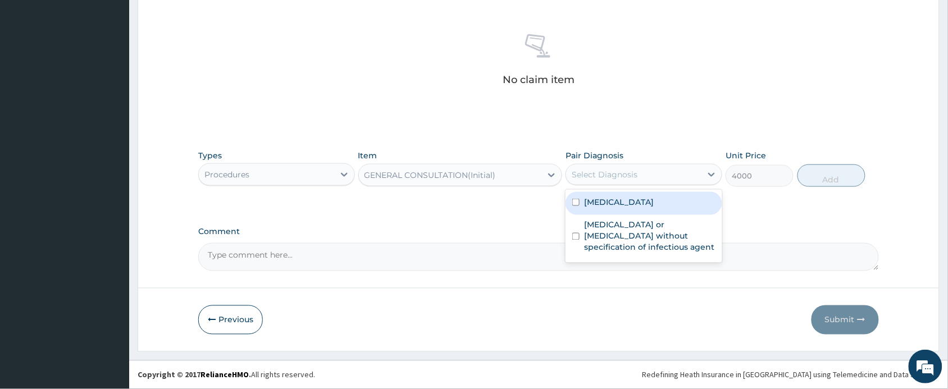
click at [605, 200] on label "Malaria, unspecified" at bounding box center [619, 202] width 70 height 11
checkbox input "true"
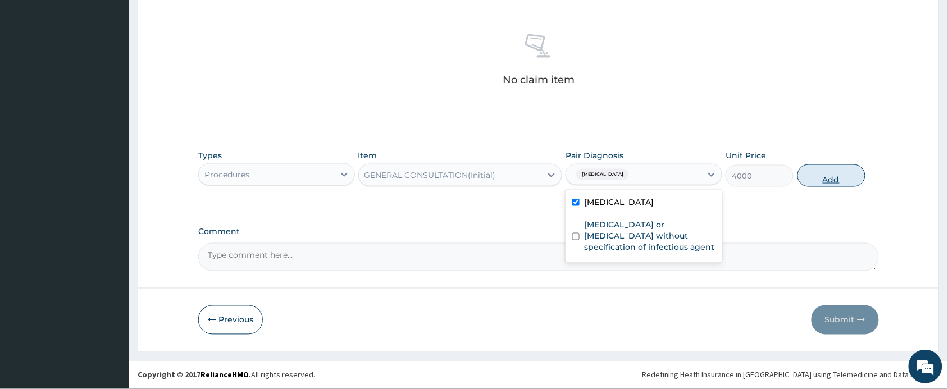
click at [812, 169] on button "Add" at bounding box center [832, 176] width 68 height 22
type input "0"
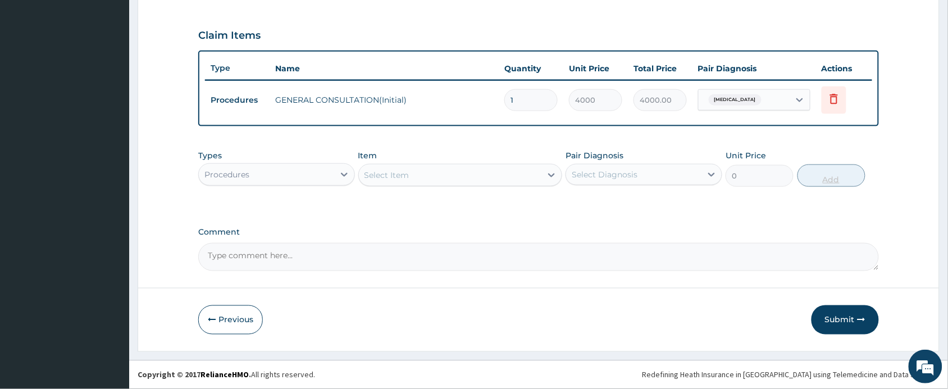
scroll to position [366, 0]
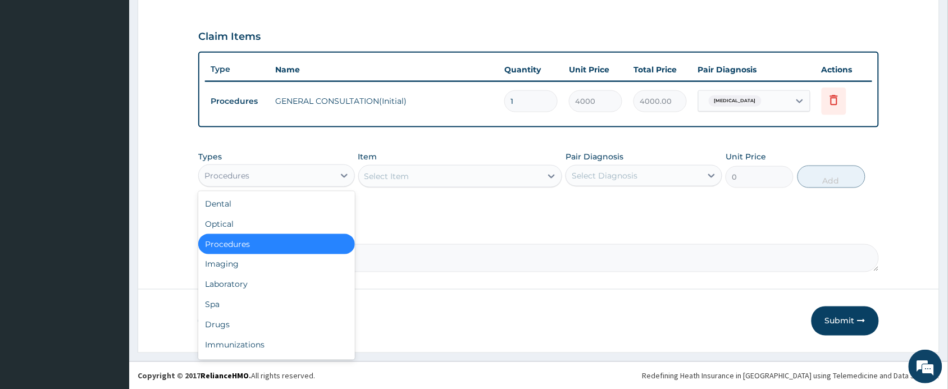
click at [272, 170] on div "Procedures" at bounding box center [266, 176] width 135 height 18
click at [244, 278] on div "Laboratory" at bounding box center [276, 285] width 157 height 20
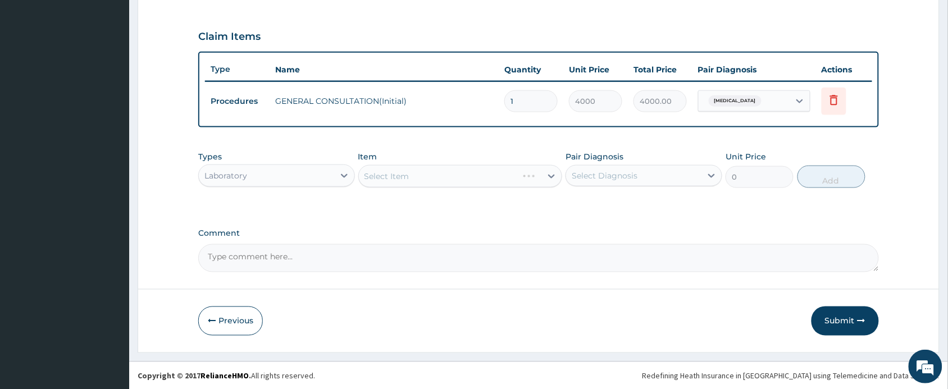
click at [402, 175] on div "Select Item" at bounding box center [460, 176] width 204 height 22
click at [430, 178] on div "Select Item" at bounding box center [460, 176] width 204 height 22
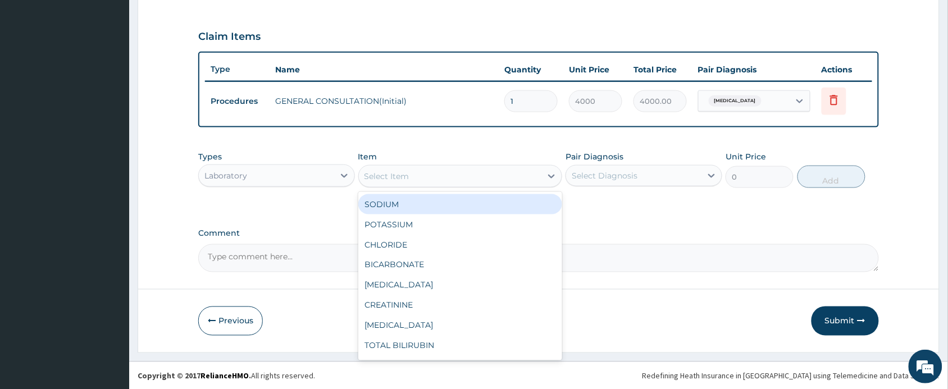
click at [430, 177] on div "Select Item" at bounding box center [450, 176] width 183 height 18
type input "MAL"
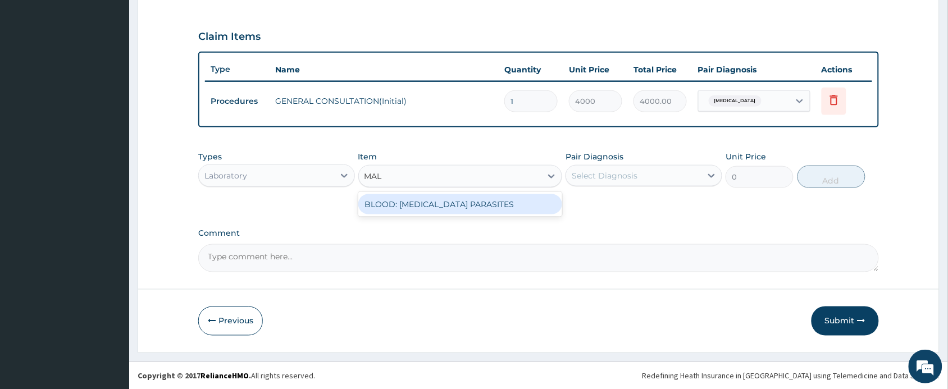
click at [425, 198] on div "BLOOD: MALARIA PARASITES" at bounding box center [460, 204] width 204 height 20
type input "2000"
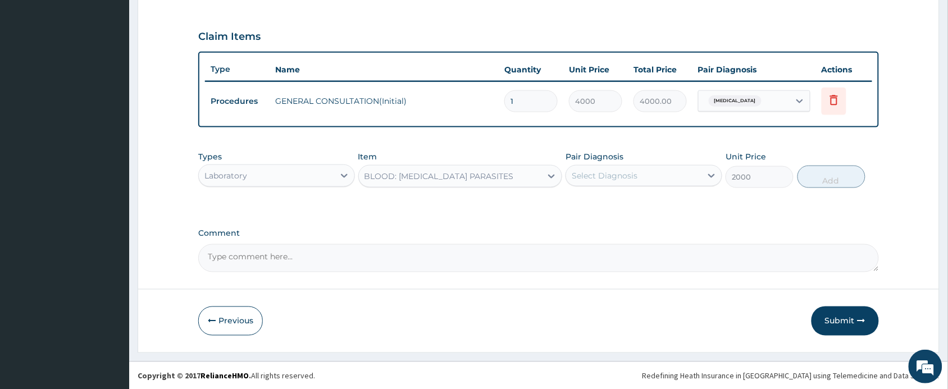
click at [618, 170] on div "Select Diagnosis" at bounding box center [605, 175] width 66 height 11
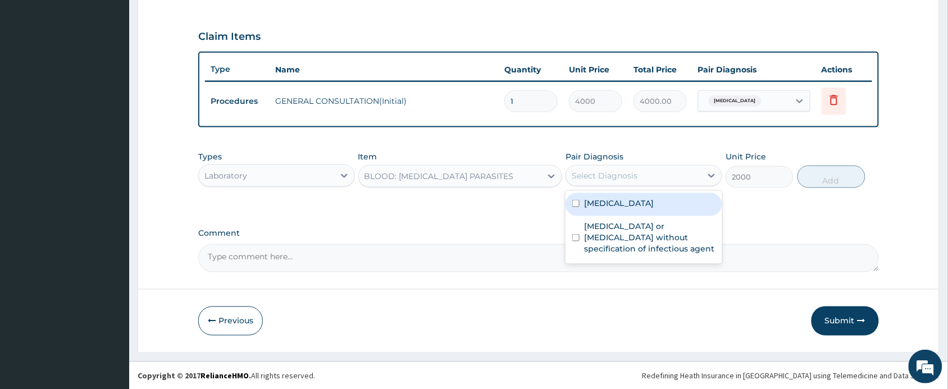
click at [618, 205] on label "Malaria, unspecified" at bounding box center [619, 203] width 70 height 11
checkbox input "true"
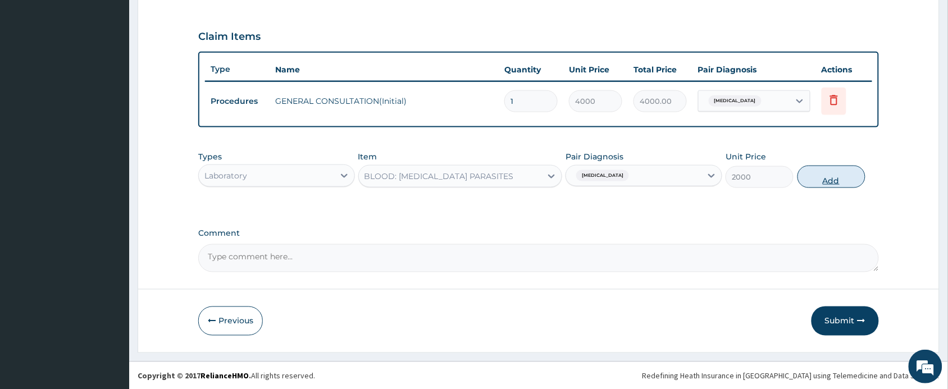
click at [829, 179] on button "Add" at bounding box center [832, 177] width 68 height 22
type input "0"
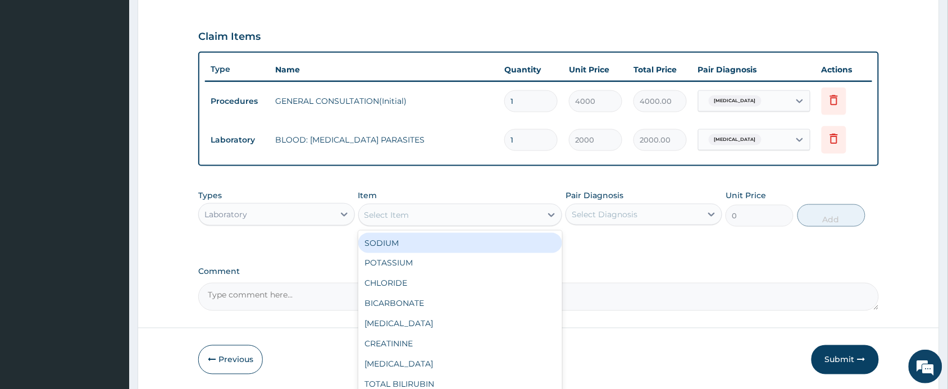
click at [450, 218] on div "Select Item" at bounding box center [450, 215] width 183 height 18
type input "FUL"
click at [450, 240] on div "FULL BLOOD COUNT" at bounding box center [460, 243] width 204 height 20
type input "4000"
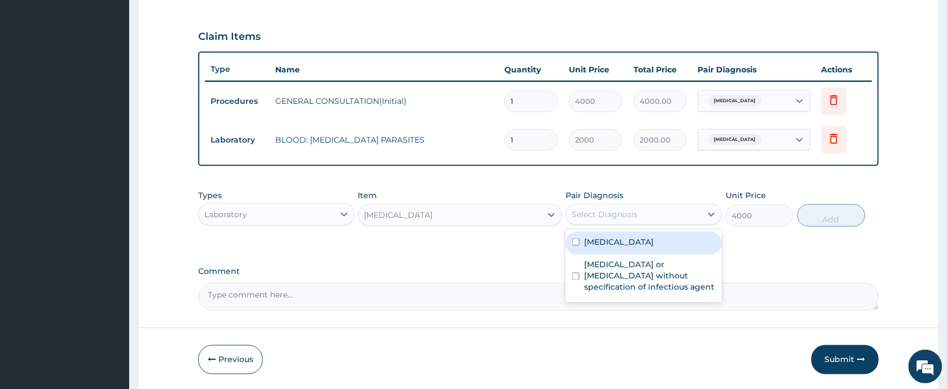
click at [601, 209] on div "Select Diagnosis" at bounding box center [605, 214] width 66 height 11
click at [599, 242] on label "Malaria, unspecified" at bounding box center [619, 241] width 70 height 11
checkbox input "true"
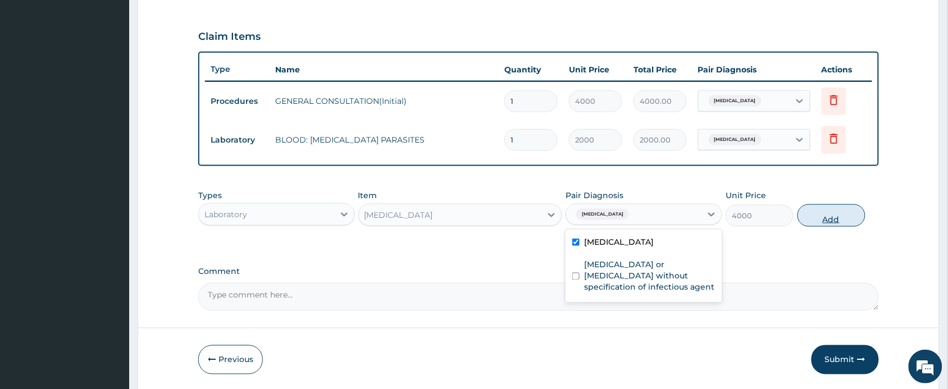
click at [820, 208] on button "Add" at bounding box center [832, 215] width 68 height 22
type input "0"
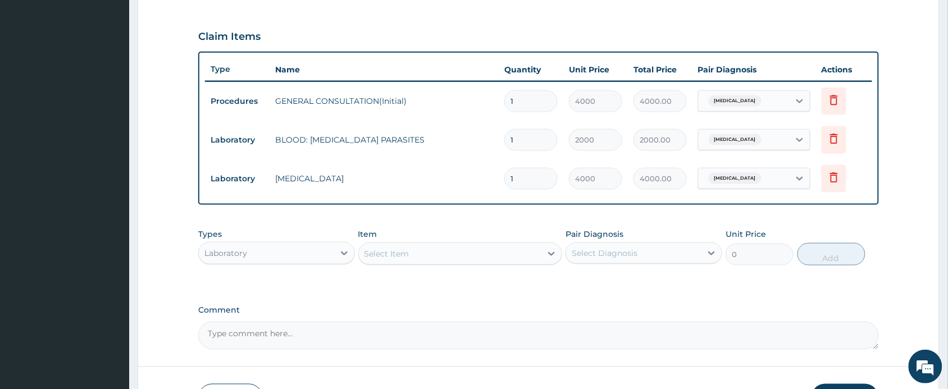
scroll to position [444, 0]
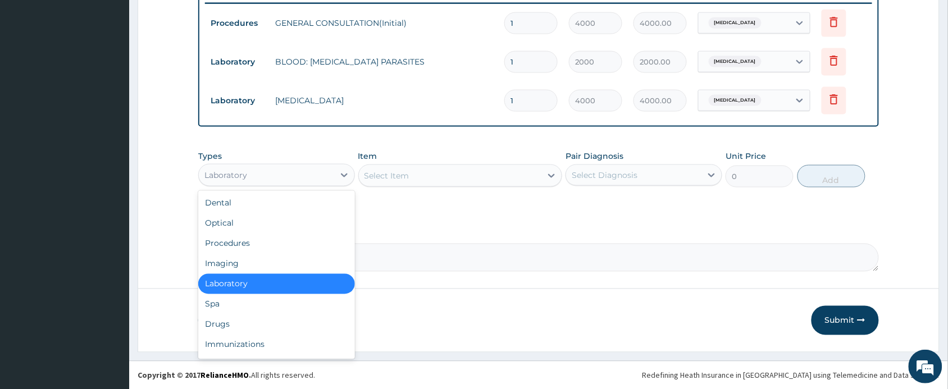
click at [259, 170] on div "Laboratory" at bounding box center [266, 175] width 135 height 18
click at [234, 318] on div "Drugs" at bounding box center [276, 325] width 157 height 20
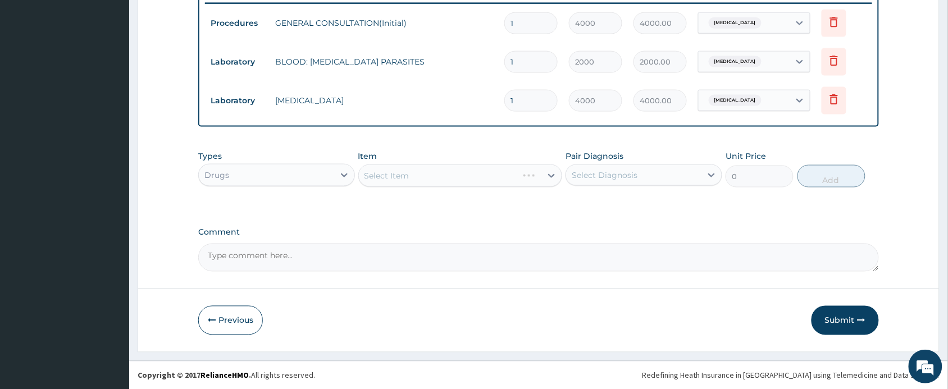
click at [412, 177] on div "Select Item" at bounding box center [460, 176] width 204 height 22
click at [411, 176] on div "Select Item" at bounding box center [450, 176] width 183 height 18
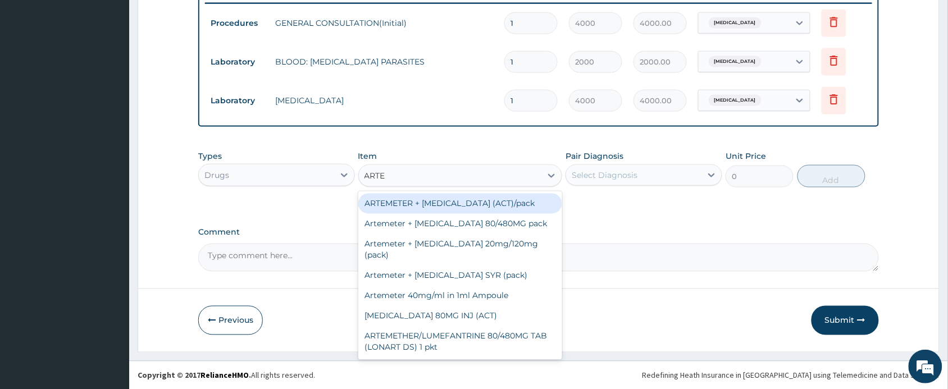
type input "ARTEM"
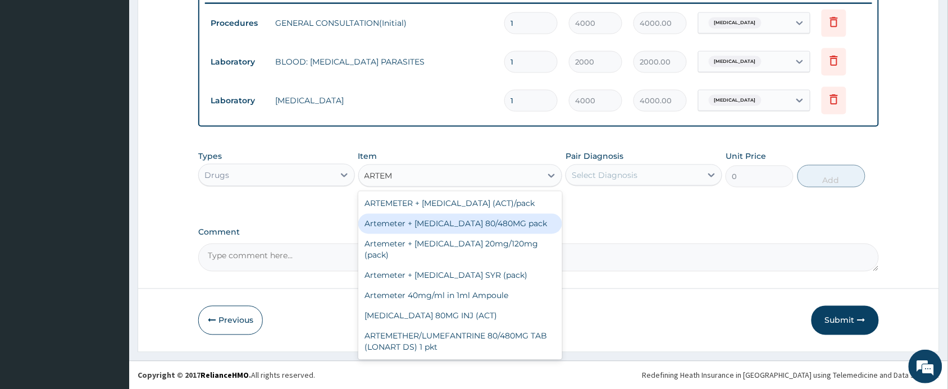
click at [439, 224] on div "Artemeter + Lumefantrine 80/480MG pack" at bounding box center [460, 224] width 204 height 20
type input "1700"
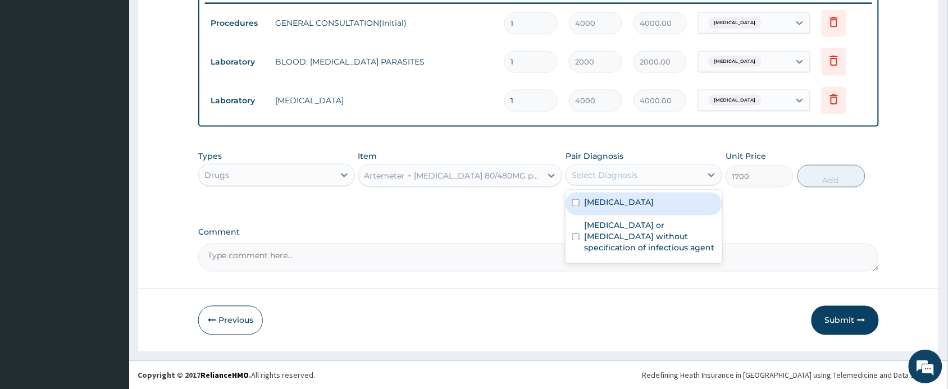
click at [605, 176] on div "Select Diagnosis" at bounding box center [605, 175] width 66 height 11
click at [611, 207] on label "Malaria, unspecified" at bounding box center [619, 202] width 70 height 11
checkbox input "true"
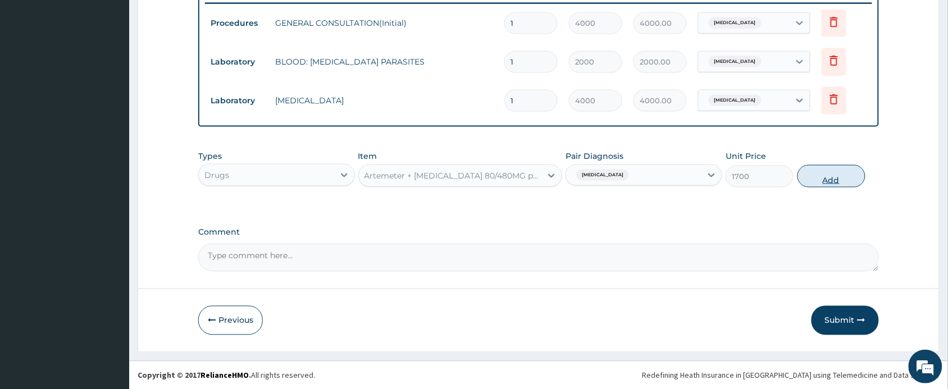
click at [812, 172] on button "Add" at bounding box center [832, 176] width 68 height 22
type input "0"
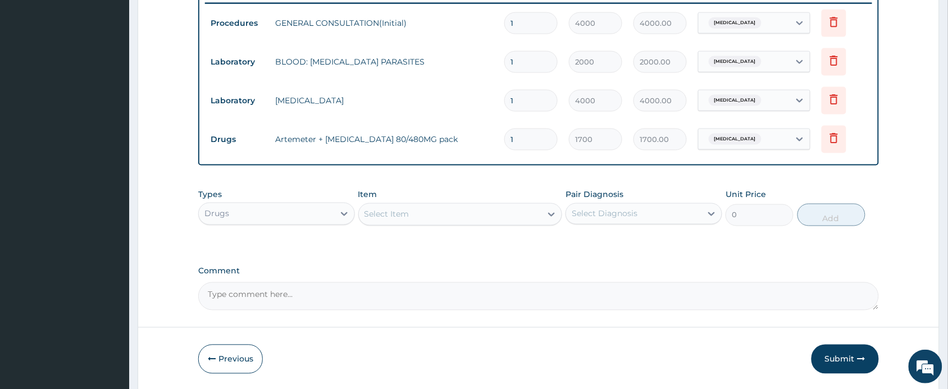
click at [468, 220] on div "Select Item" at bounding box center [450, 215] width 183 height 18
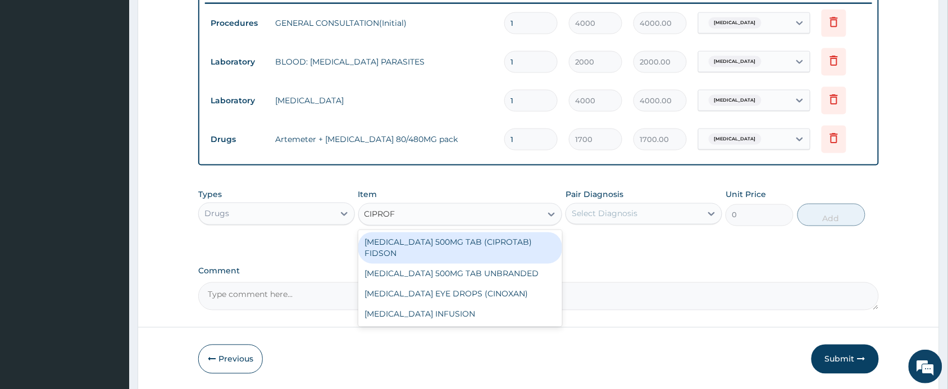
type input "CIPROFL"
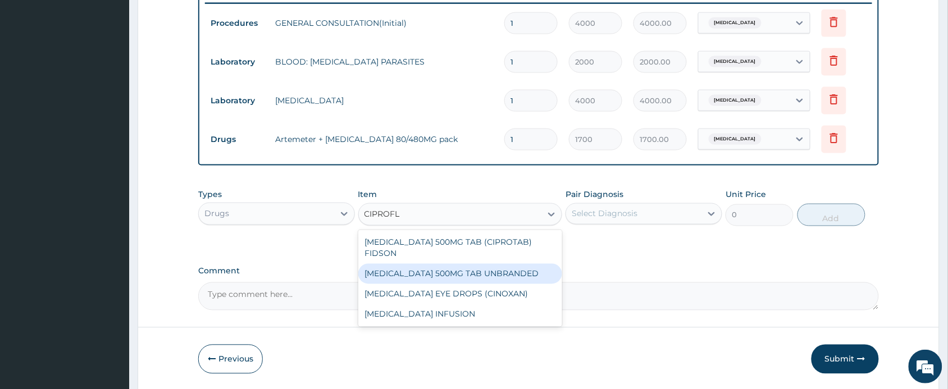
click at [459, 274] on div "CIPROFLOXACIN 500MG TAB UNBRANDED" at bounding box center [460, 274] width 204 height 20
type input "200"
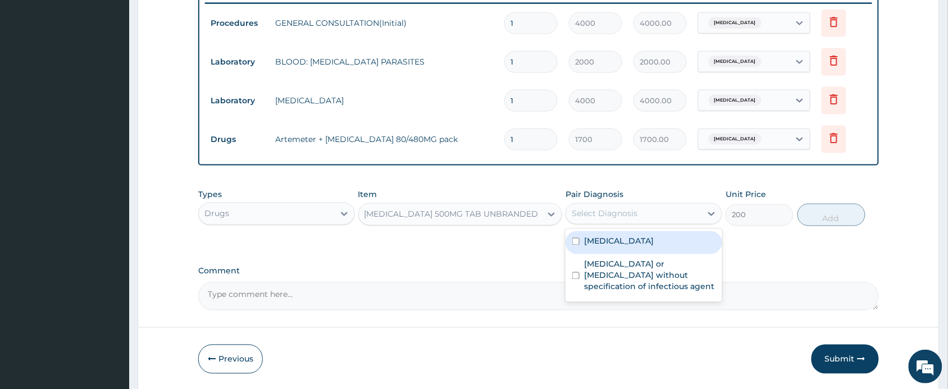
click at [599, 211] on div "Select Diagnosis" at bounding box center [605, 213] width 66 height 11
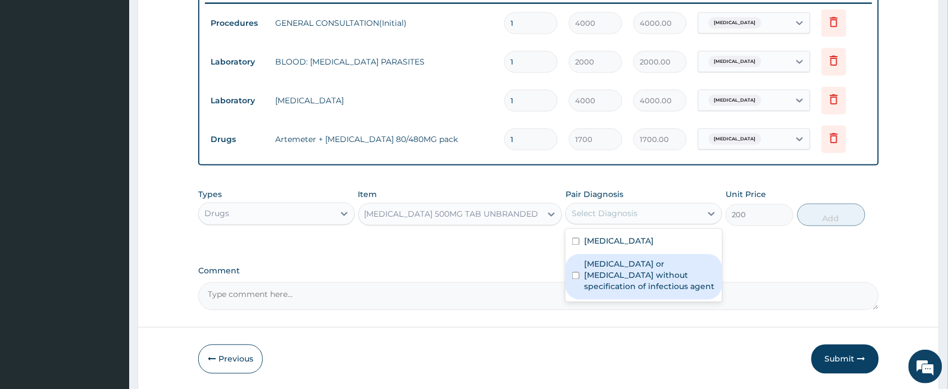
click at [605, 265] on label "Infectious gastroenteritis or colitis without specification of infectious agent" at bounding box center [649, 276] width 131 height 34
checkbox input "true"
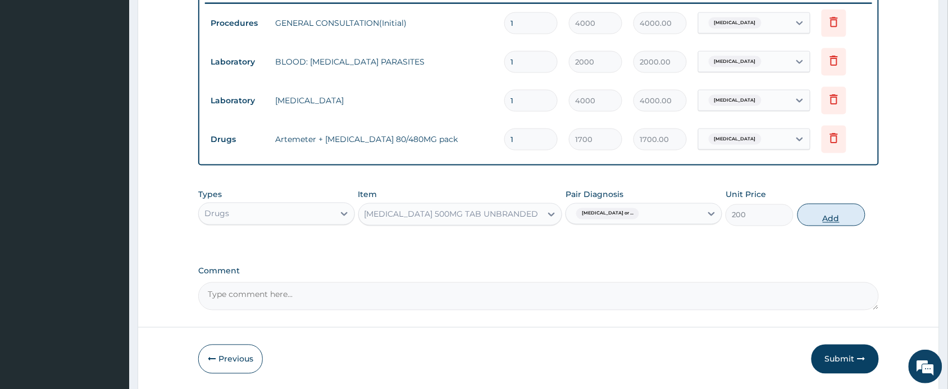
click at [821, 209] on button "Add" at bounding box center [832, 215] width 68 height 22
type input "0"
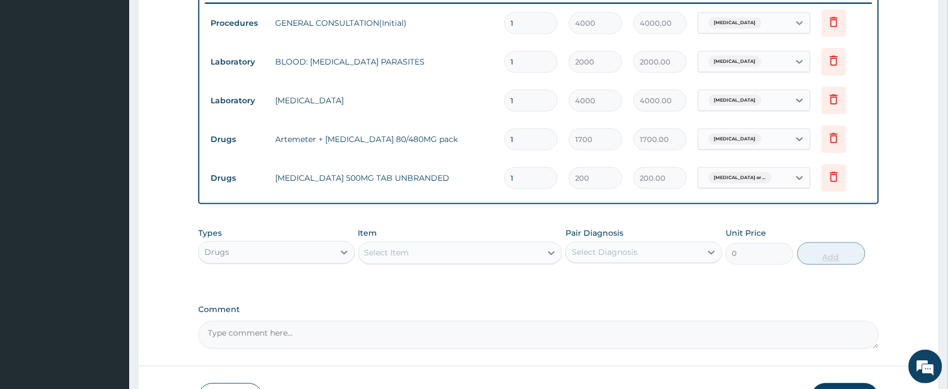
type input "14"
type input "2800.00"
type input "14"
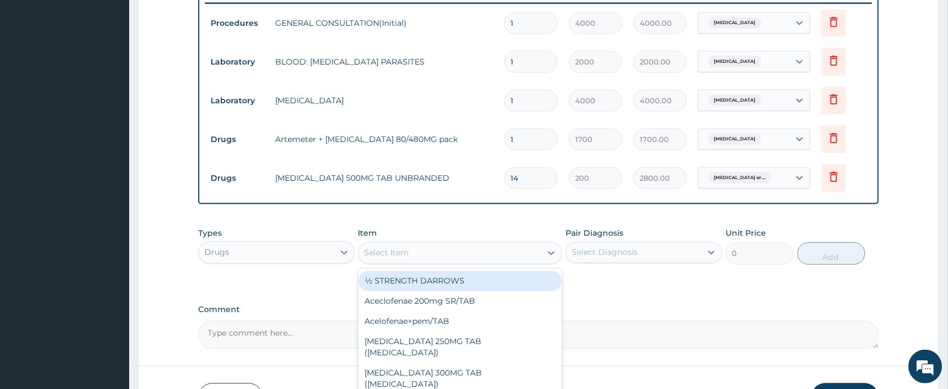
click at [443, 254] on div "Select Item" at bounding box center [450, 253] width 183 height 18
type input "A"
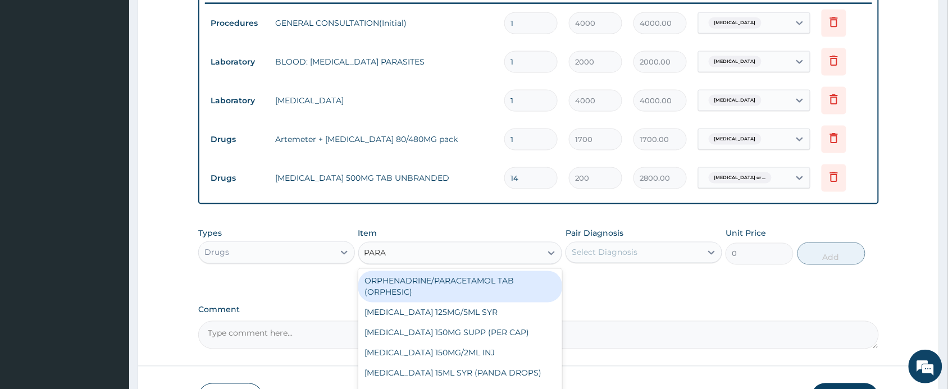
type input "PARAC"
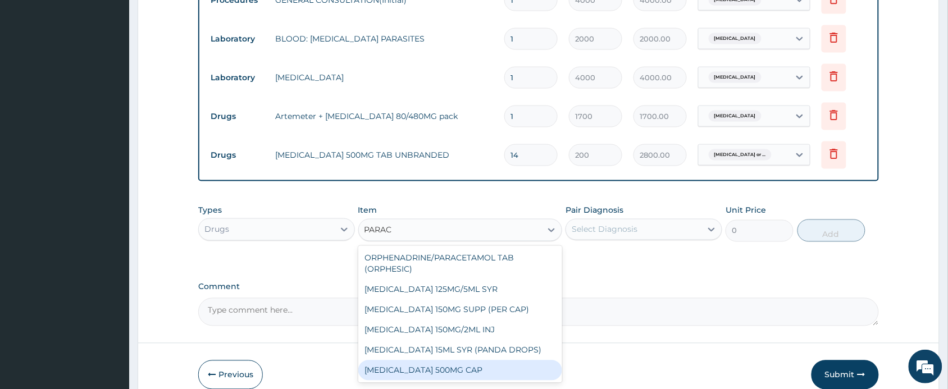
click at [497, 367] on div "Paracetamol 500MG CAP" at bounding box center [460, 371] width 204 height 20
type input "40"
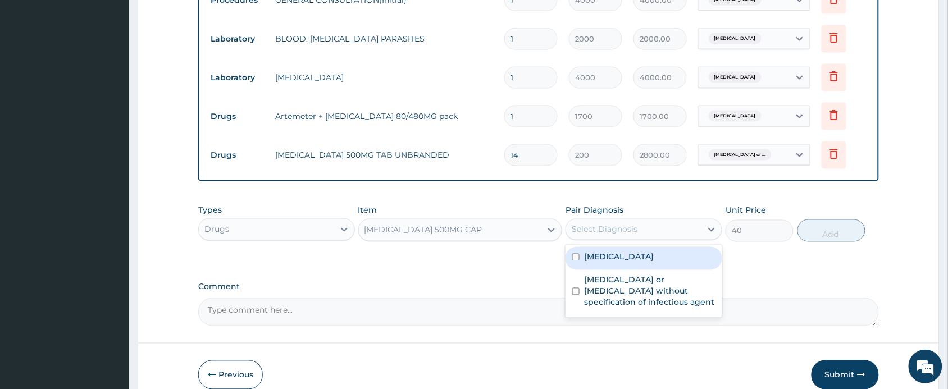
click at [641, 224] on div "Select Diagnosis" at bounding box center [633, 230] width 135 height 18
click at [624, 256] on label "Malaria, unspecified" at bounding box center [619, 257] width 70 height 11
checkbox input "true"
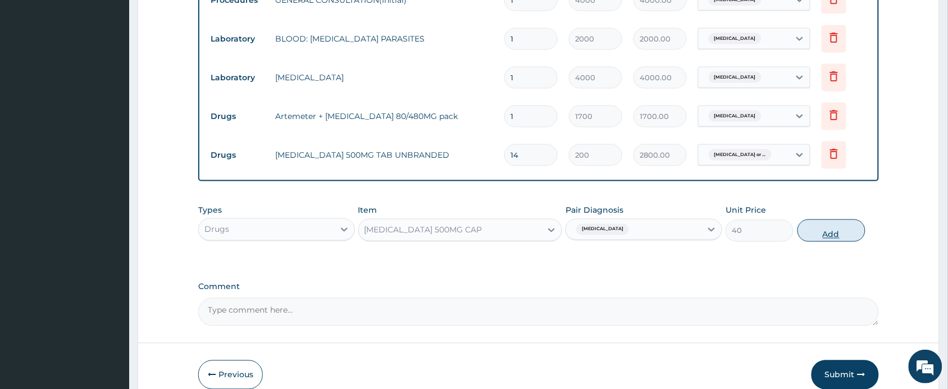
click at [818, 226] on button "Add" at bounding box center [832, 231] width 68 height 22
type input "0"
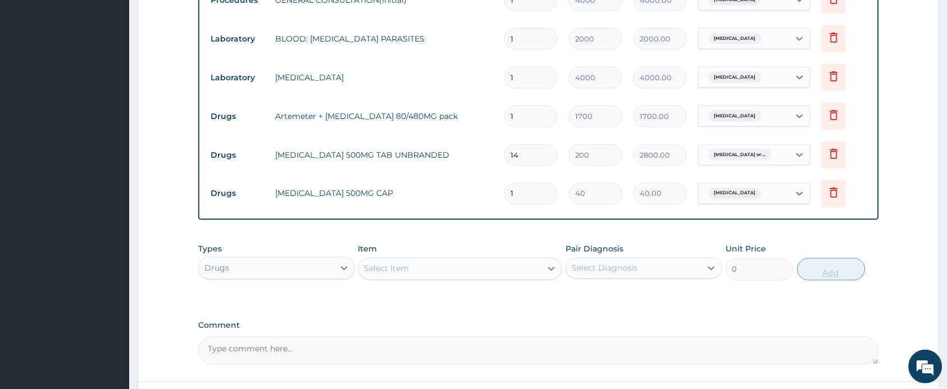
type input "18"
type input "720.00"
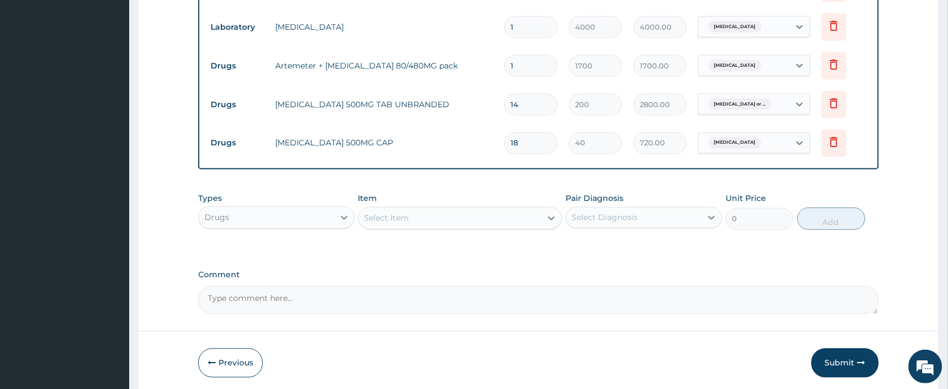
scroll to position [560, 0]
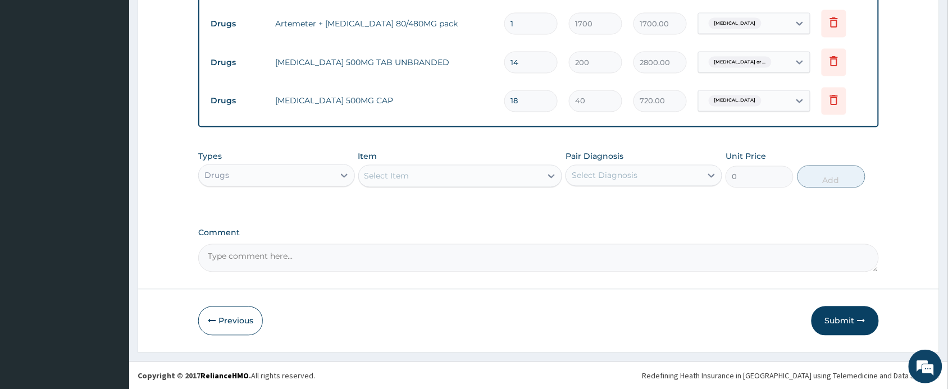
type input "18"
click at [465, 172] on div "Select Item" at bounding box center [450, 176] width 183 height 18
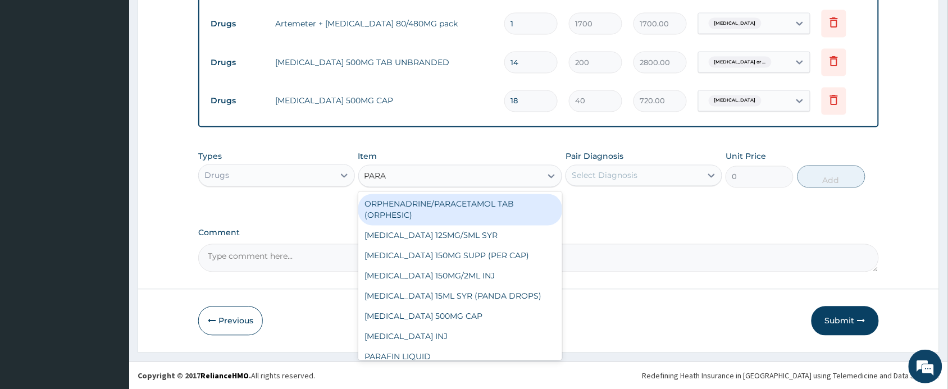
type input "PARAC"
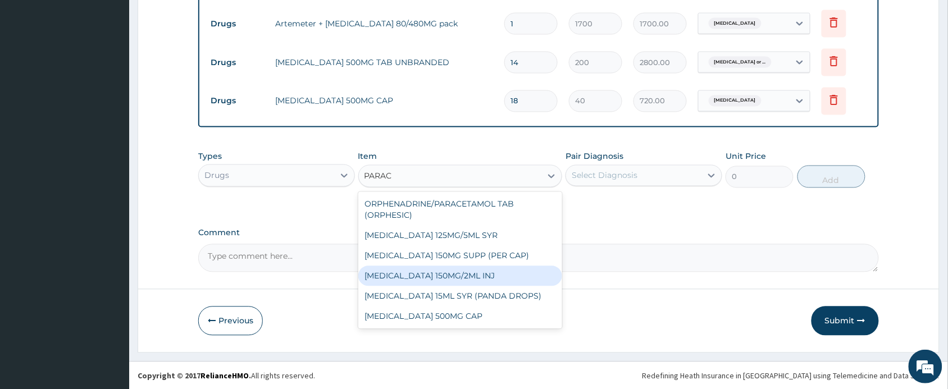
click at [458, 279] on div "PARACETAMOL 150MG/2ML INJ" at bounding box center [460, 276] width 204 height 20
type input "800"
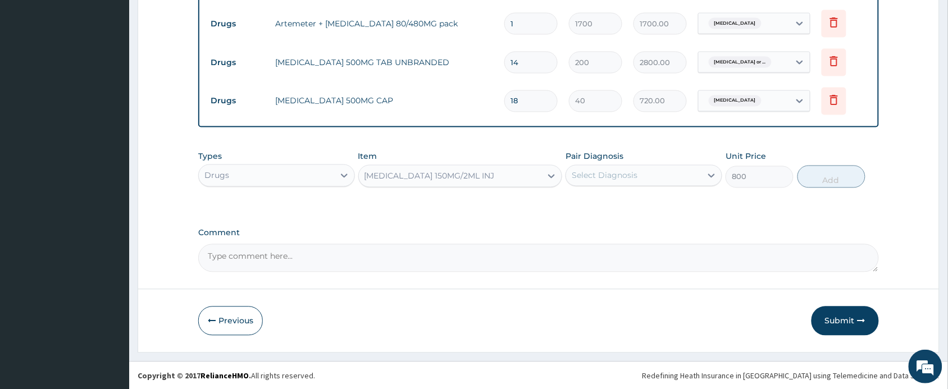
click at [618, 178] on div "Select Diagnosis" at bounding box center [605, 175] width 66 height 11
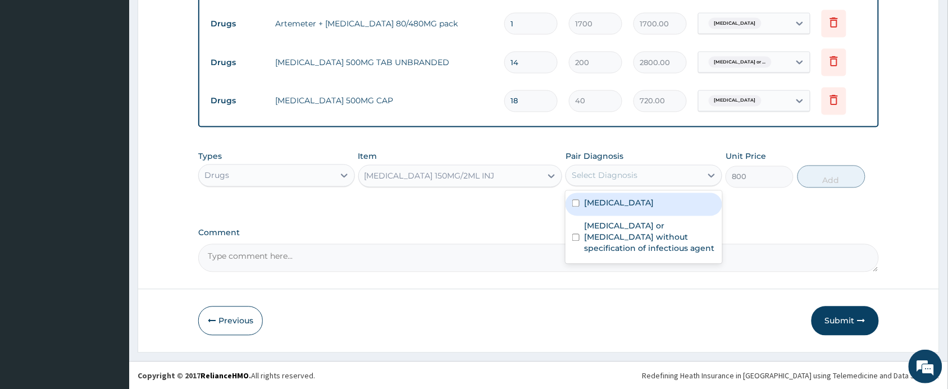
click at [613, 206] on label "Malaria, unspecified" at bounding box center [619, 203] width 70 height 11
checkbox input "true"
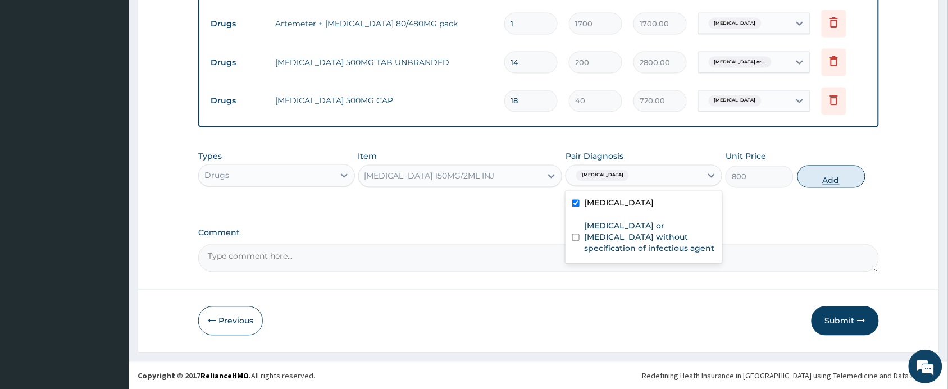
click at [827, 174] on button "Add" at bounding box center [832, 177] width 68 height 22
type input "0"
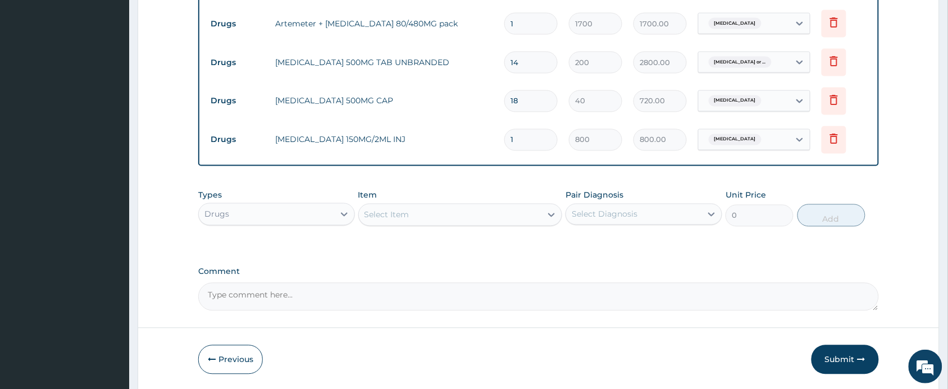
scroll to position [599, 0]
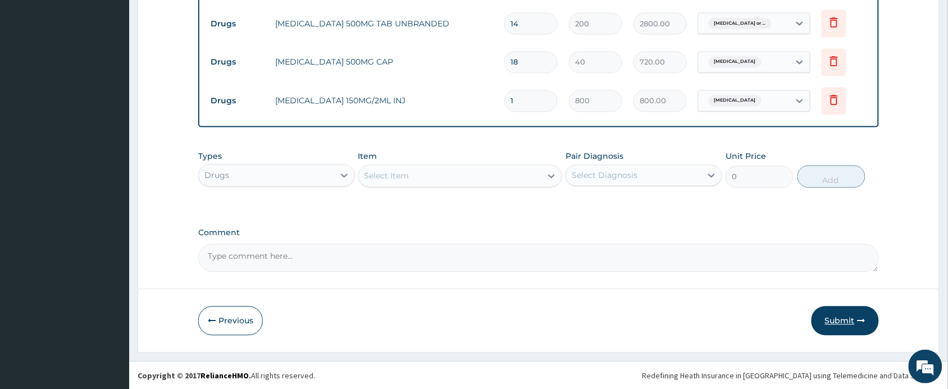
click at [851, 319] on button "Submit" at bounding box center [845, 321] width 67 height 29
